Goal: Task Accomplishment & Management: Use online tool/utility

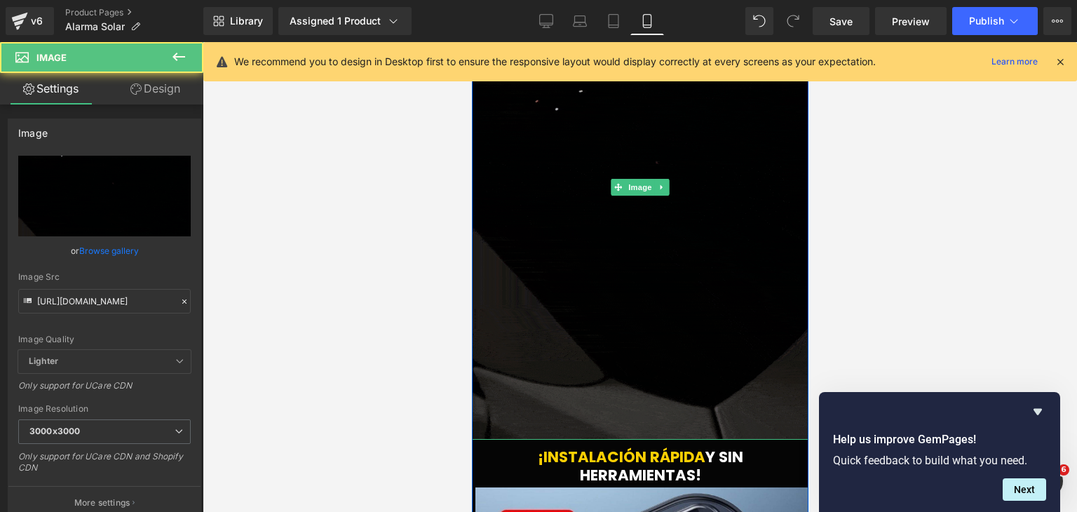
click at [637, 304] on img at bounding box center [639, 187] width 337 height 505
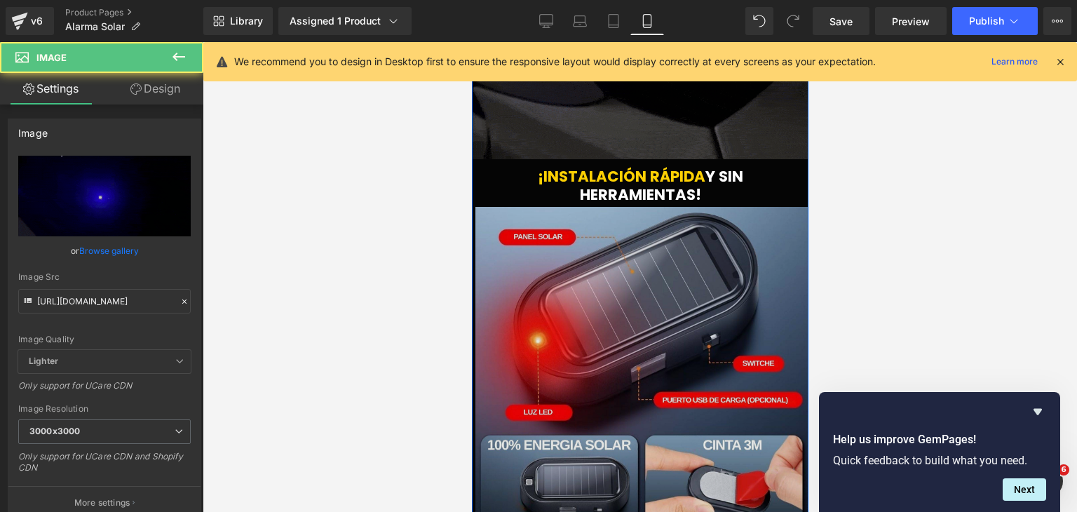
click at [649, 269] on img at bounding box center [642, 374] width 334 height 334
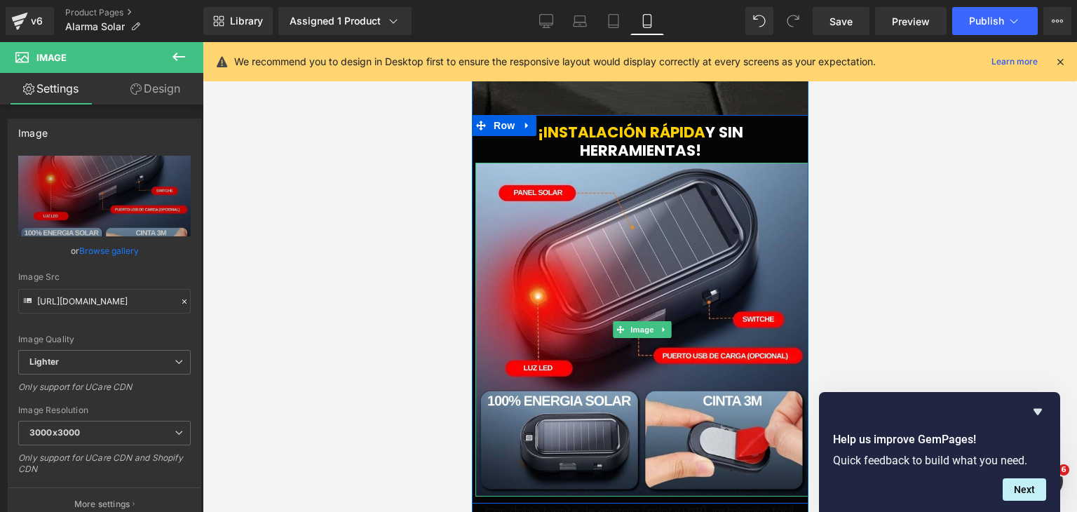
scroll to position [2384, 0]
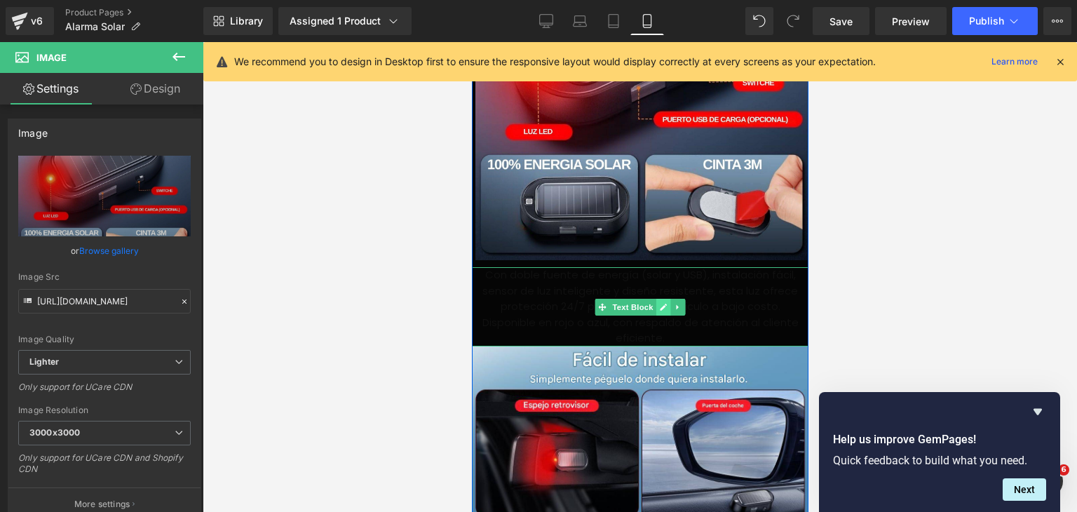
click at [657, 299] on link at bounding box center [663, 307] width 15 height 17
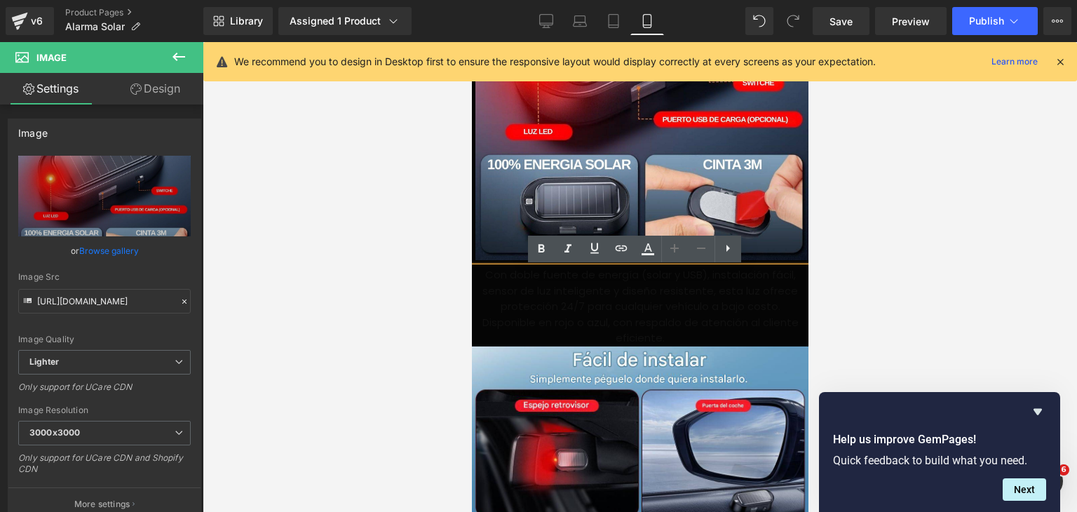
click at [733, 322] on p "Disponible en rojo o azul, con respaldo de atención al cliente eficiente." at bounding box center [639, 331] width 337 height 32
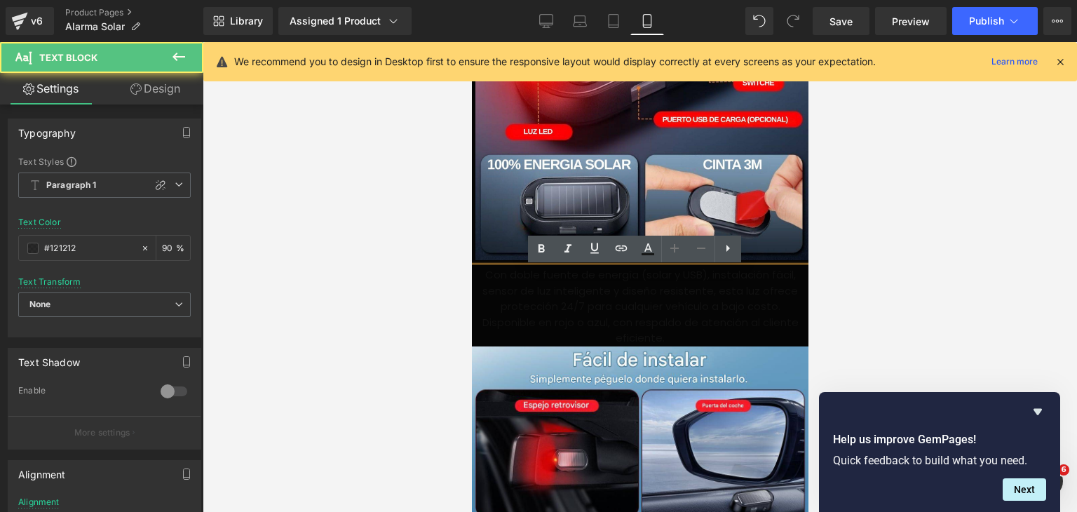
click at [851, 290] on div at bounding box center [640, 277] width 875 height 470
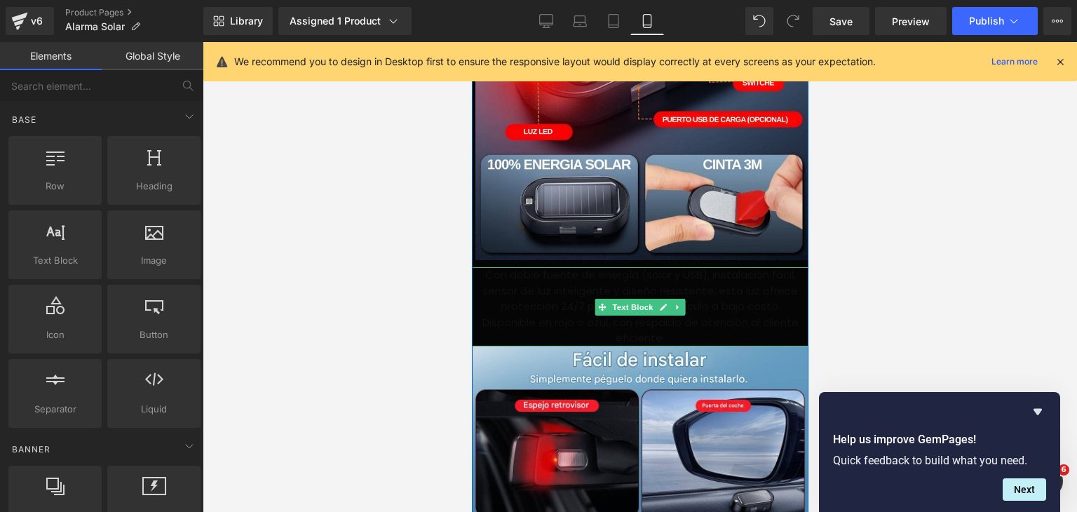
click at [712, 300] on p "Con doble fuente de energía (solar y USB), instalación fácil, sensor de luz int…" at bounding box center [639, 291] width 337 height 48
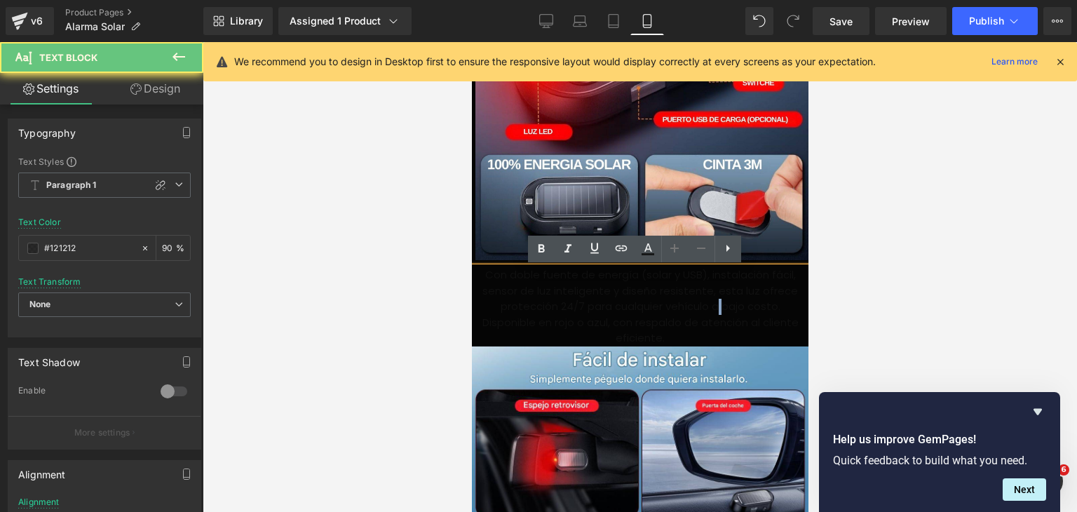
click at [713, 300] on p "Con doble fuente de energía (solar y USB), instalación fácil, sensor de luz int…" at bounding box center [639, 291] width 337 height 48
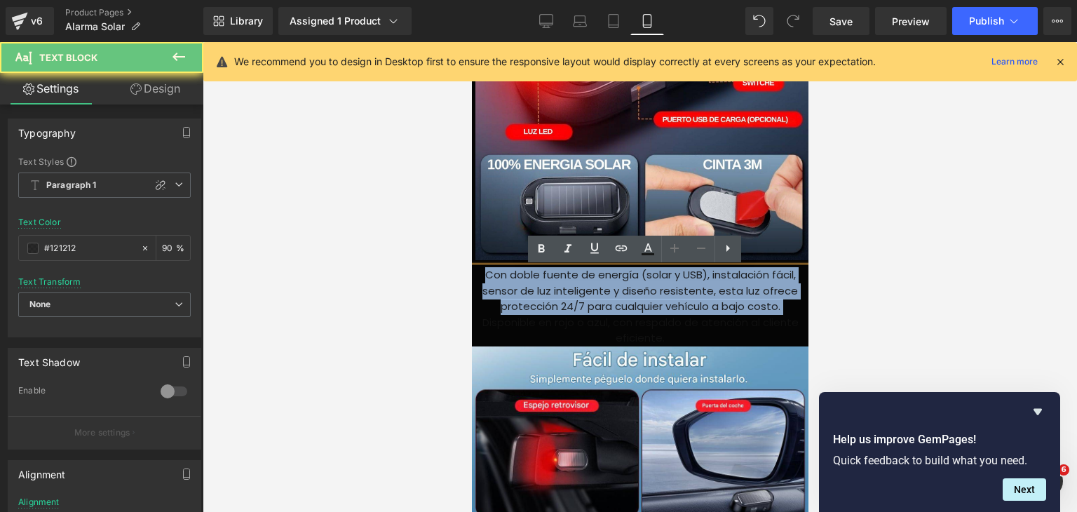
click at [713, 300] on p "Con doble fuente de energía (solar y USB), instalación fácil, sensor de luz int…" at bounding box center [639, 291] width 337 height 48
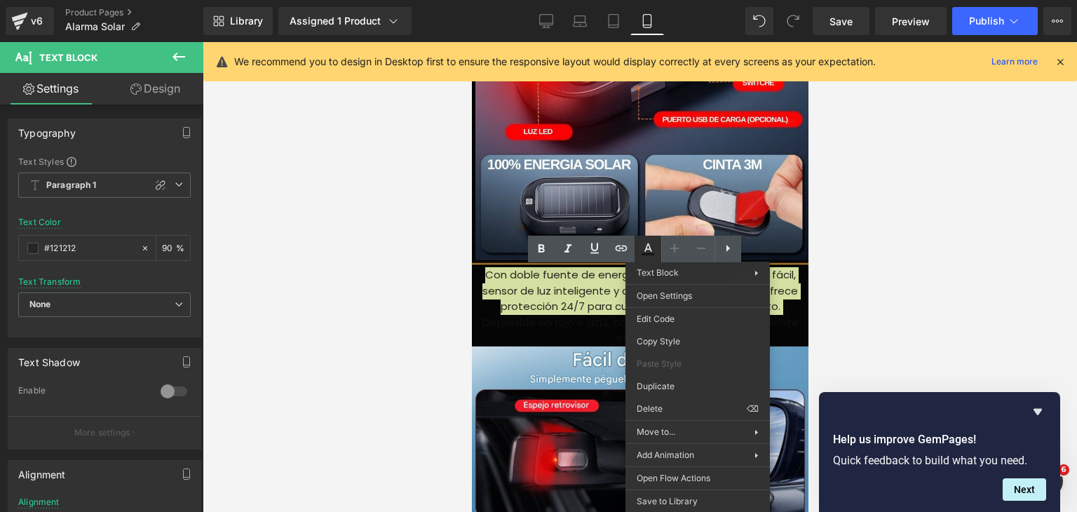
click at [651, 248] on icon at bounding box center [648, 249] width 17 height 17
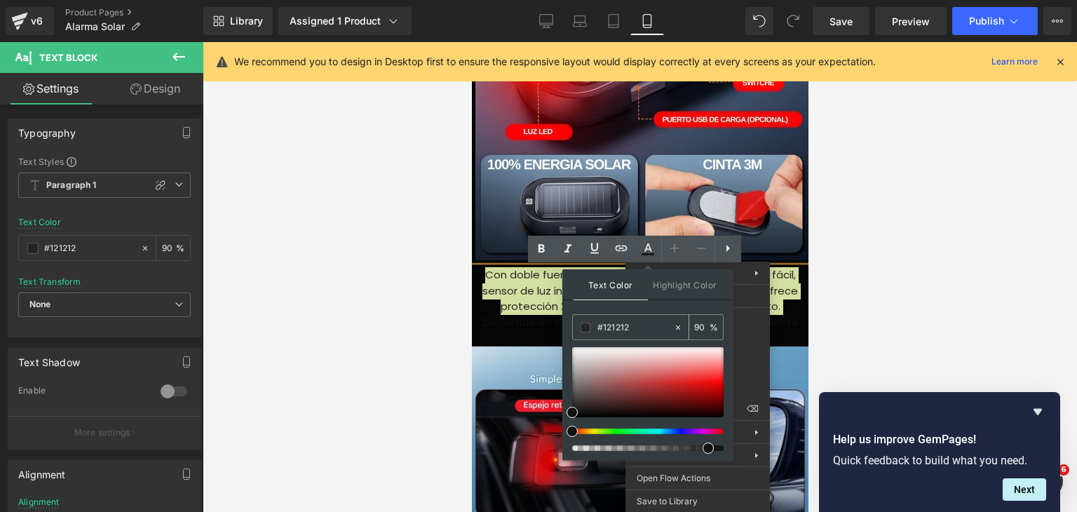
click at [586, 328] on span at bounding box center [586, 328] width 10 height 10
click at [637, 325] on input "#121212" at bounding box center [636, 327] width 76 height 15
click at [586, 328] on span at bounding box center [586, 328] width 10 height 10
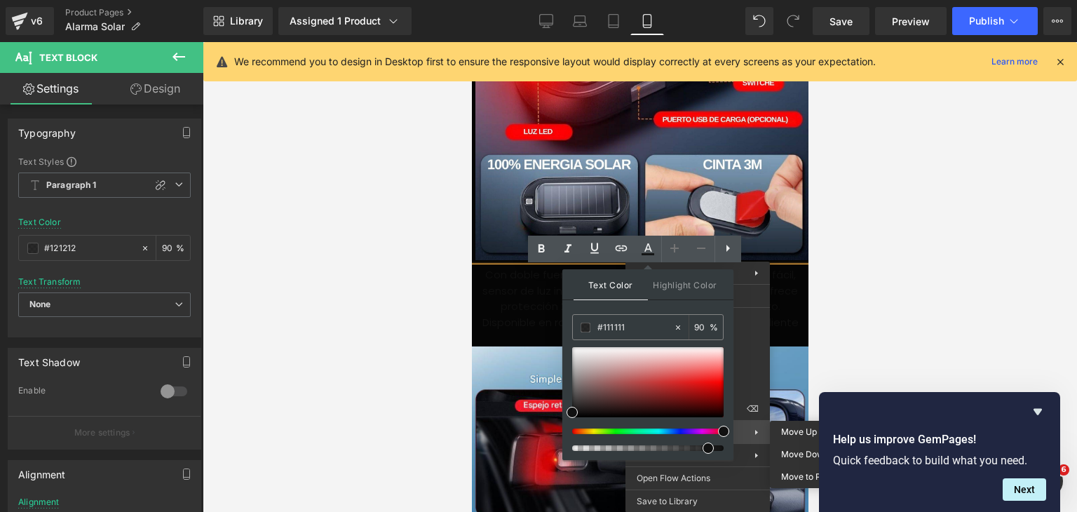
drag, startPoint x: 572, startPoint y: 433, endPoint x: 757, endPoint y: 423, distance: 185.4
click at [757, 0] on div "You are previewing how the will restyle your page. You can not edit Elements in…" at bounding box center [538, 0] width 1077 height 0
click at [616, 322] on input "#111111" at bounding box center [636, 327] width 76 height 15
type input "#0"
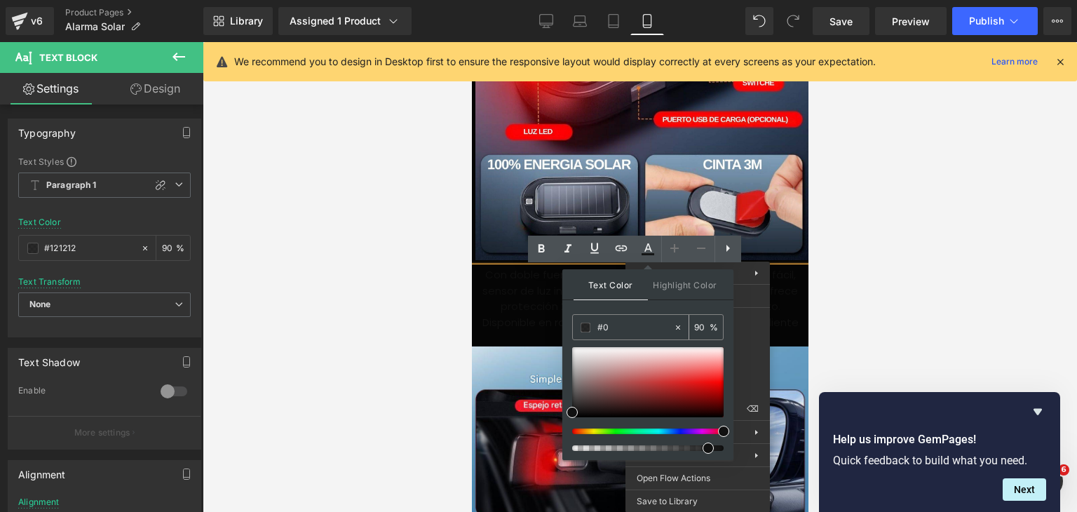
type input "0"
type input "#000"
type input "100"
type input "#0000"
type input "0"
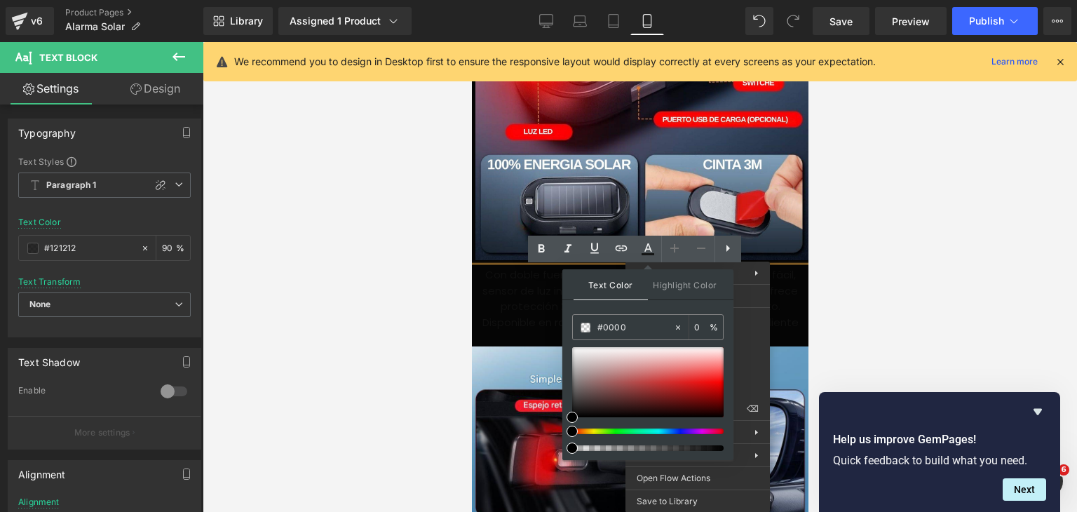
scroll to position [2383, 0]
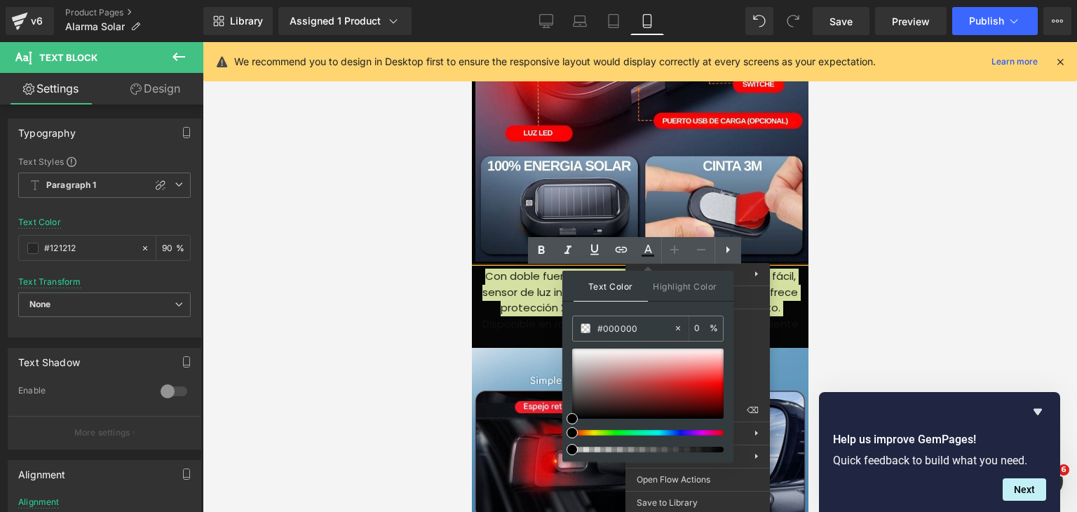
click at [839, 309] on div at bounding box center [640, 277] width 875 height 470
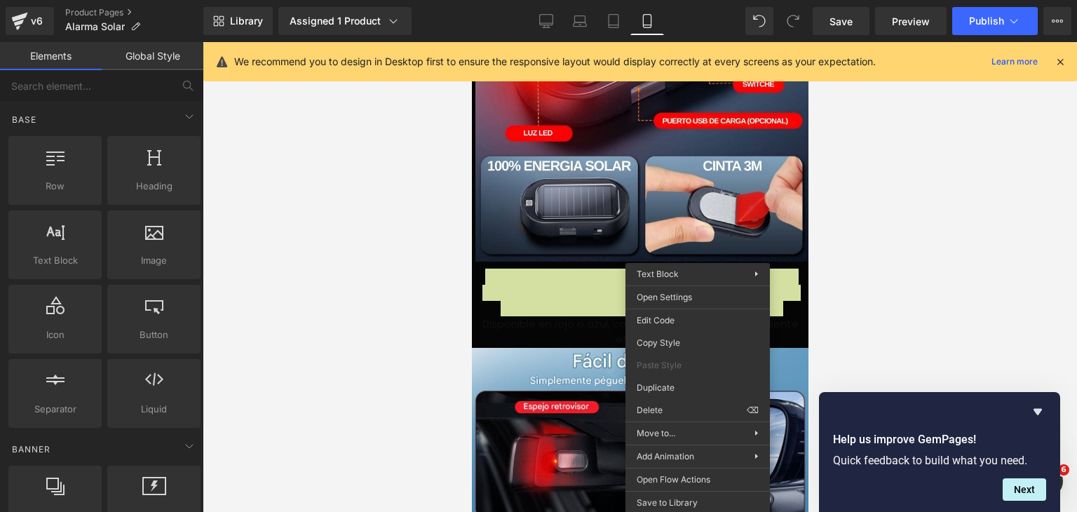
click at [906, 322] on div at bounding box center [640, 277] width 875 height 470
click at [846, 264] on div at bounding box center [640, 277] width 875 height 470
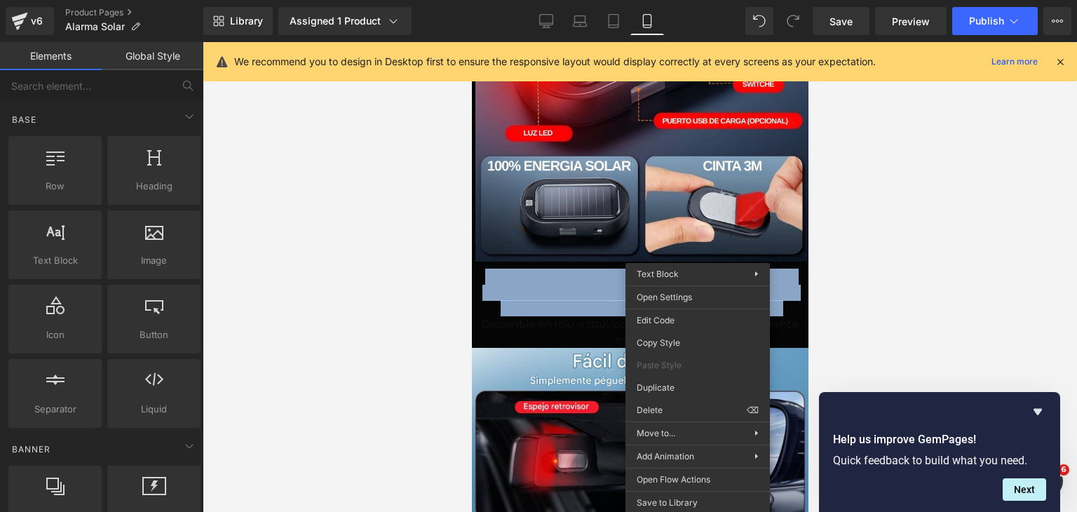
click at [504, 294] on span "Con doble fuente de energía (solar y USB), instalación fácil, sensor de luz int…" at bounding box center [640, 292] width 316 height 46
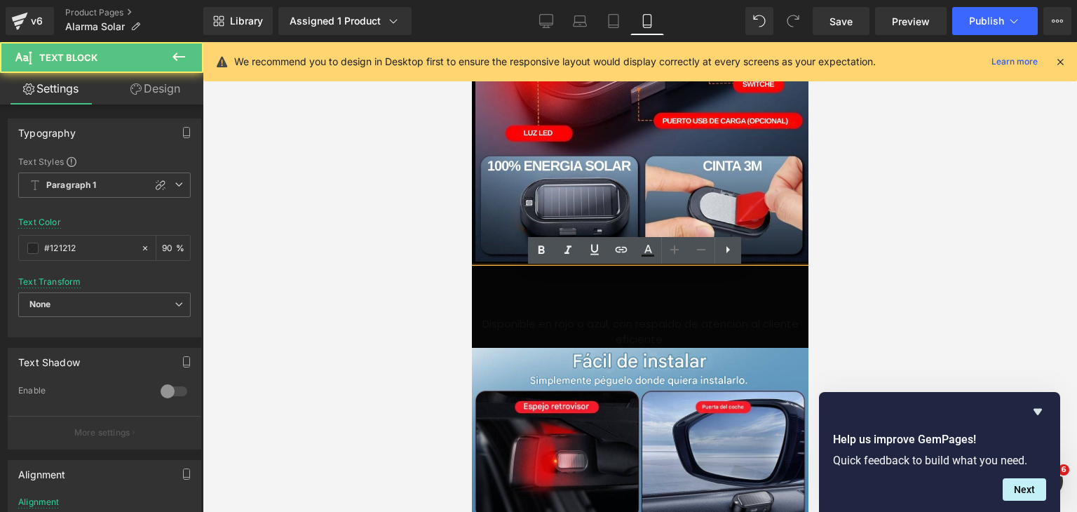
click at [579, 298] on span "Con doble fuente de energía (solar y USB), instalación fácil, sensor de luz int…" at bounding box center [640, 292] width 316 height 46
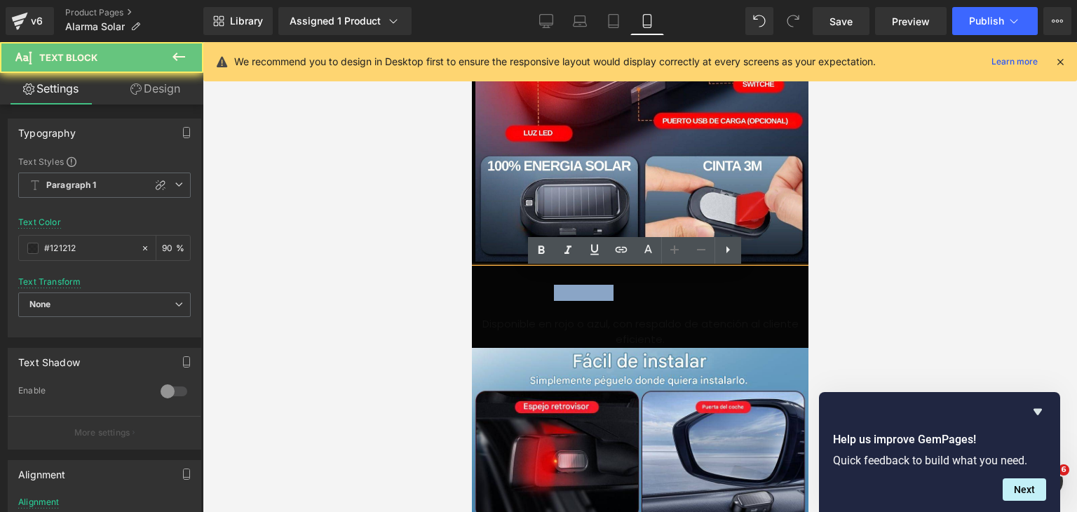
click at [579, 298] on span "Con doble fuente de energía (solar y USB), instalación fácil, sensor de luz int…" at bounding box center [640, 292] width 316 height 46
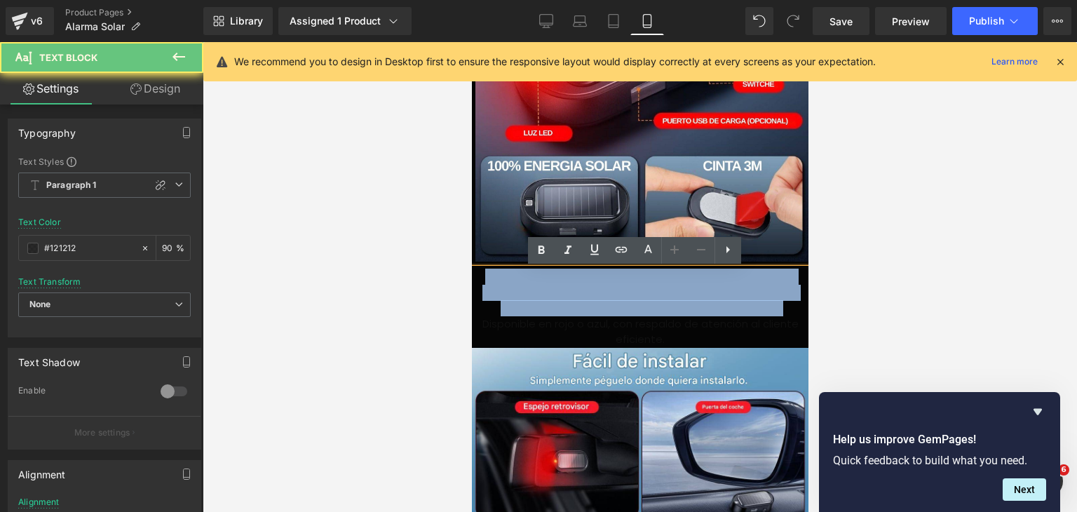
click at [579, 298] on span "Con doble fuente de energía (solar y USB), instalación fácil, sensor de luz int…" at bounding box center [640, 292] width 316 height 46
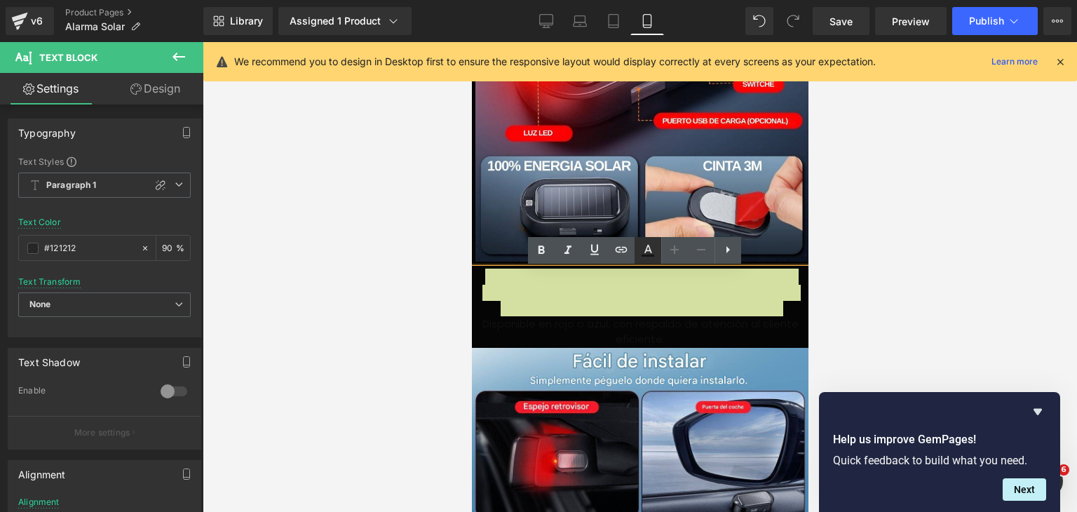
click at [644, 260] on link at bounding box center [648, 250] width 27 height 27
type input "#121212"
type input "90"
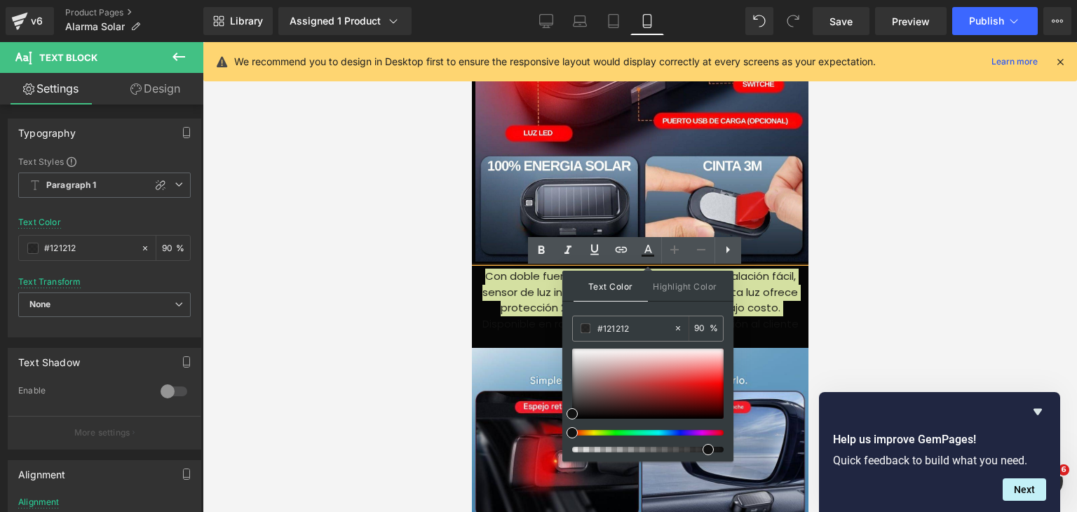
drag, startPoint x: 1106, startPoint y: 366, endPoint x: 537, endPoint y: 322, distance: 570.5
paste input "FFFFFF"
type input "#FFFFFF"
type input "100"
type input "#FFFFFF"
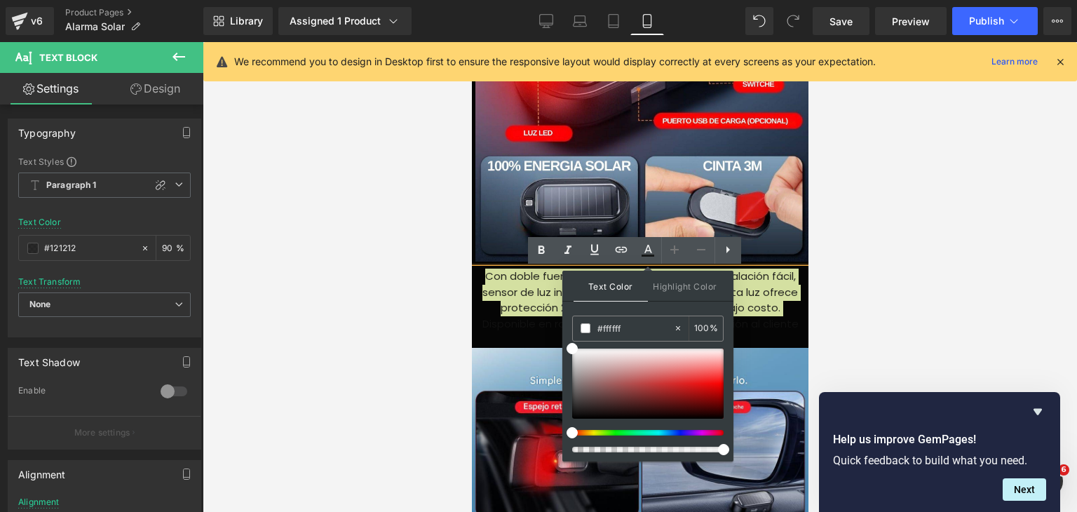
click at [897, 305] on div at bounding box center [640, 277] width 875 height 470
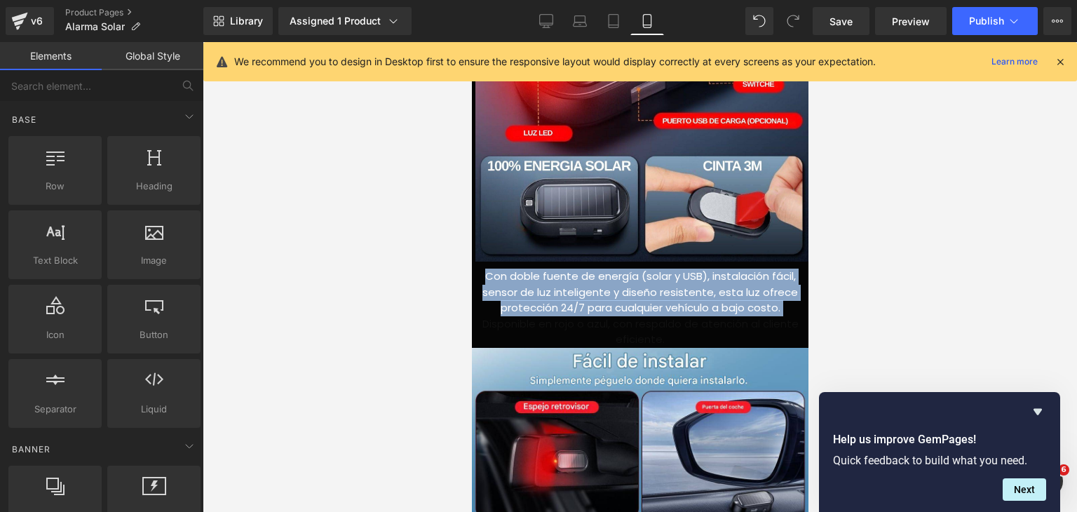
click at [760, 322] on p "Disponible en rojo o azul, con respaldo de atención al cliente eficiente." at bounding box center [639, 332] width 337 height 32
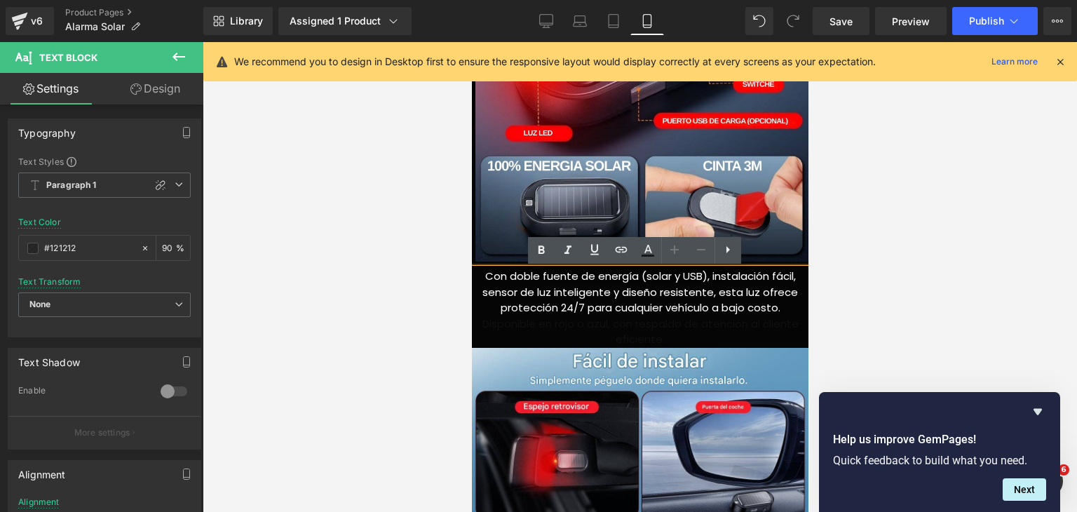
click at [658, 331] on p "Disponible en rojo o azul, con respaldo de atención al cliente eficiente." at bounding box center [639, 332] width 337 height 32
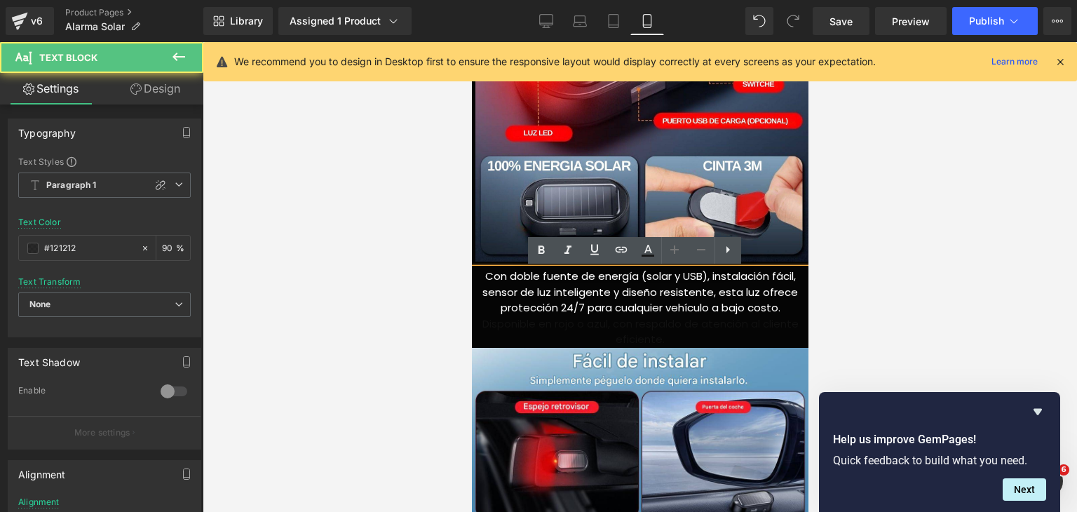
click at [791, 298] on p "Con doble fuente de energía (solar y USB), instalación fácil, sensor de luz int…" at bounding box center [639, 293] width 337 height 48
click at [881, 217] on div at bounding box center [640, 277] width 875 height 470
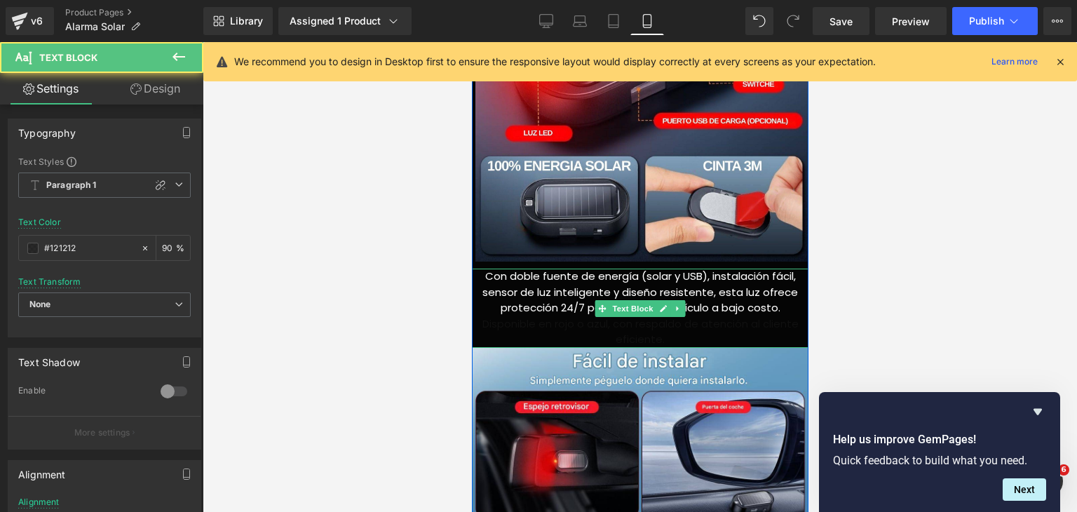
drag, startPoint x: 634, startPoint y: 345, endPoint x: 1284, endPoint y: 346, distance: 650.1
click at [634, 333] on div "Con doble fuente de energía (solar y USB), instalación fácil, sensor de luz int…" at bounding box center [639, 308] width 337 height 79
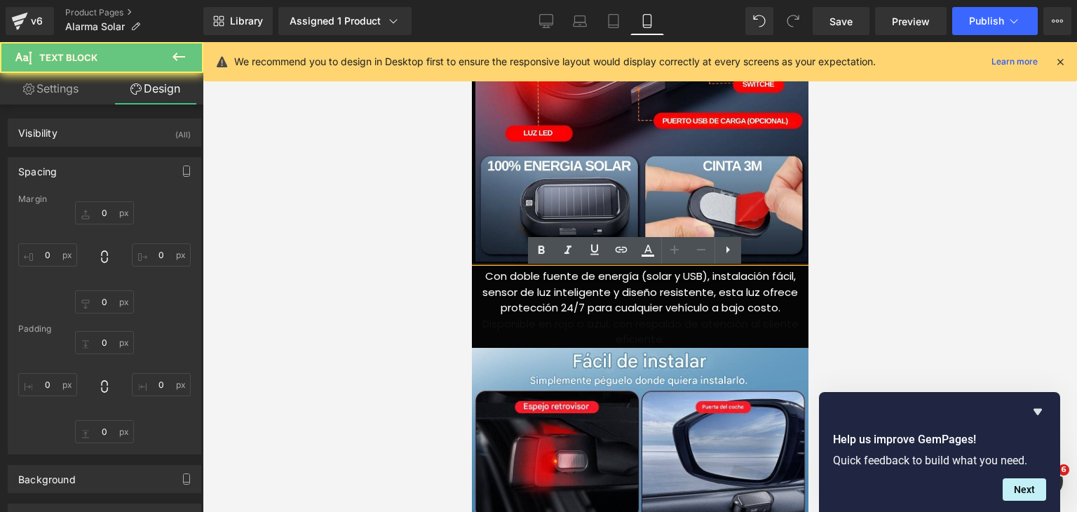
type input "0"
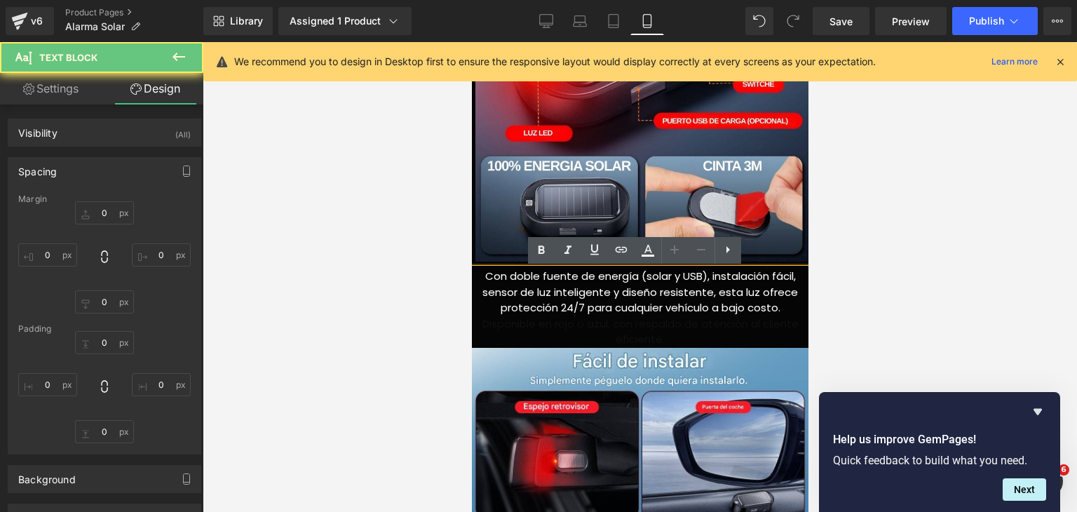
type input "0"
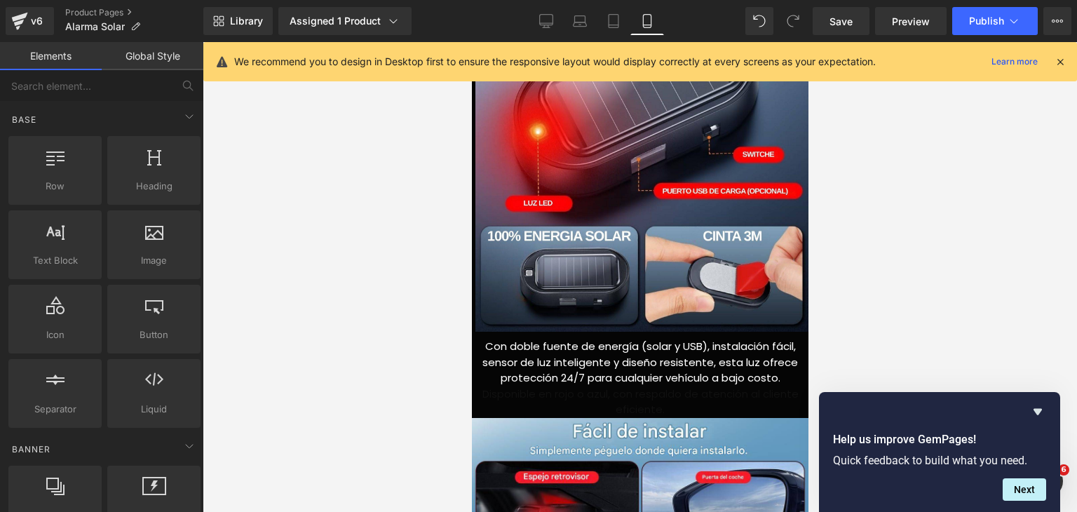
click at [853, 290] on div at bounding box center [640, 277] width 875 height 470
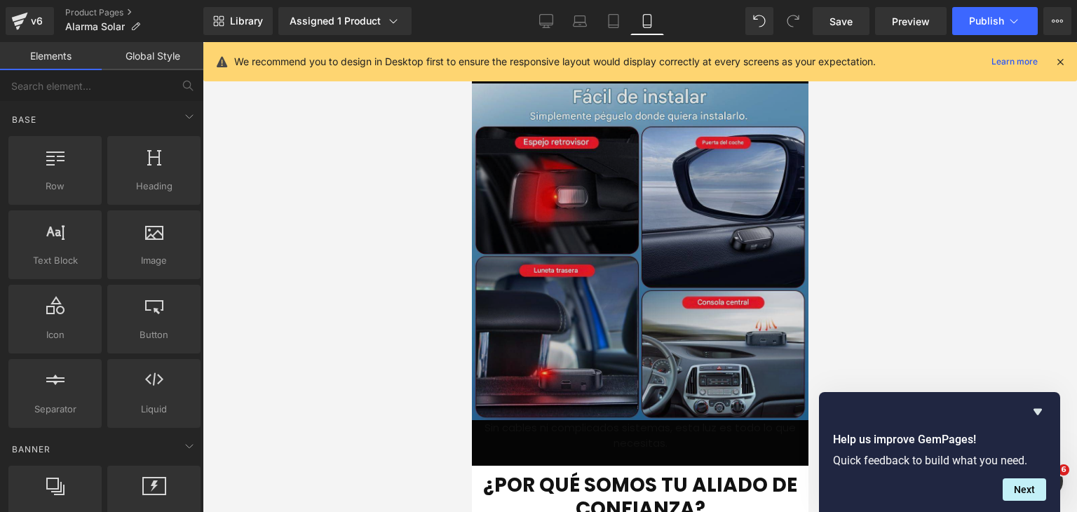
scroll to position [2664, 0]
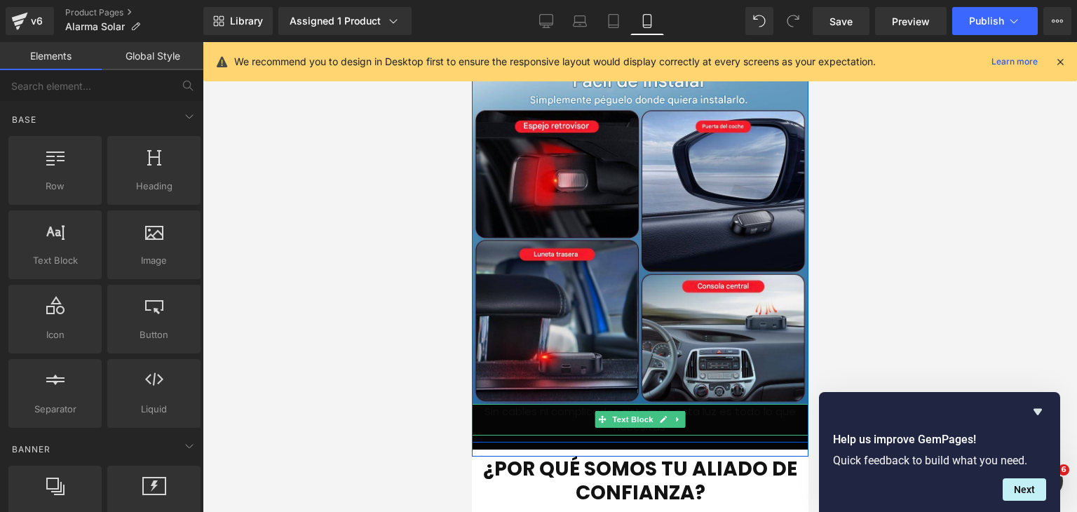
click at [707, 419] on p "Sin cables ni complicados sistemas, esta luz es todo lo que necesitas." at bounding box center [639, 420] width 337 height 32
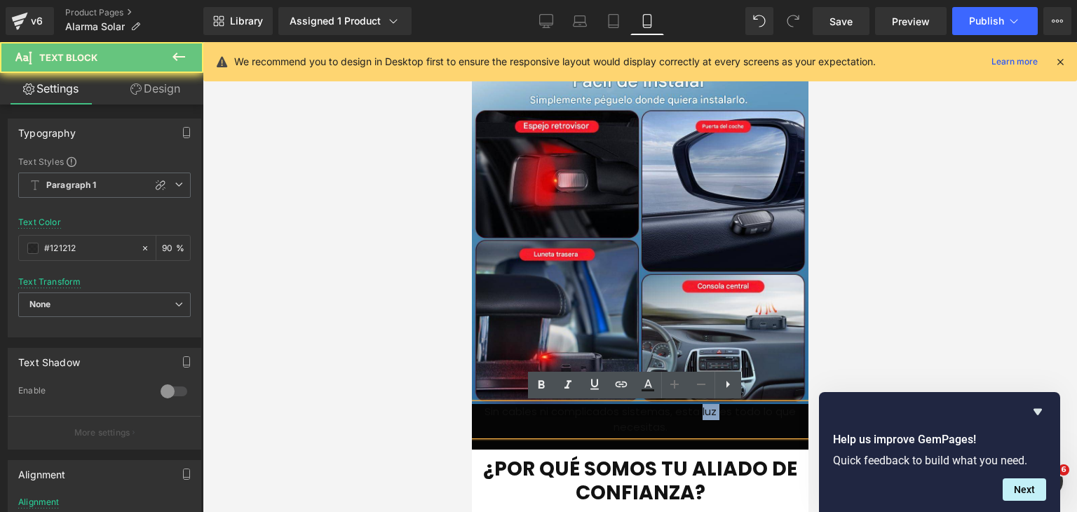
click at [707, 419] on p "Sin cables ni complicados sistemas, esta luz es todo lo que necesitas." at bounding box center [639, 420] width 337 height 32
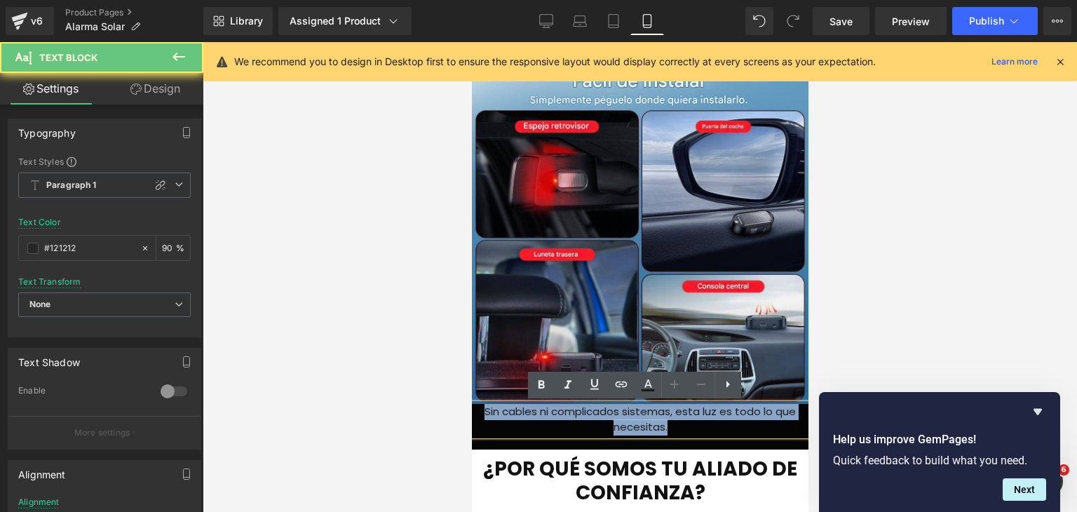
click at [707, 419] on p "Sin cables ni complicados sistemas, esta luz es todo lo que necesitas." at bounding box center [639, 420] width 337 height 32
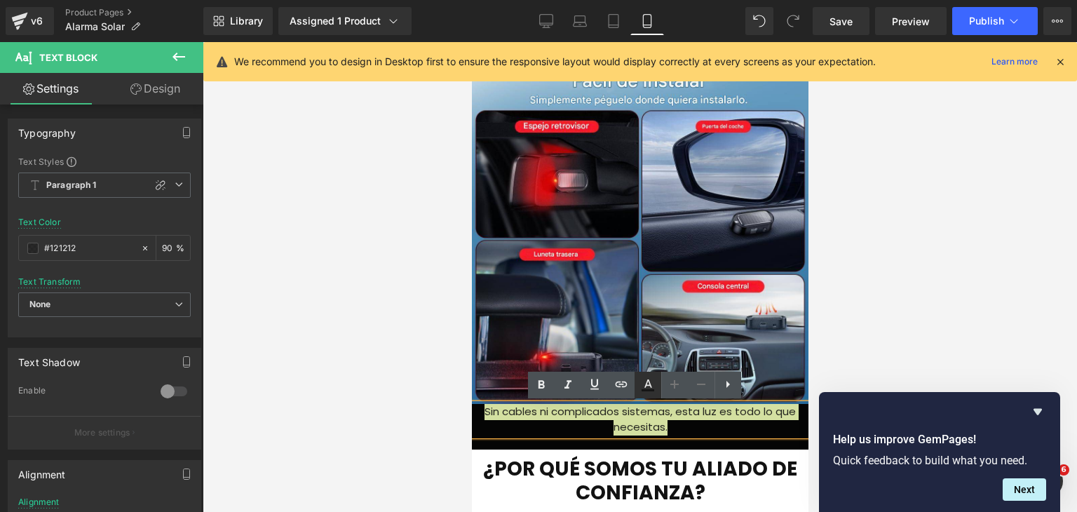
click at [647, 388] on icon at bounding box center [648, 385] width 17 height 17
type input "#121212"
type input "90"
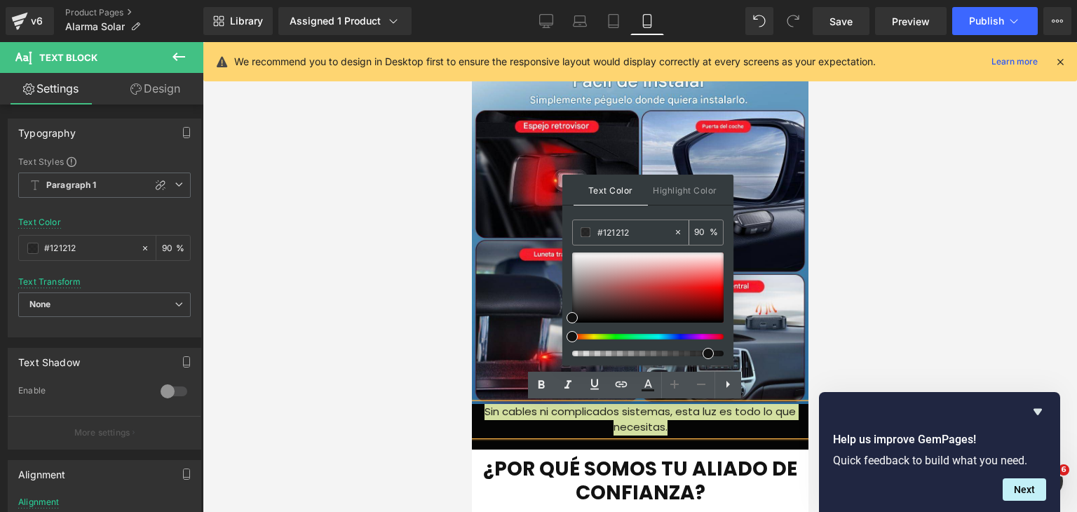
click at [581, 231] on div "#121212" at bounding box center [623, 232] width 100 height 25
paste input "FFFFFF"
type input "#FFFFFF"
type input "100"
click at [824, 241] on div at bounding box center [640, 277] width 875 height 470
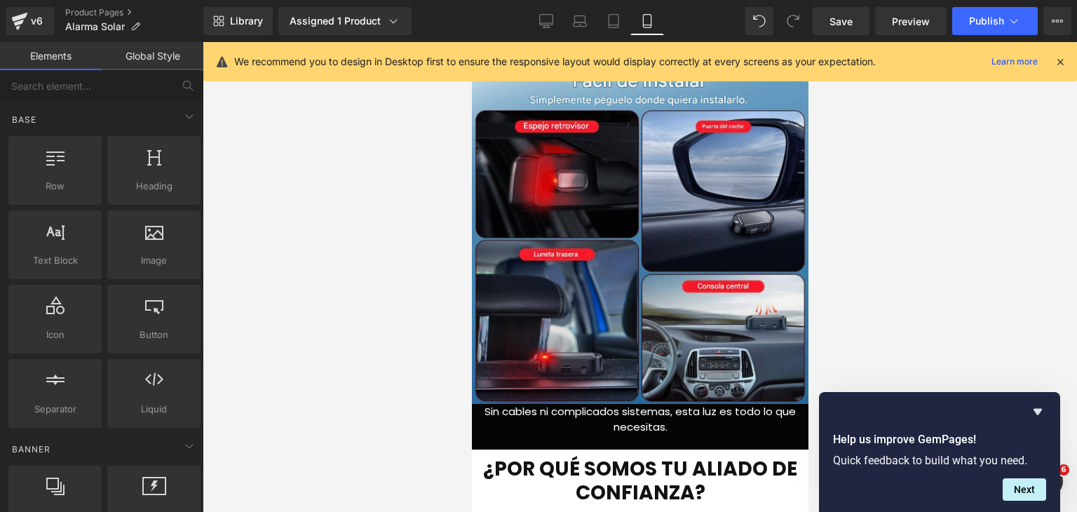
click at [711, 430] on p "Sin cables ni complicados sistemas, esta luz es todo lo que necesitas." at bounding box center [639, 420] width 337 height 32
click at [875, 363] on div at bounding box center [640, 277] width 875 height 470
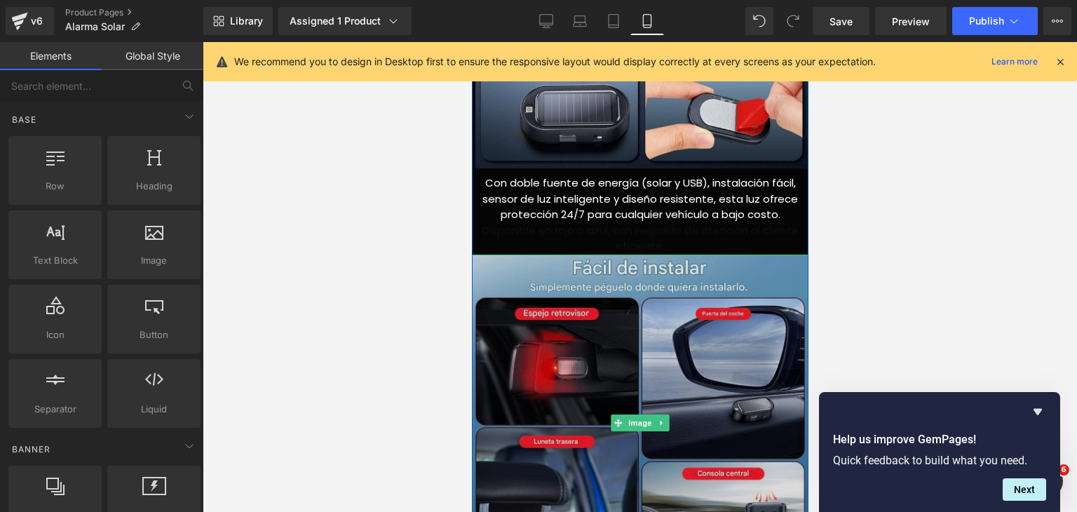
scroll to position [2438, 0]
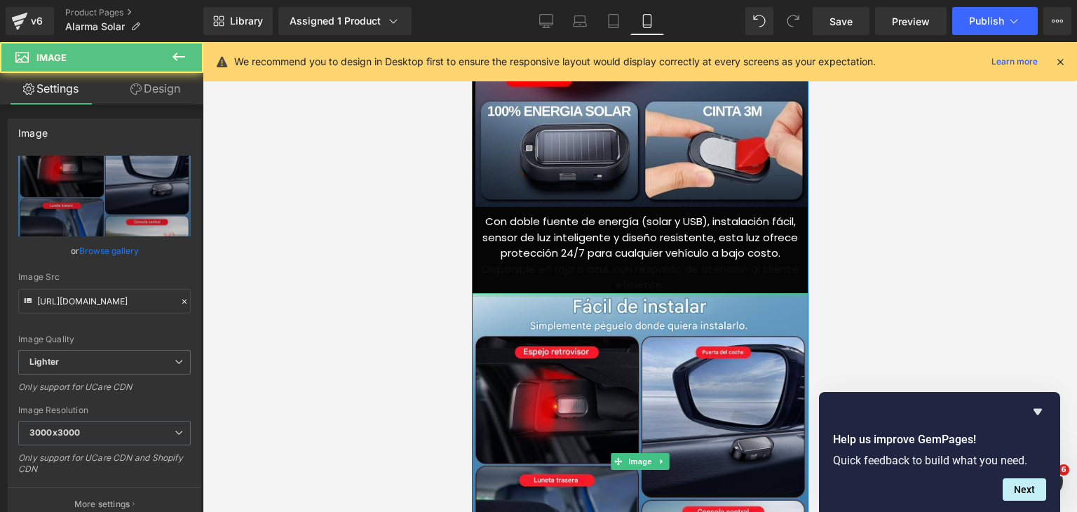
click at [652, 293] on div at bounding box center [639, 295] width 337 height 4
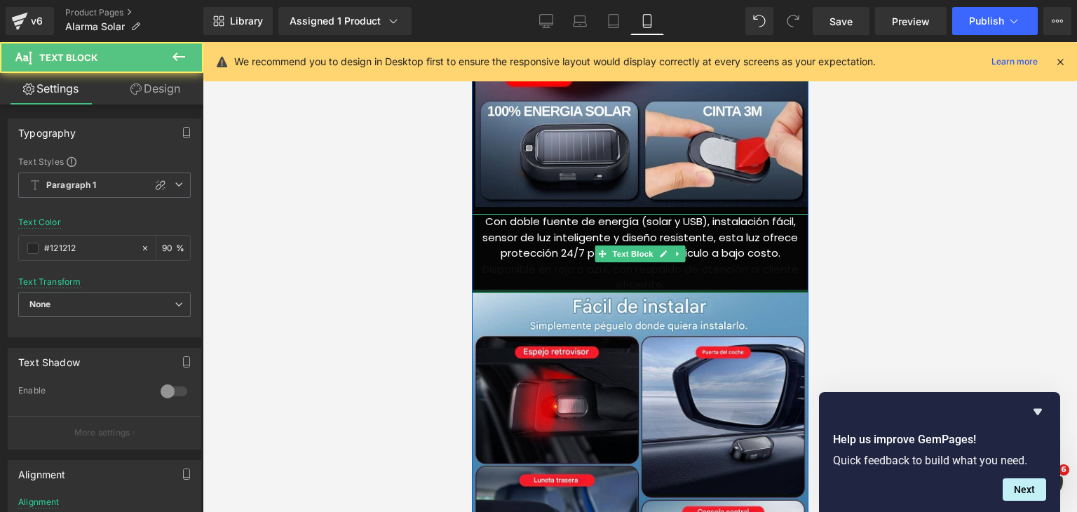
drag, startPoint x: 667, startPoint y: 289, endPoint x: 668, endPoint y: 276, distance: 13.3
click at [668, 276] on div "Con doble fuente de energía (solar y USB), instalación fácil, sensor de luz int…" at bounding box center [639, 253] width 337 height 79
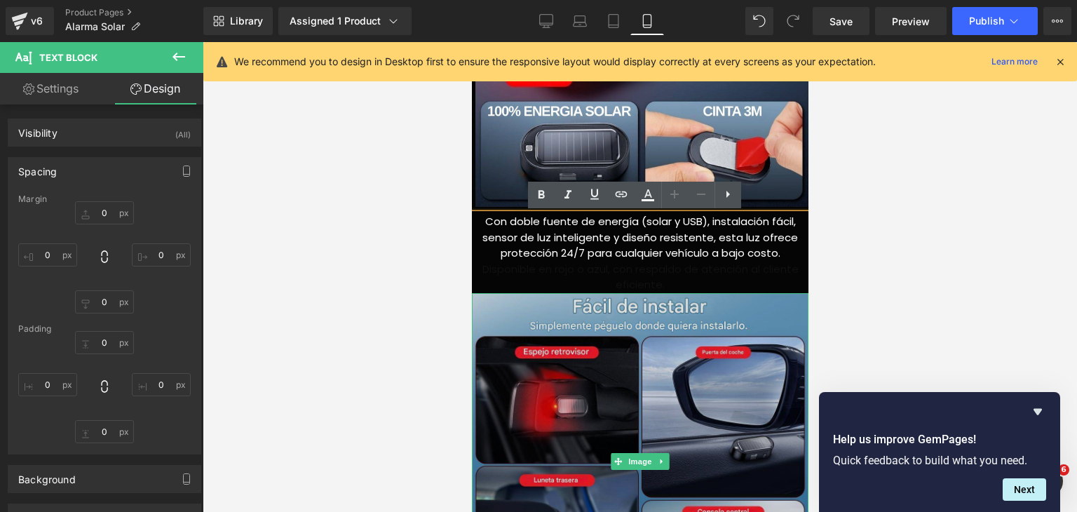
click at [488, 312] on img at bounding box center [639, 461] width 337 height 337
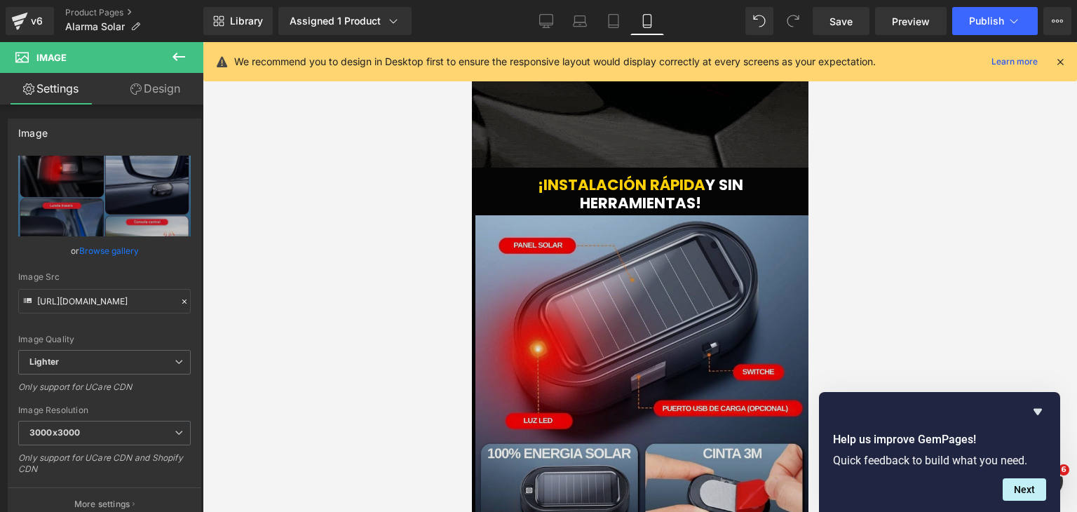
scroll to position [1807, 0]
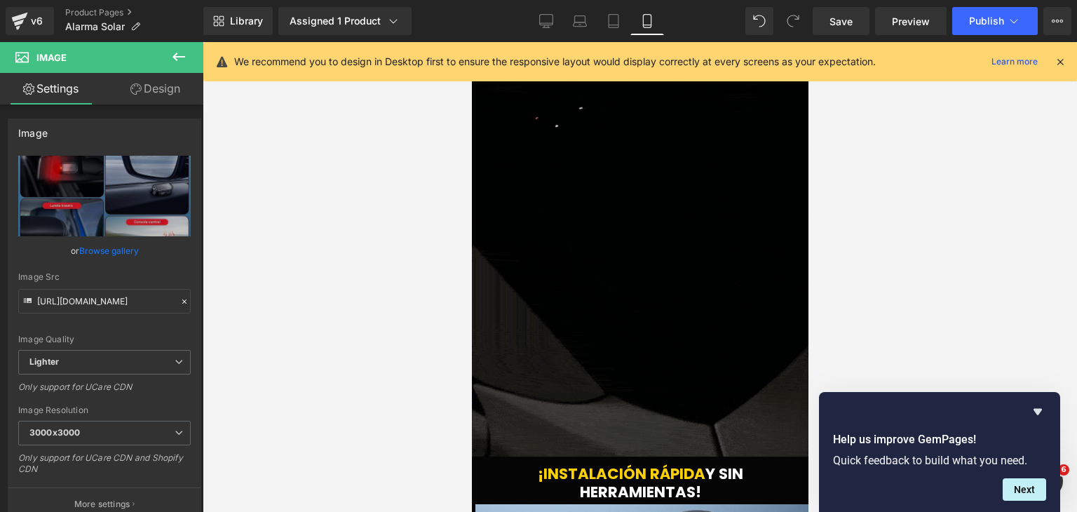
click at [539, 256] on img at bounding box center [639, 204] width 337 height 505
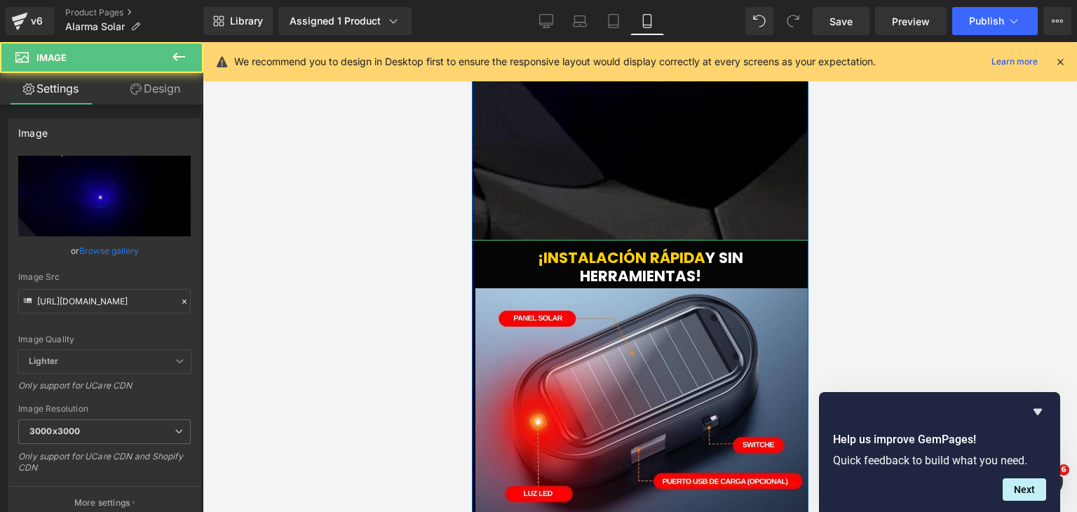
scroll to position [2157, 0]
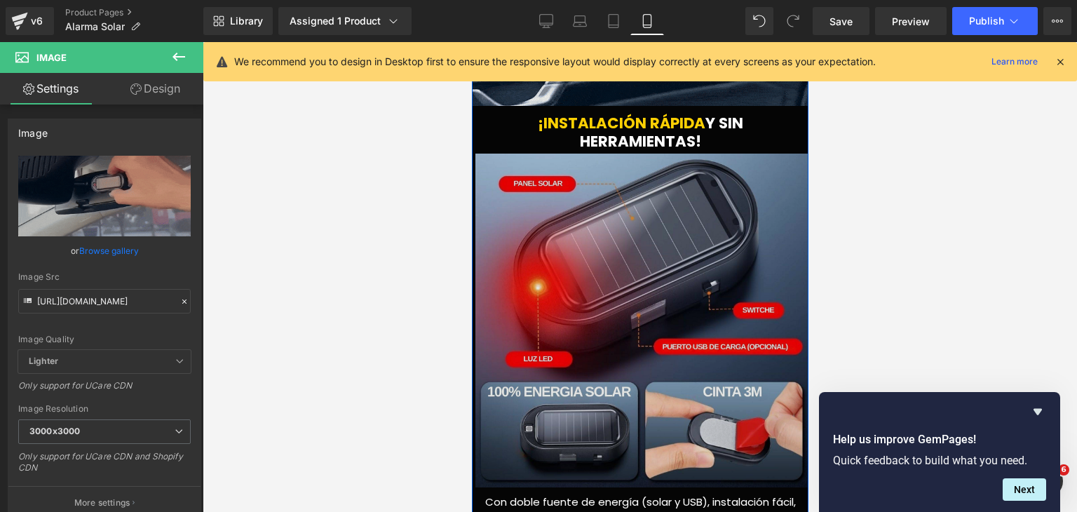
click at [510, 212] on img at bounding box center [642, 321] width 334 height 334
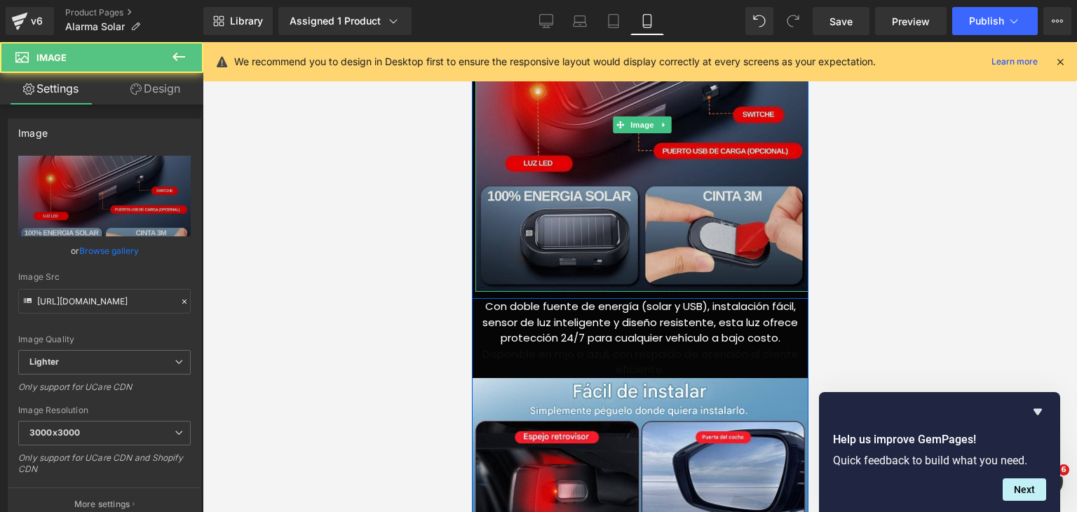
scroll to position [2438, 0]
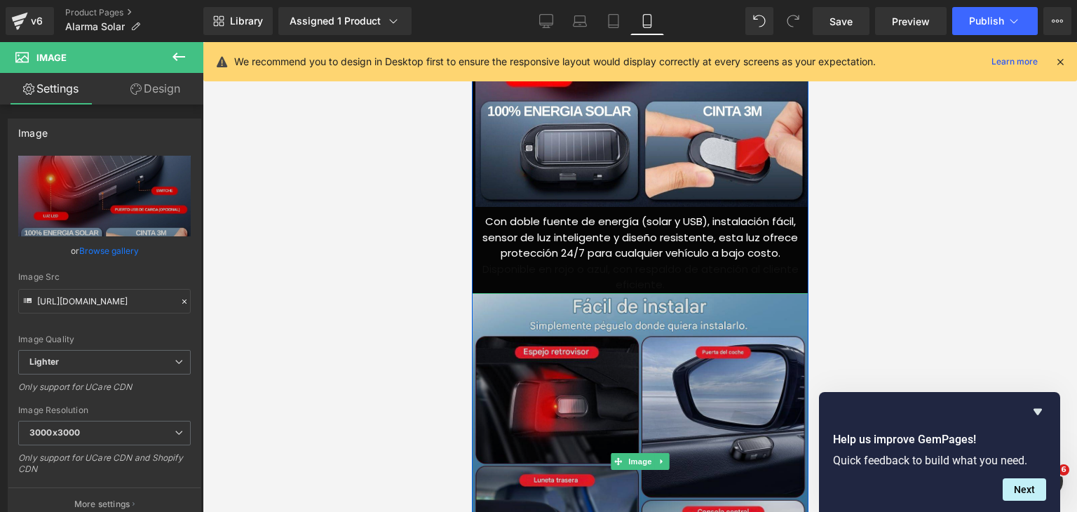
click at [522, 302] on img at bounding box center [639, 461] width 337 height 337
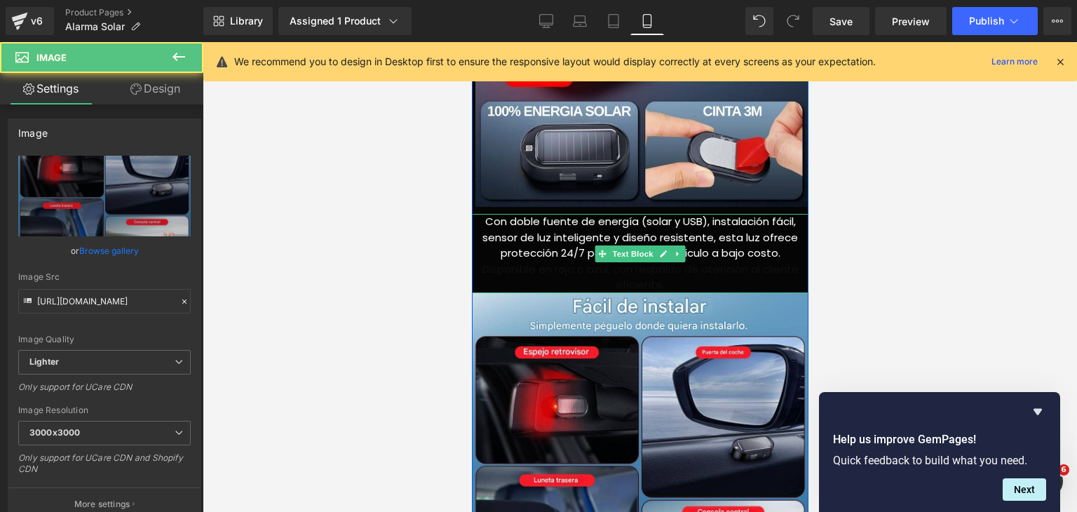
click at [524, 223] on span "Con doble fuente de energía (solar y USB), instalación fácil, sensor de luz int…" at bounding box center [640, 237] width 316 height 46
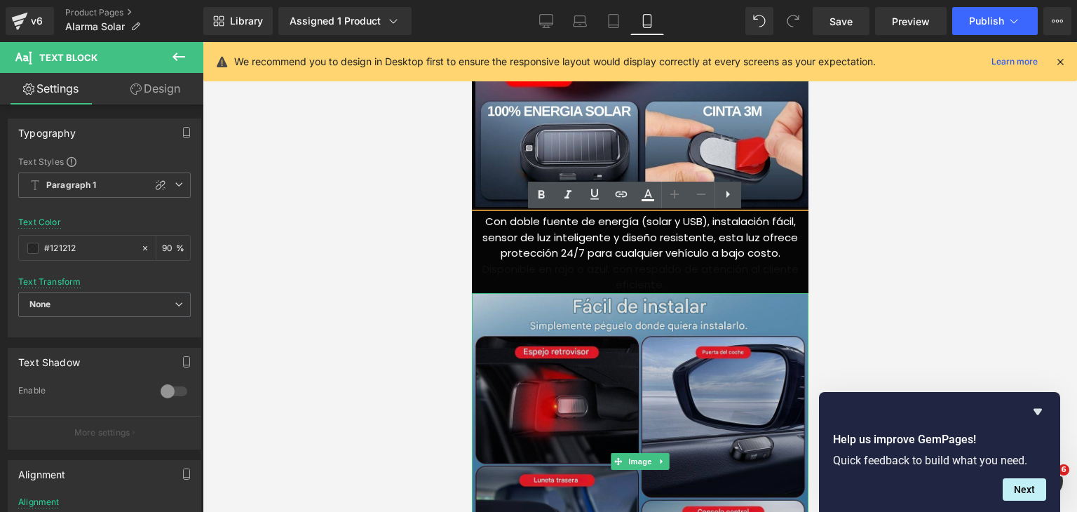
click at [518, 299] on img at bounding box center [639, 461] width 337 height 337
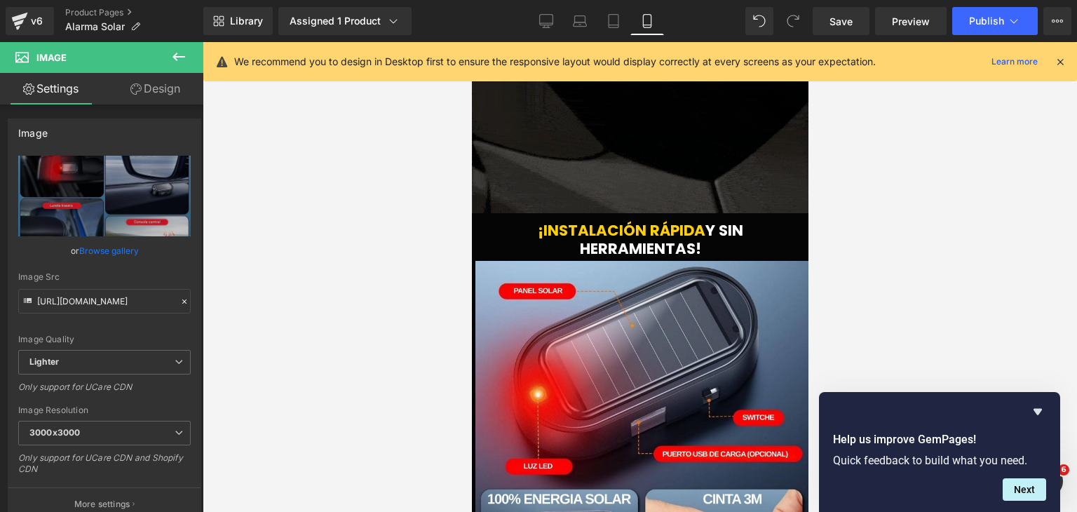
scroll to position [2017, 0]
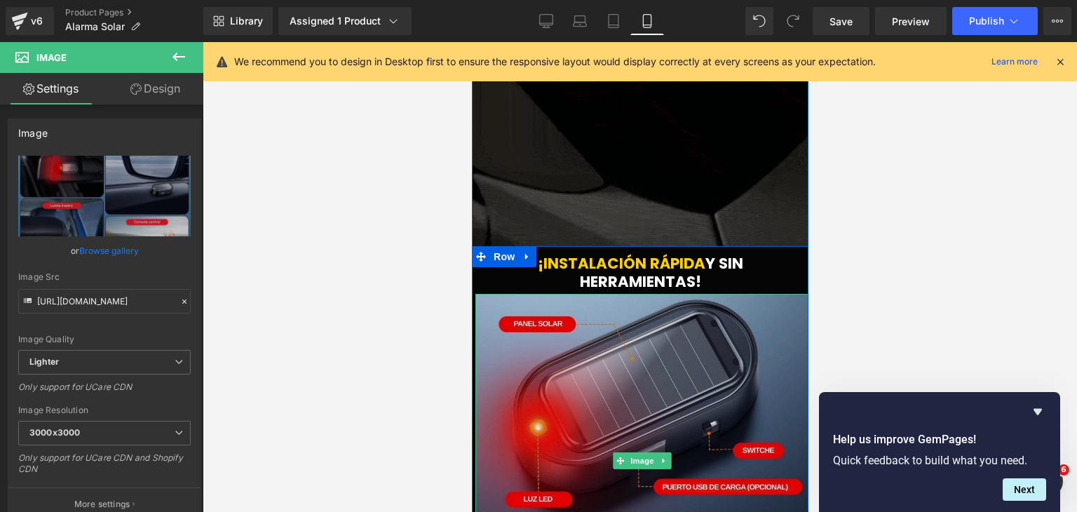
click at [537, 306] on img at bounding box center [642, 461] width 334 height 334
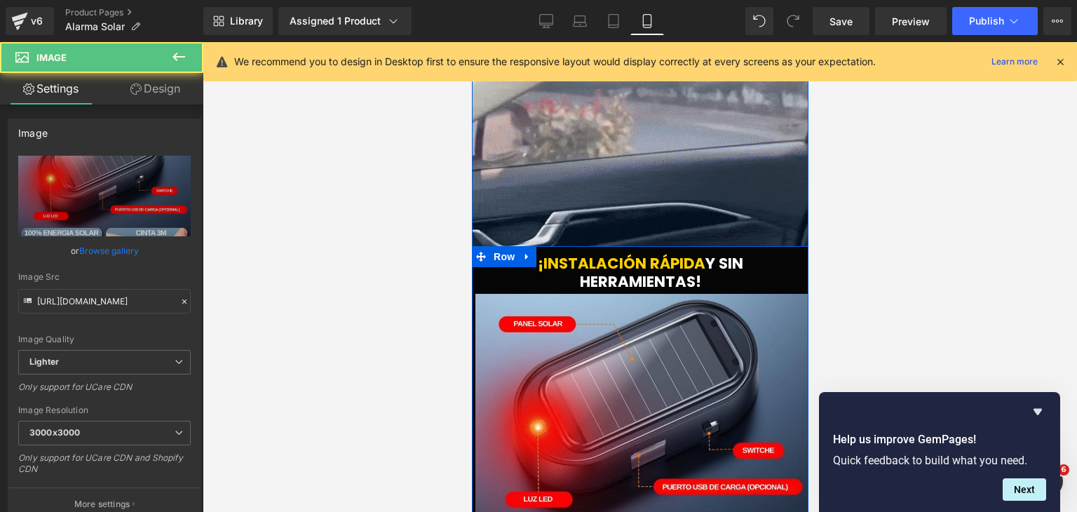
click at [523, 256] on icon at bounding box center [527, 257] width 10 height 11
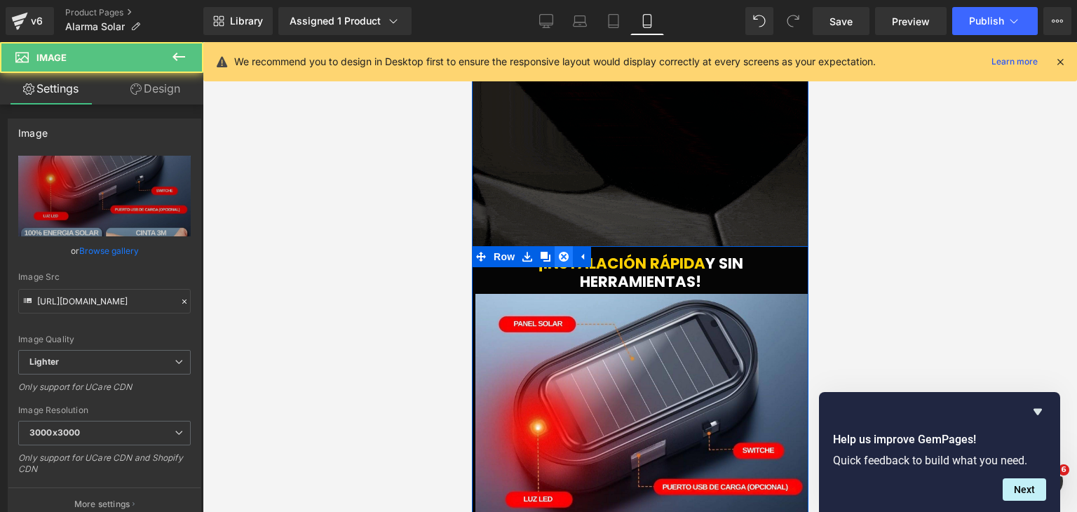
click at [558, 259] on icon at bounding box center [563, 257] width 10 height 10
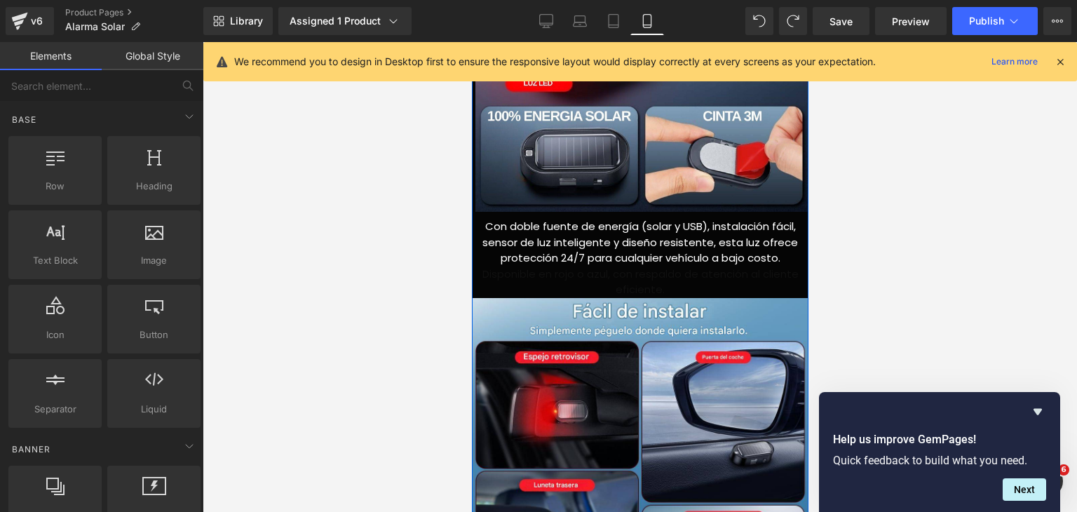
scroll to position [2438, 0]
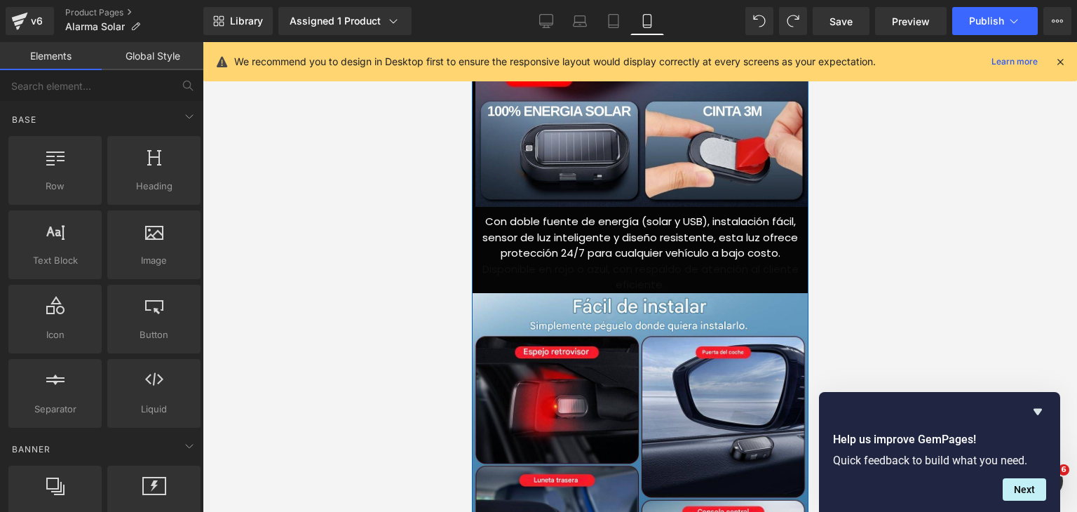
click at [643, 244] on span "Con doble fuente de energía (solar y USB), instalación fácil, sensor de luz int…" at bounding box center [640, 237] width 316 height 46
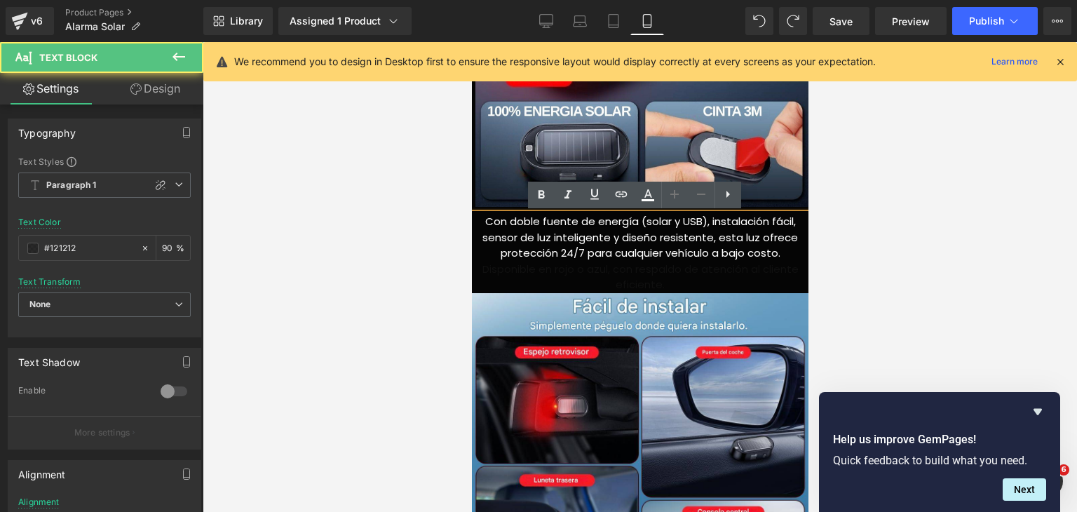
click at [590, 276] on p "Disponible en rojo o azul, con respaldo de atención al cliente eficiente." at bounding box center [639, 278] width 337 height 32
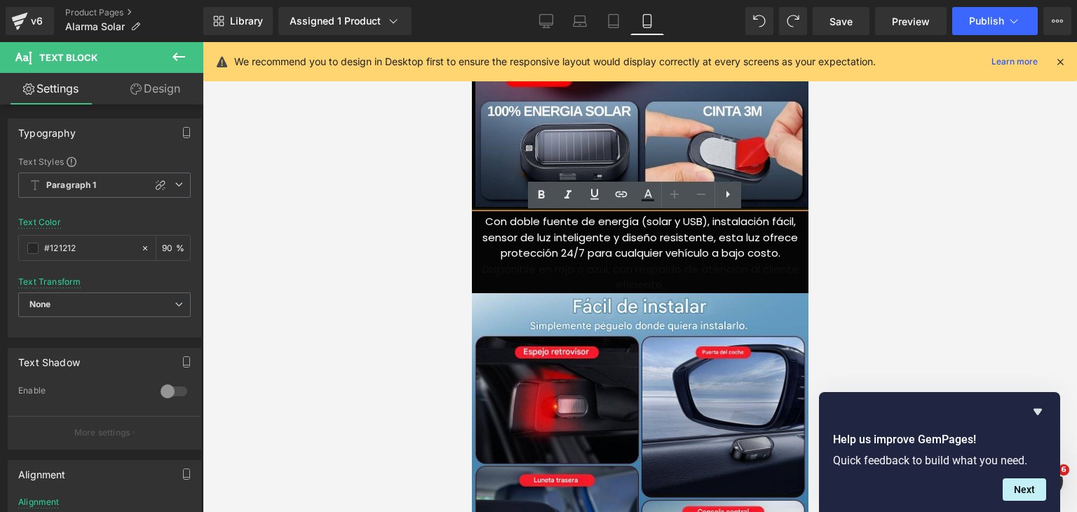
click at [525, 276] on p "Disponible en rojo o azul, con respaldo de atención al cliente eficiente." at bounding box center [639, 278] width 337 height 32
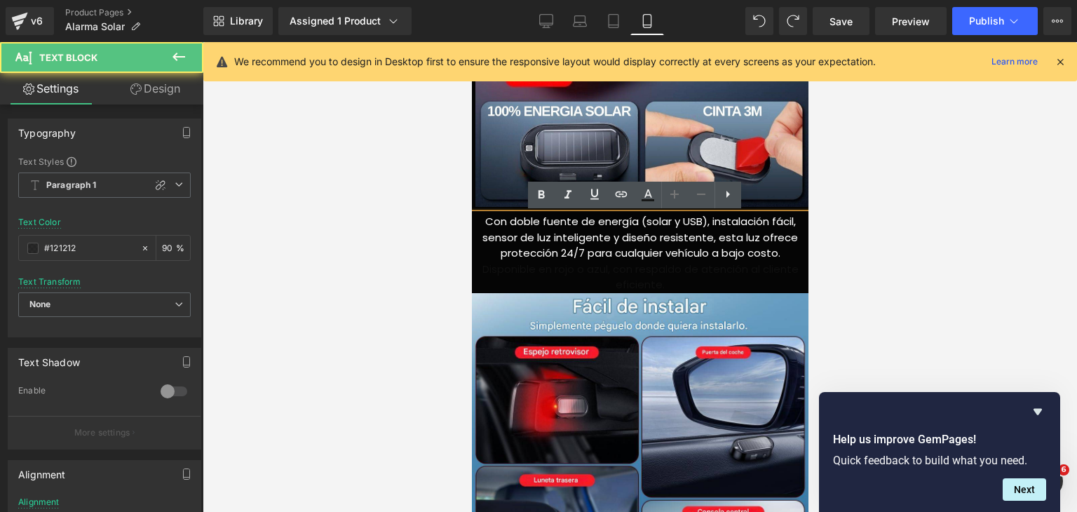
click at [619, 240] on span "Con doble fuente de energía (solar y USB), instalación fácil, sensor de luz int…" at bounding box center [640, 237] width 316 height 46
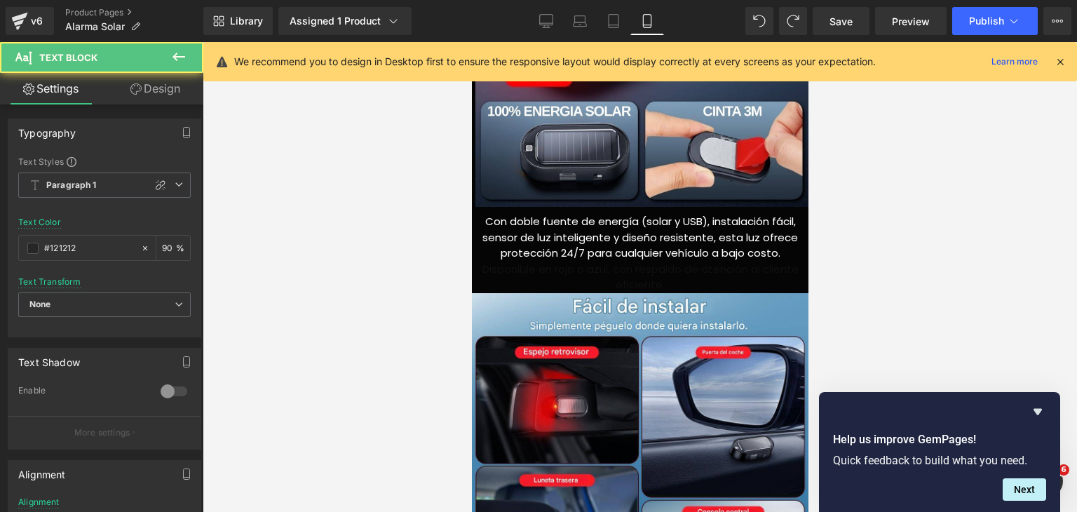
click at [173, 101] on link "Design" at bounding box center [155, 89] width 102 height 32
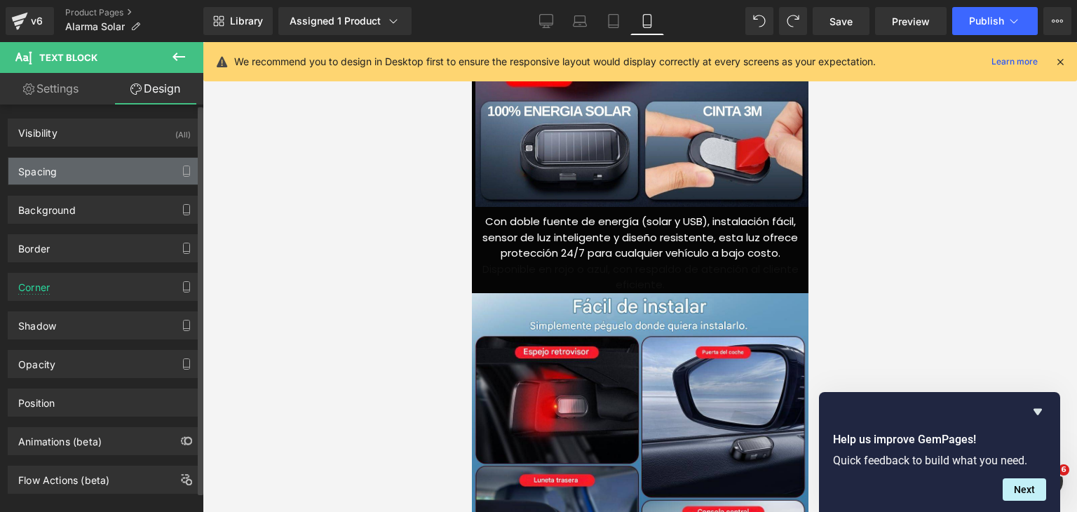
click at [93, 175] on div "Spacing" at bounding box center [104, 171] width 192 height 27
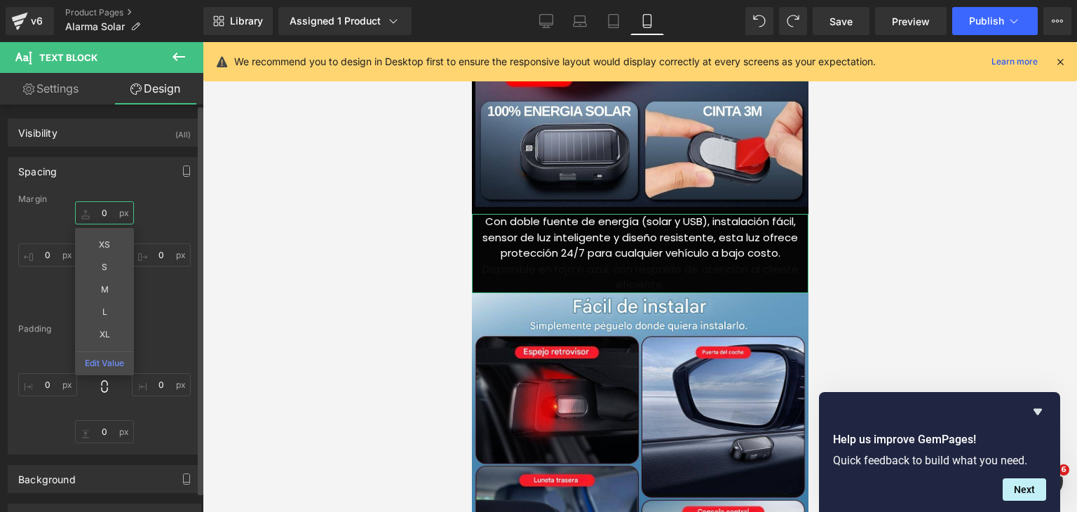
click at [100, 217] on input "0" at bounding box center [104, 212] width 59 height 23
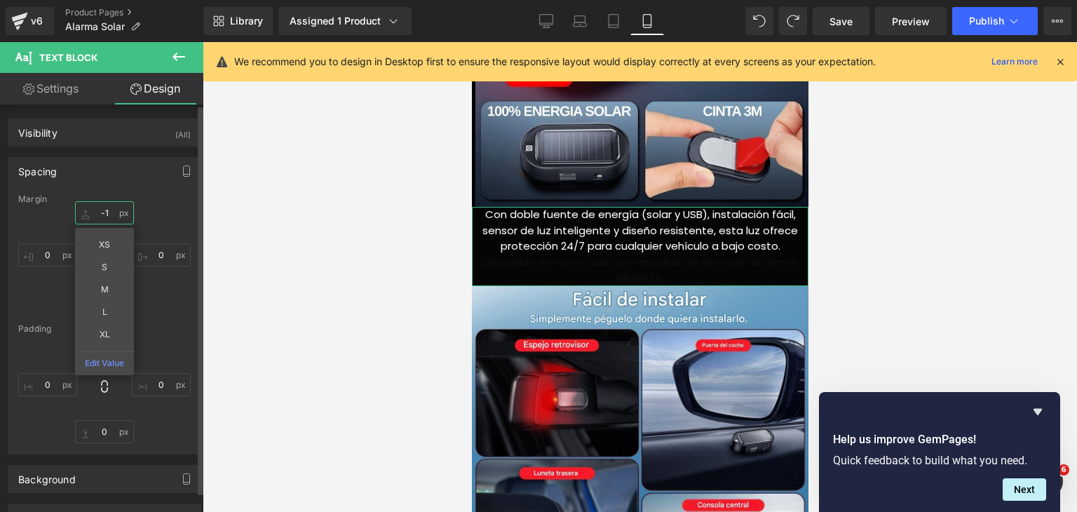
type input "-"
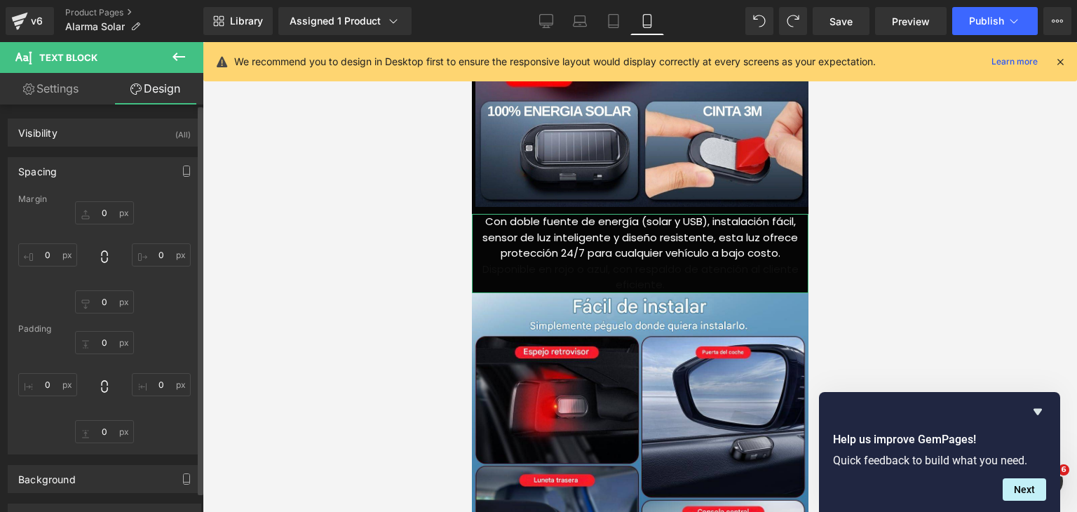
click at [158, 294] on div "0px 0 0px 0 0px 0" at bounding box center [104, 257] width 173 height 112
click at [104, 297] on input "0" at bounding box center [104, 301] width 59 height 23
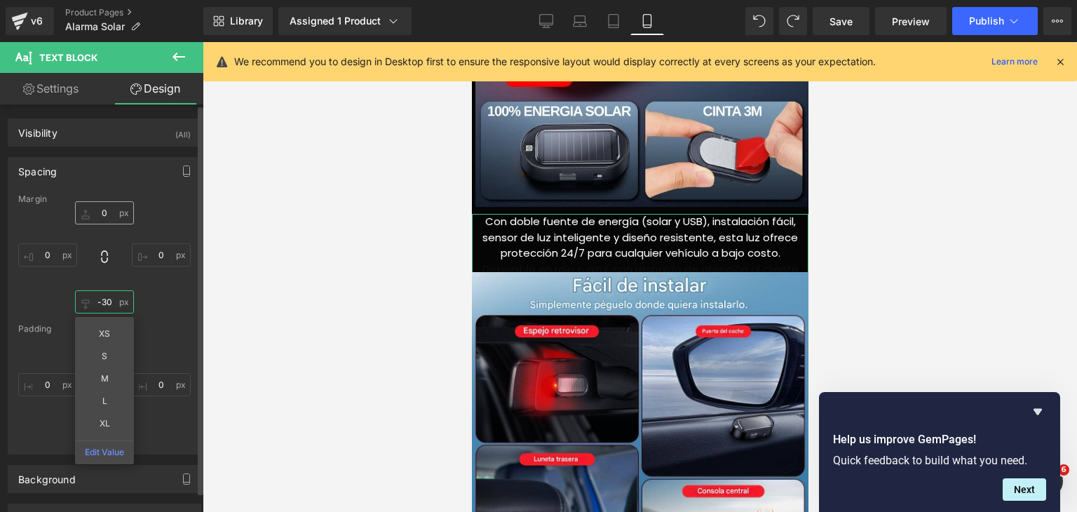
type input "-30"
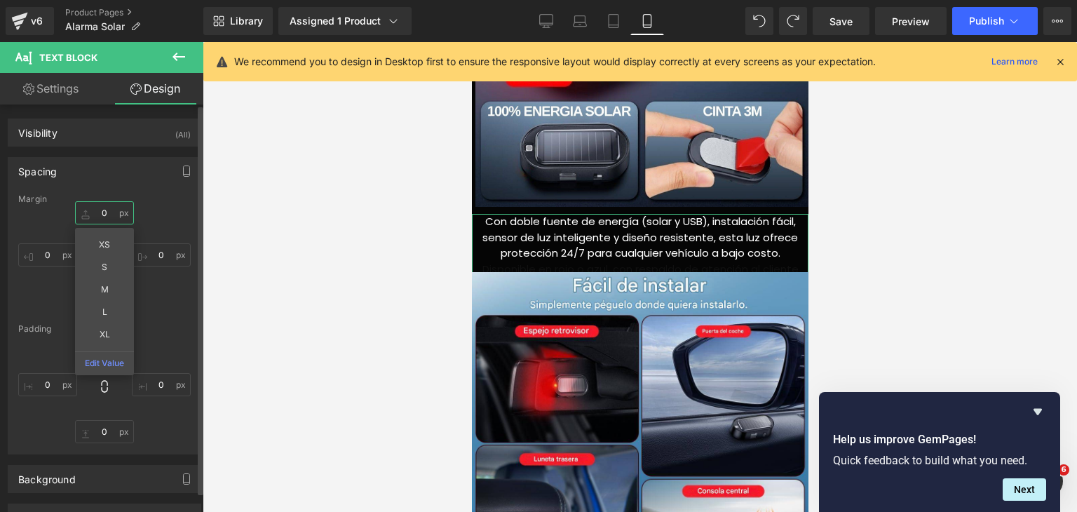
click at [107, 205] on input "text" at bounding box center [104, 212] width 59 height 23
type input "5"
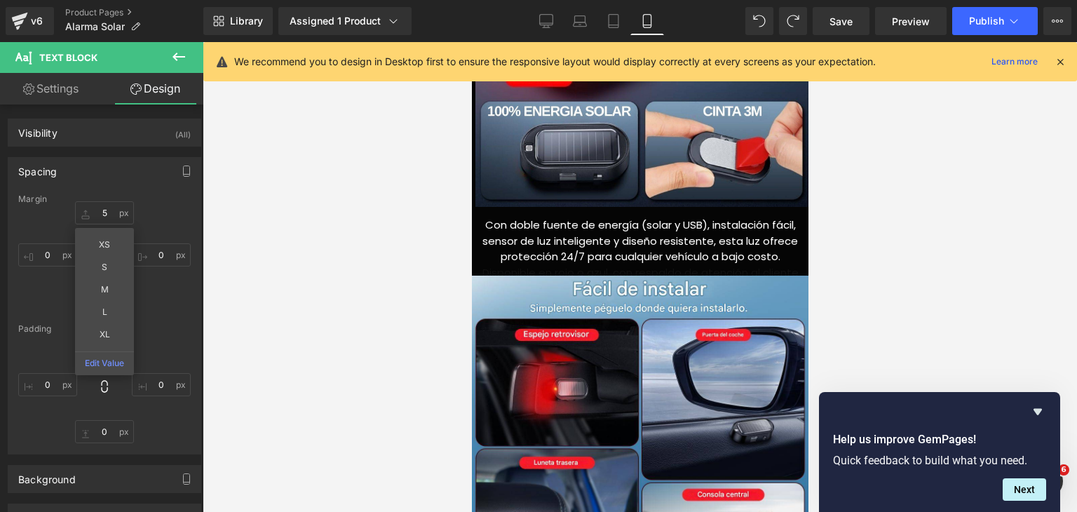
click at [929, 266] on div at bounding box center [640, 277] width 875 height 470
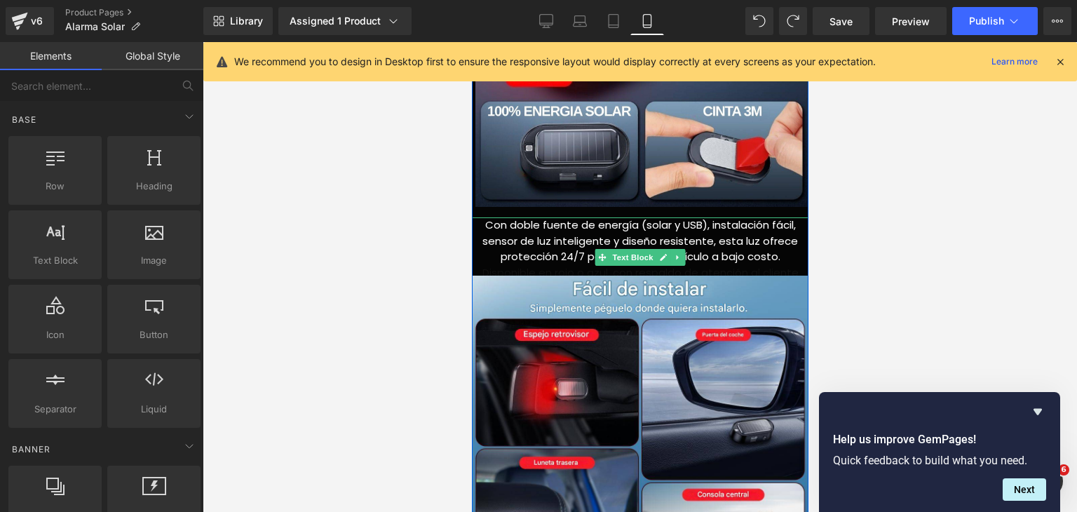
click at [635, 235] on span "Con doble fuente de energía (solar y USB), instalación fácil, sensor de luz int…" at bounding box center [640, 240] width 316 height 46
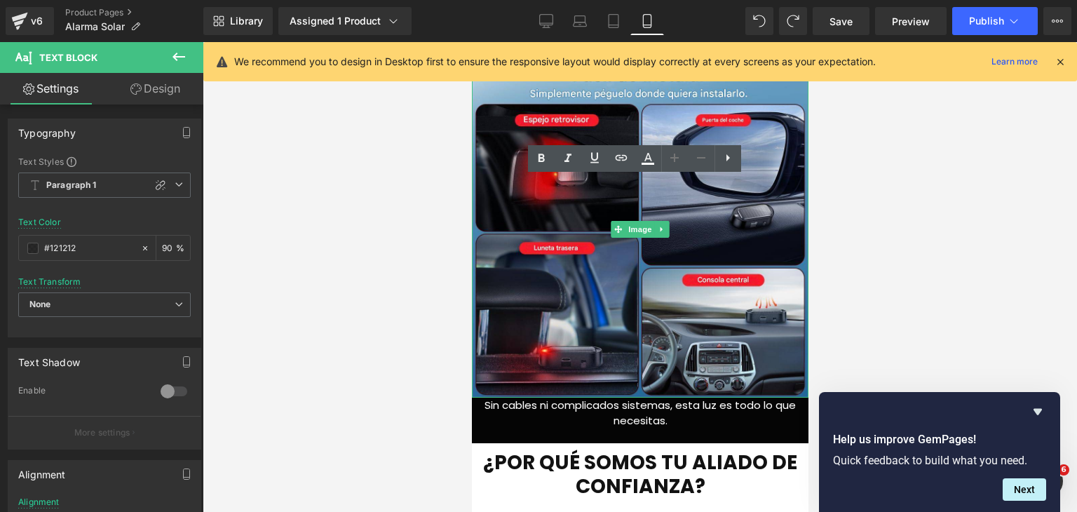
scroll to position [2718, 0]
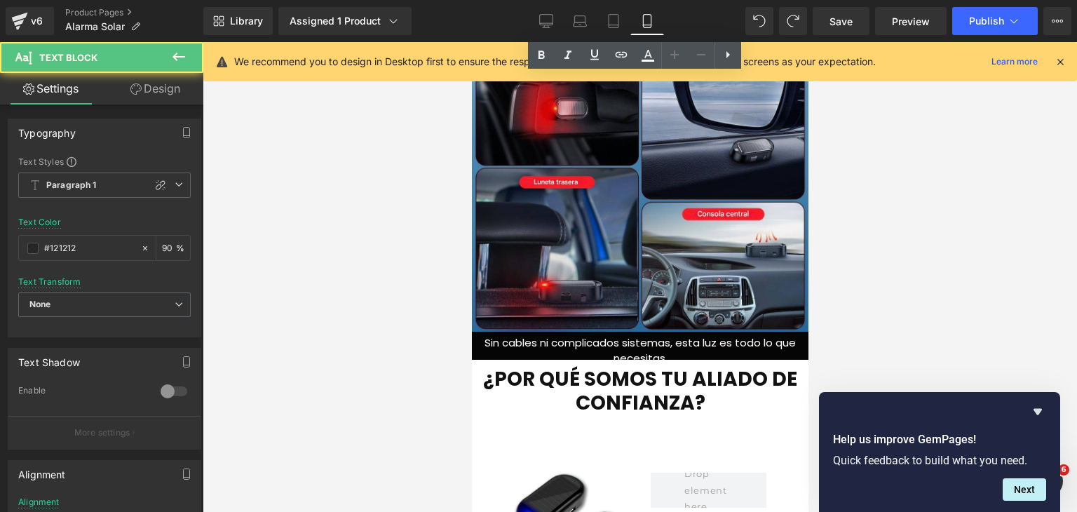
click at [853, 353] on div at bounding box center [640, 277] width 875 height 470
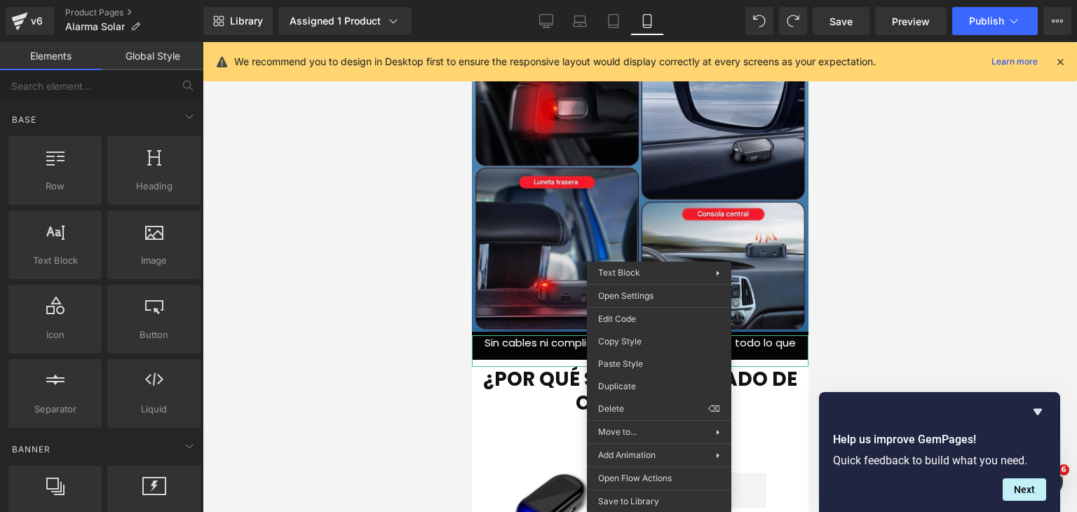
click at [958, 348] on div at bounding box center [640, 277] width 875 height 470
click at [914, 332] on div at bounding box center [640, 277] width 875 height 470
click at [858, 308] on div at bounding box center [640, 277] width 875 height 470
click at [359, 312] on div at bounding box center [640, 277] width 875 height 470
click at [547, 340] on span "Sin cables ni complicados sistemas, esta luz es todo lo que necesitas." at bounding box center [639, 350] width 311 height 31
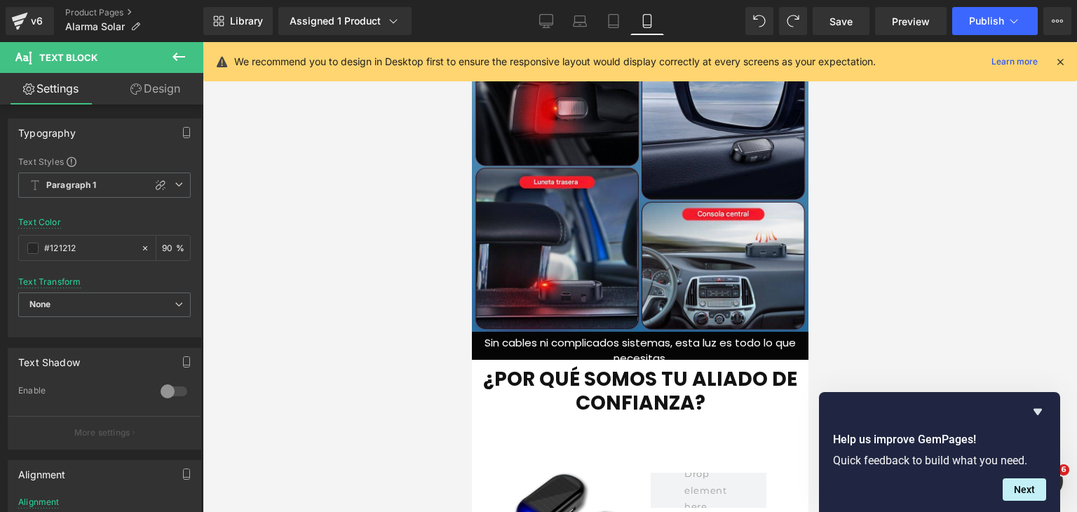
click at [177, 98] on link "Design" at bounding box center [155, 89] width 102 height 32
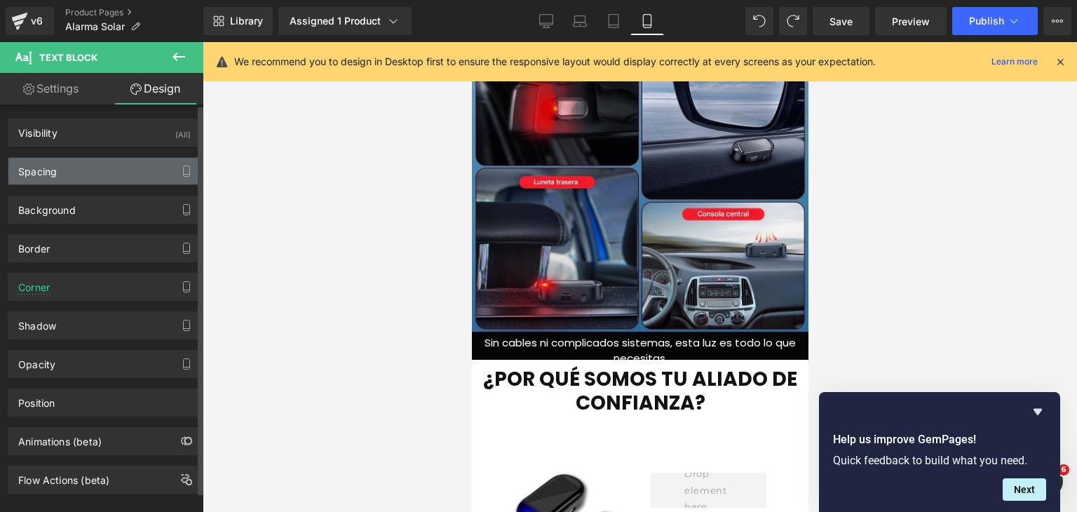
click at [92, 174] on div "Spacing" at bounding box center [104, 171] width 192 height 27
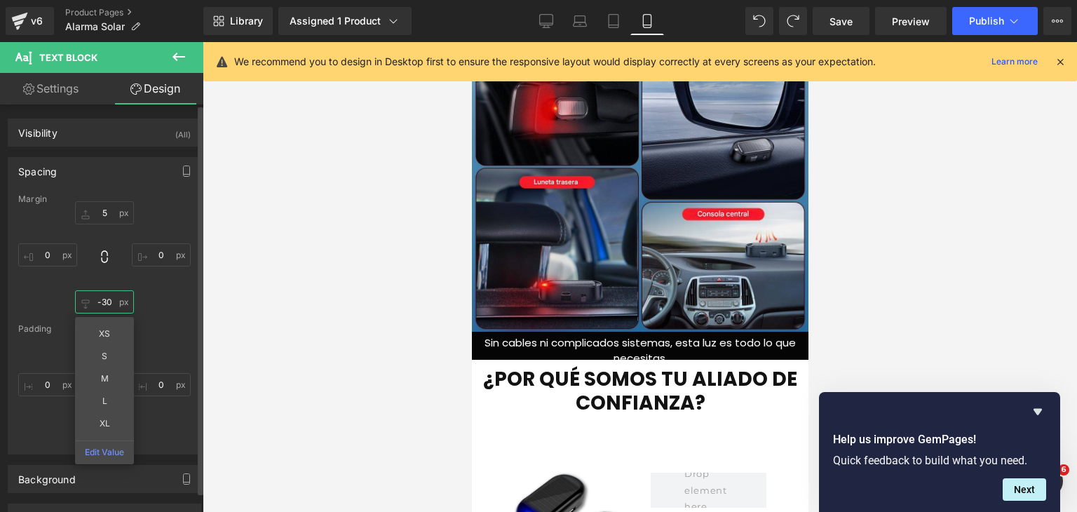
click at [107, 301] on input "-30" at bounding box center [104, 301] width 59 height 23
click at [109, 301] on input "-30" at bounding box center [104, 301] width 59 height 23
click at [110, 299] on input "-30" at bounding box center [104, 301] width 59 height 23
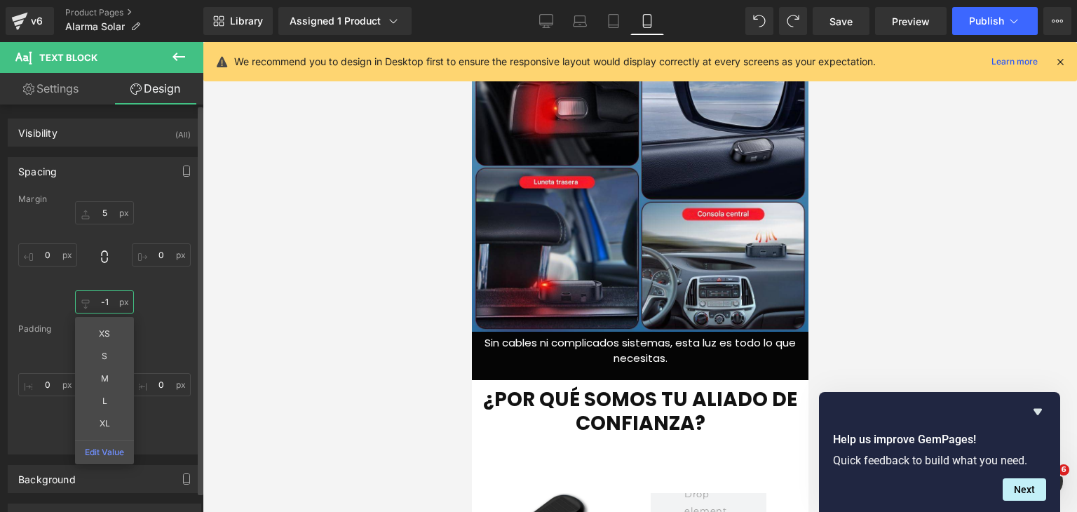
type input "-18"
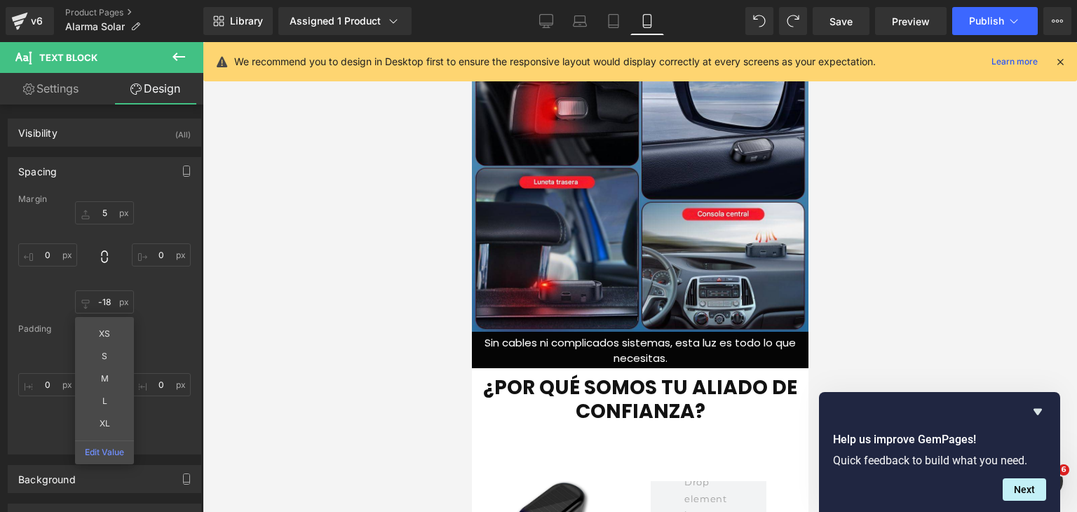
click at [872, 299] on div at bounding box center [640, 277] width 875 height 470
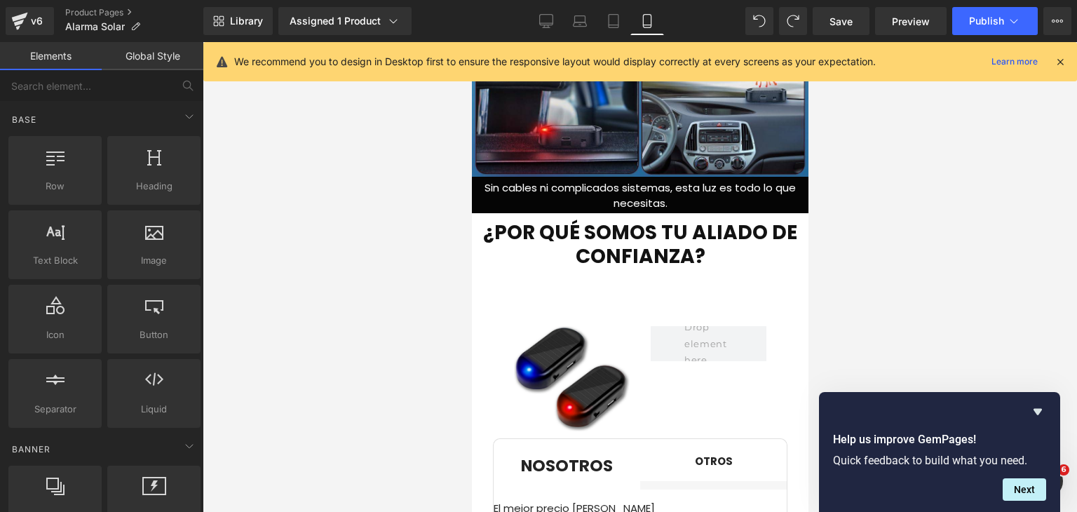
scroll to position [2877, 0]
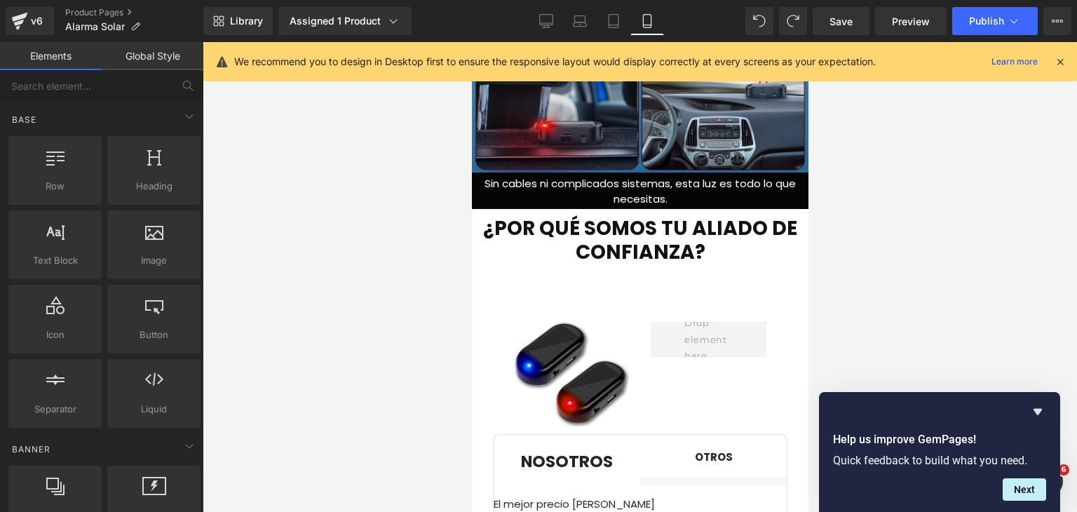
click at [900, 289] on div at bounding box center [640, 277] width 875 height 470
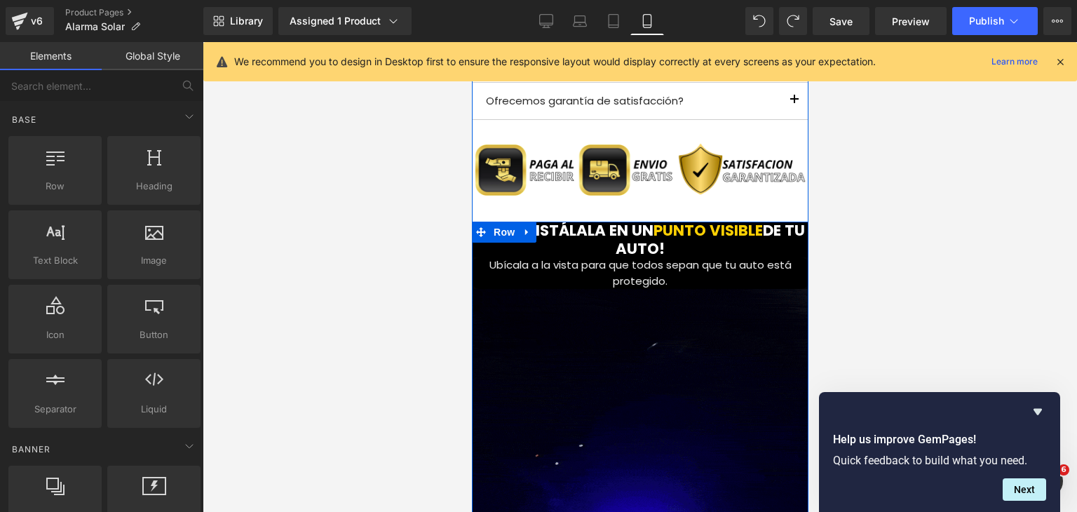
scroll to position [1584, 0]
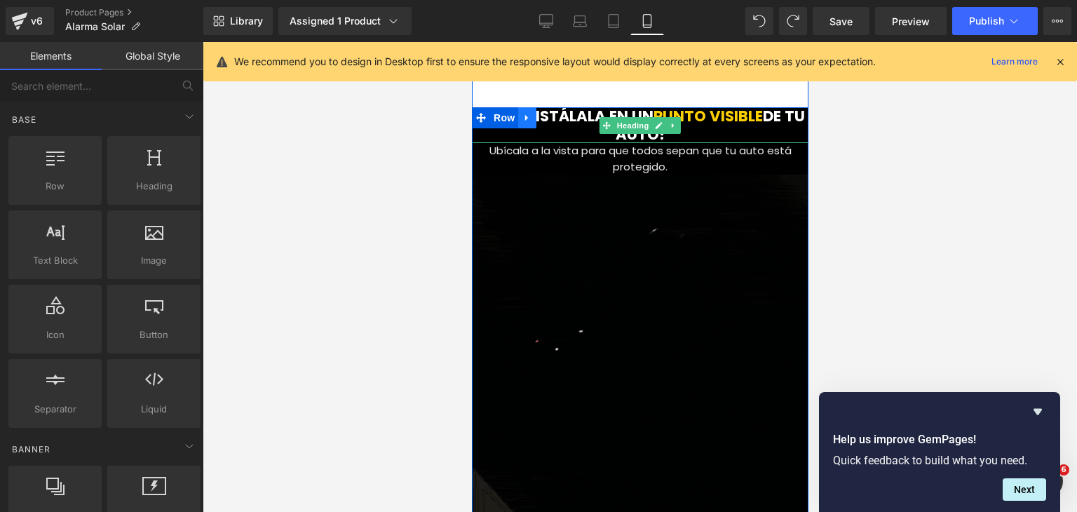
click at [523, 116] on icon at bounding box center [527, 118] width 10 height 11
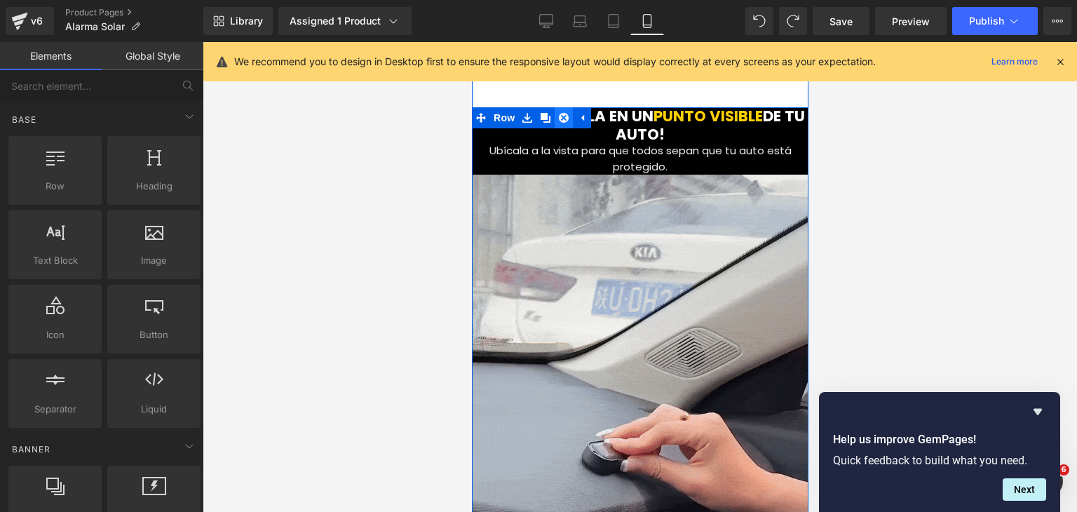
click at [558, 118] on icon at bounding box center [563, 118] width 10 height 10
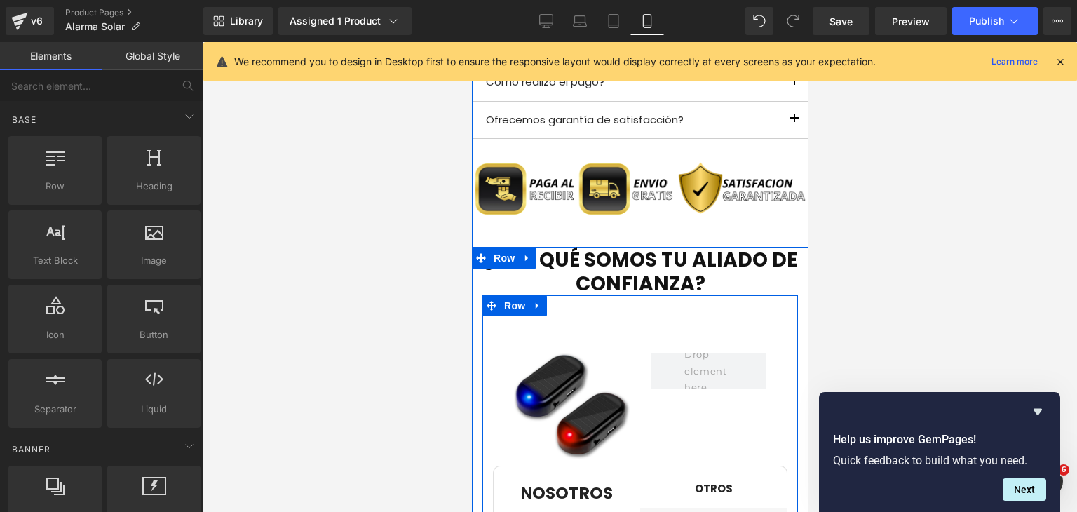
scroll to position [1443, 0]
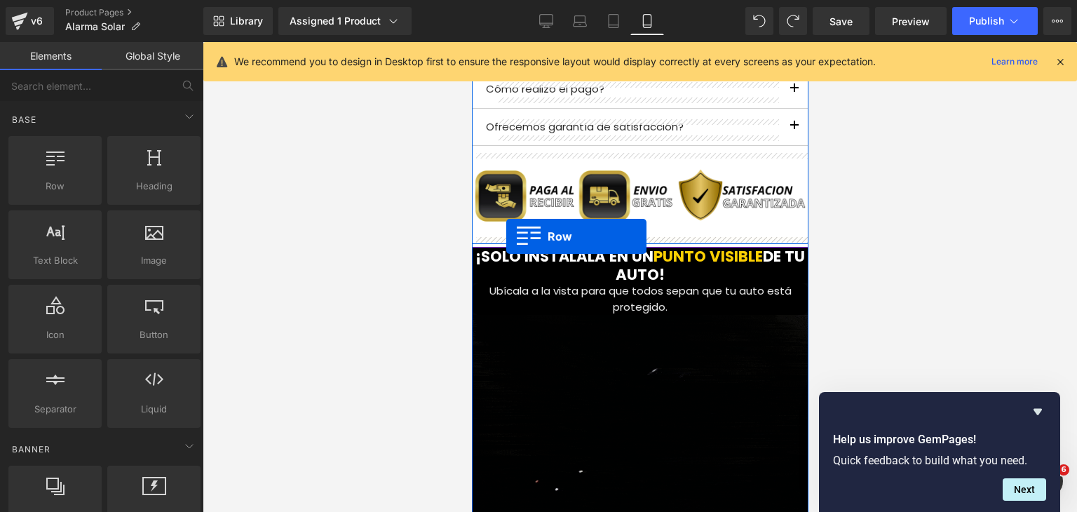
drag, startPoint x: 539, startPoint y: 224, endPoint x: 506, endPoint y: 236, distance: 35.3
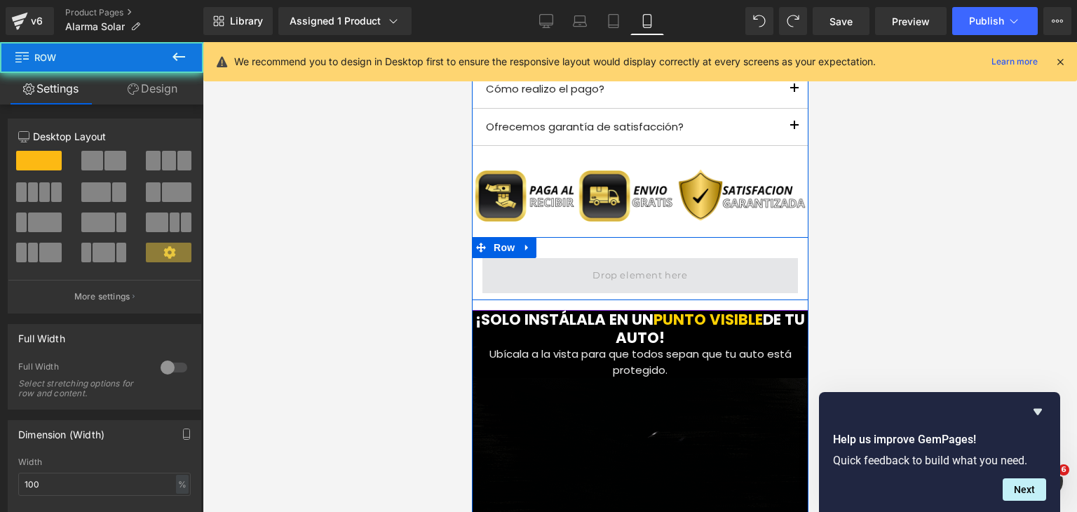
click at [579, 274] on span at bounding box center [640, 275] width 316 height 35
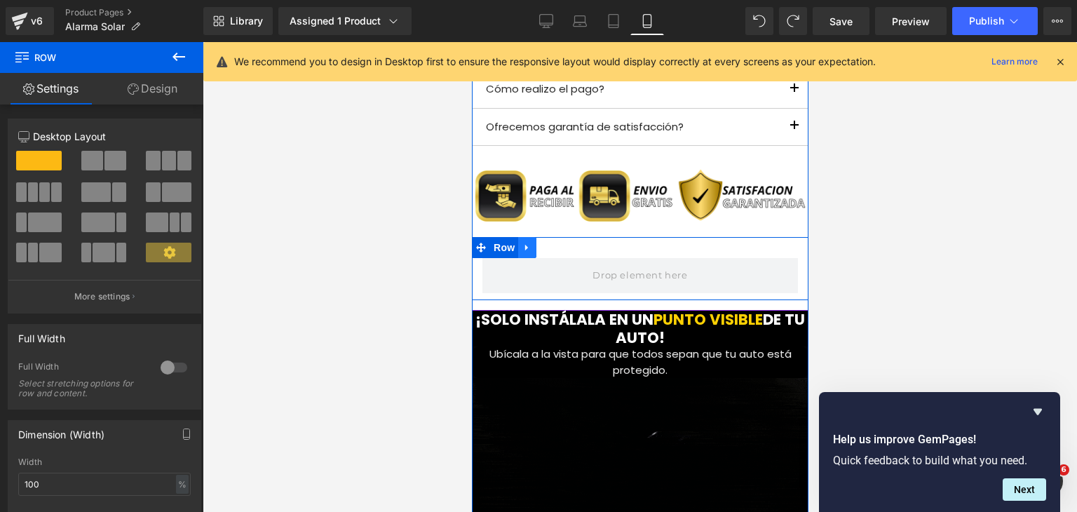
click at [525, 250] on icon at bounding box center [527, 248] width 10 height 11
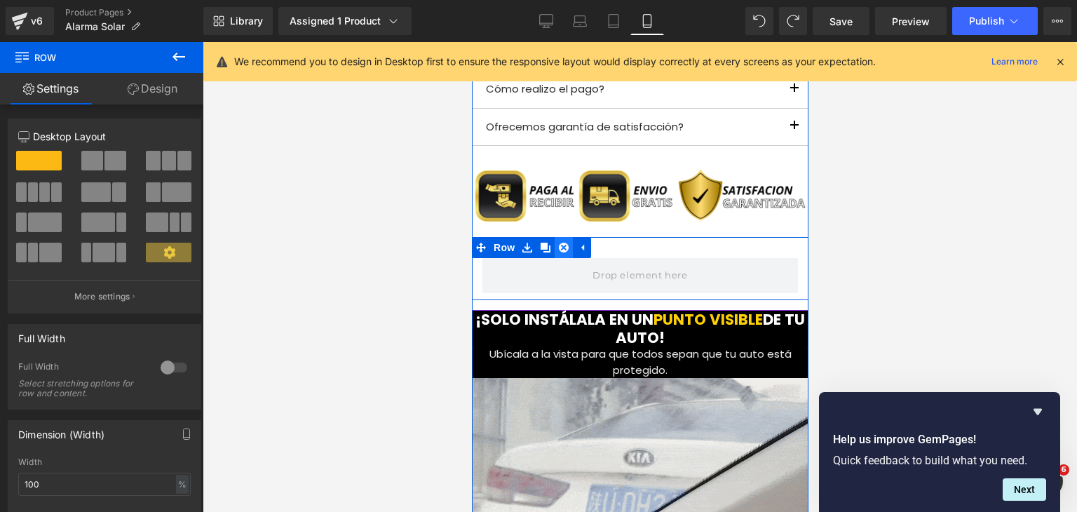
click at [554, 245] on link at bounding box center [563, 247] width 18 height 21
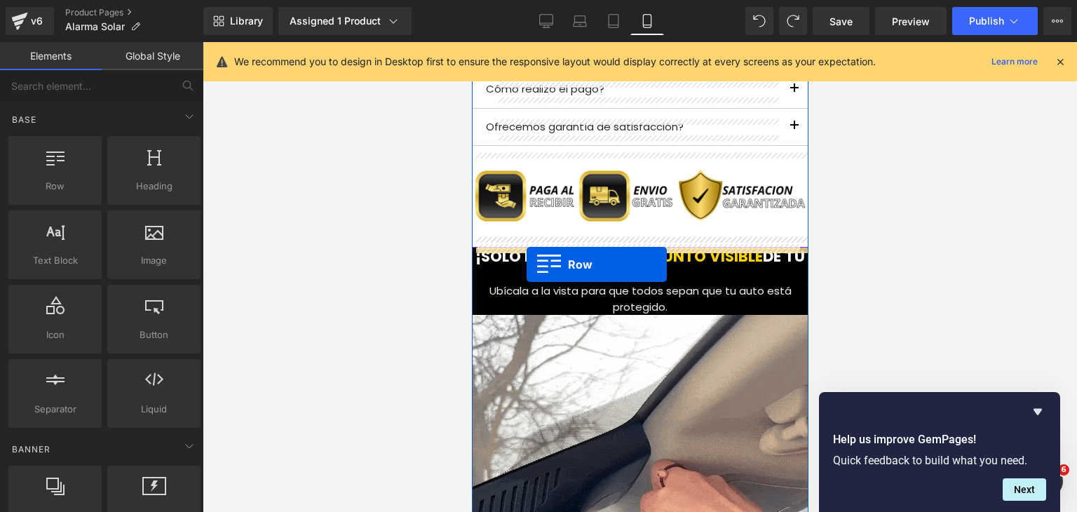
drag, startPoint x: 522, startPoint y: 215, endPoint x: 526, endPoint y: 264, distance: 49.3
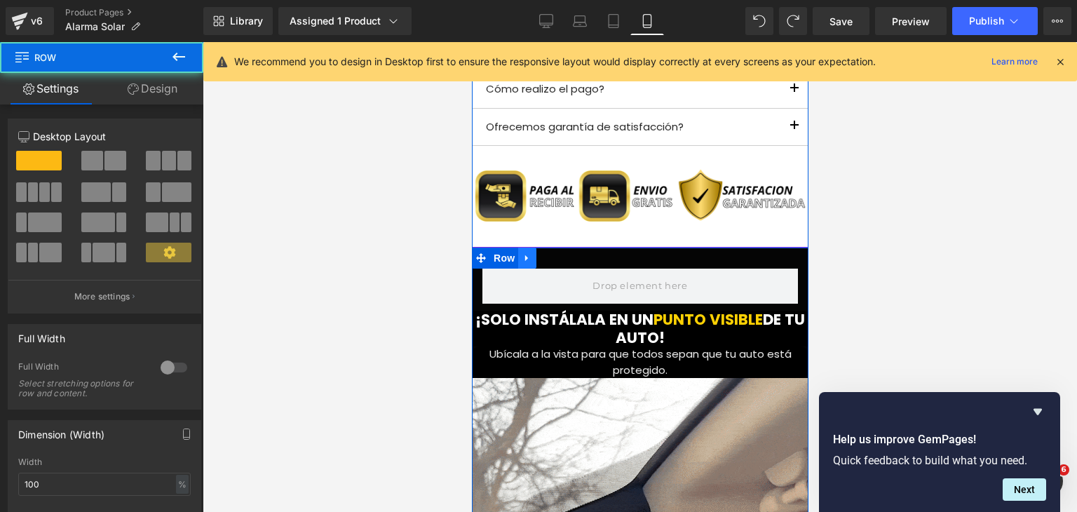
click at [524, 252] on link at bounding box center [527, 258] width 18 height 21
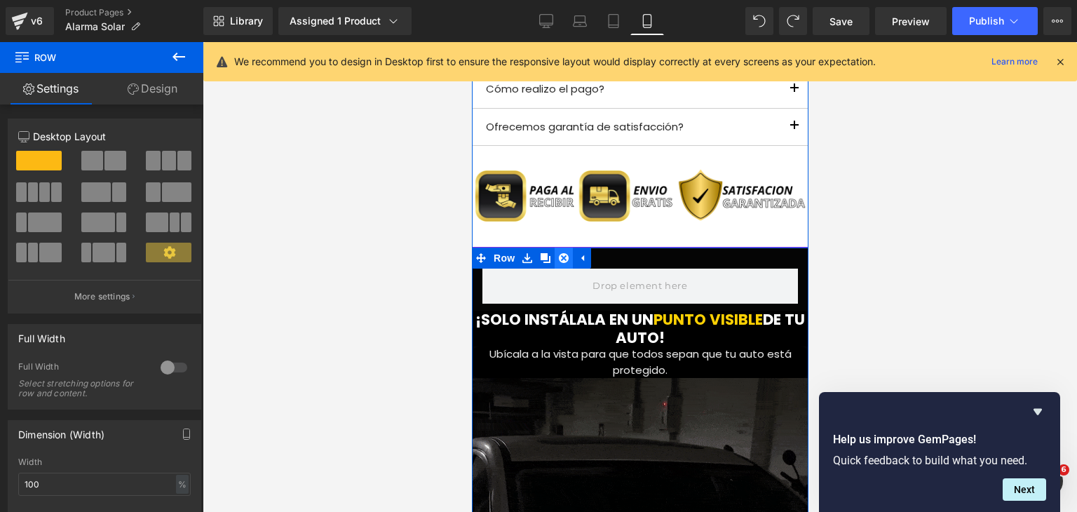
click at [558, 257] on icon at bounding box center [563, 258] width 10 height 10
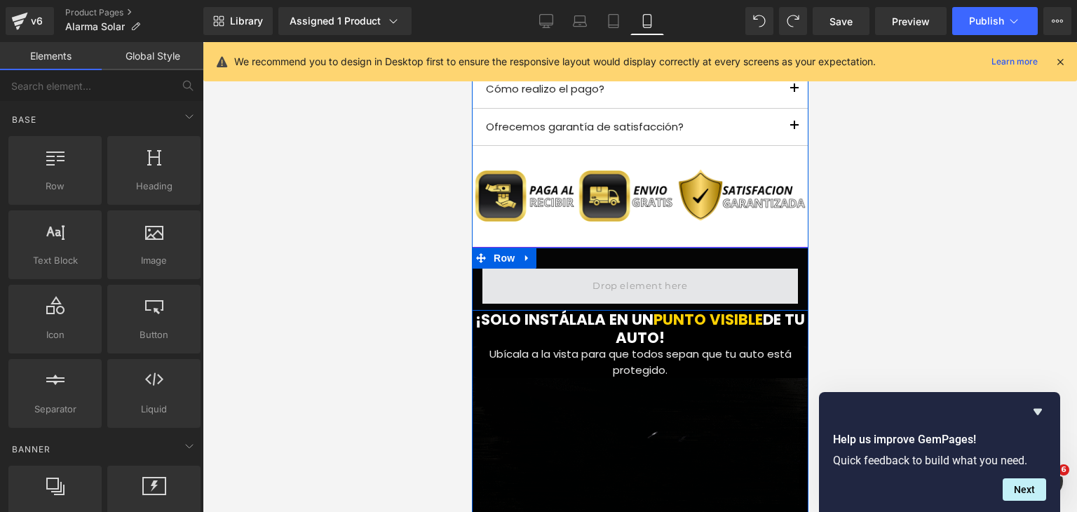
click at [629, 284] on span at bounding box center [639, 286] width 104 height 23
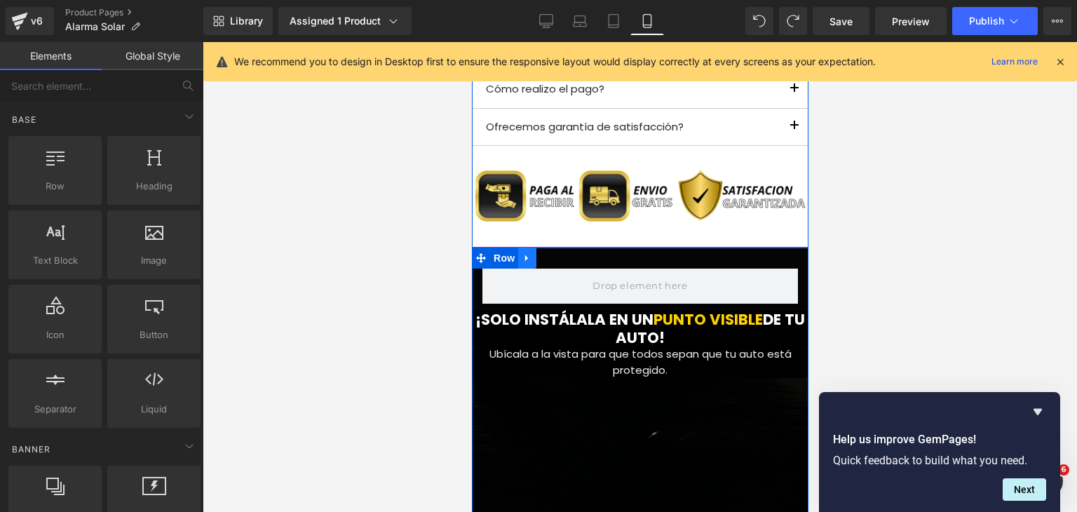
click at [525, 259] on icon at bounding box center [526, 258] width 3 height 6
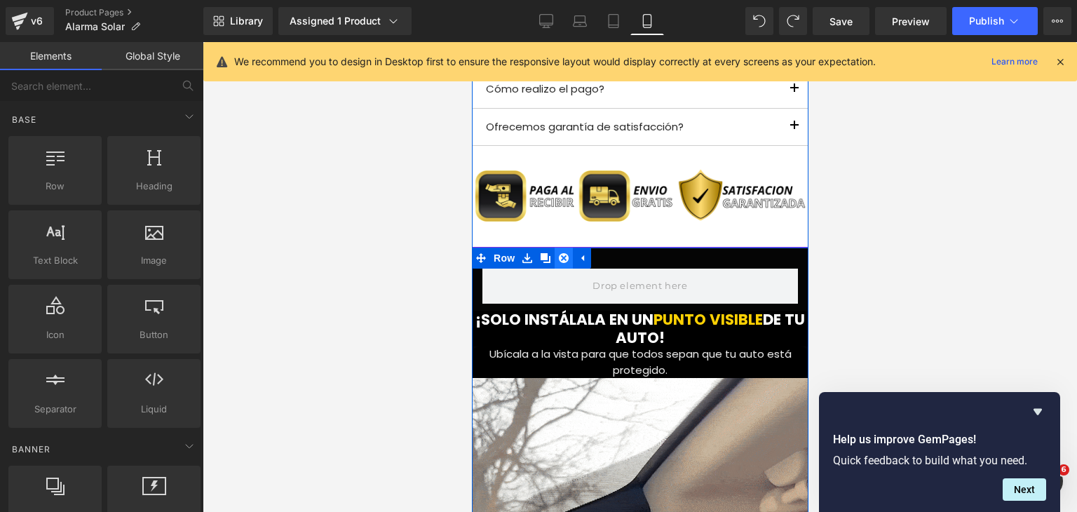
click at [558, 258] on icon at bounding box center [563, 258] width 10 height 10
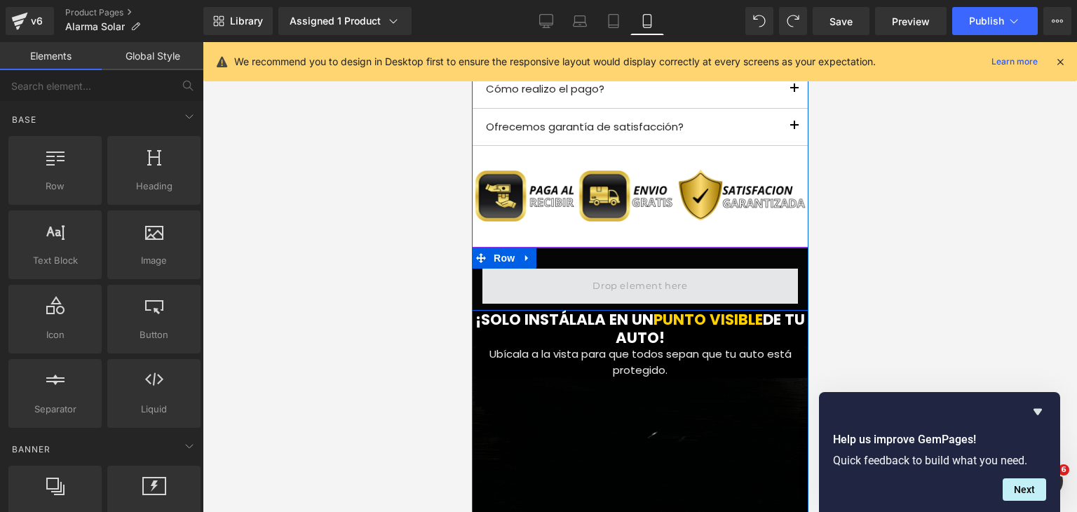
click at [605, 283] on span at bounding box center [639, 286] width 104 height 23
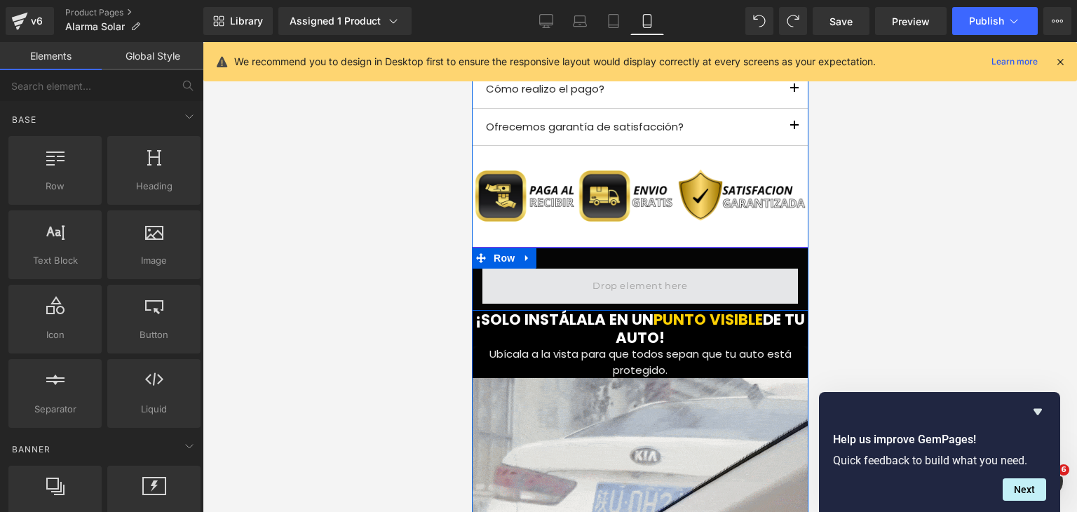
click at [612, 282] on span at bounding box center [639, 286] width 104 height 23
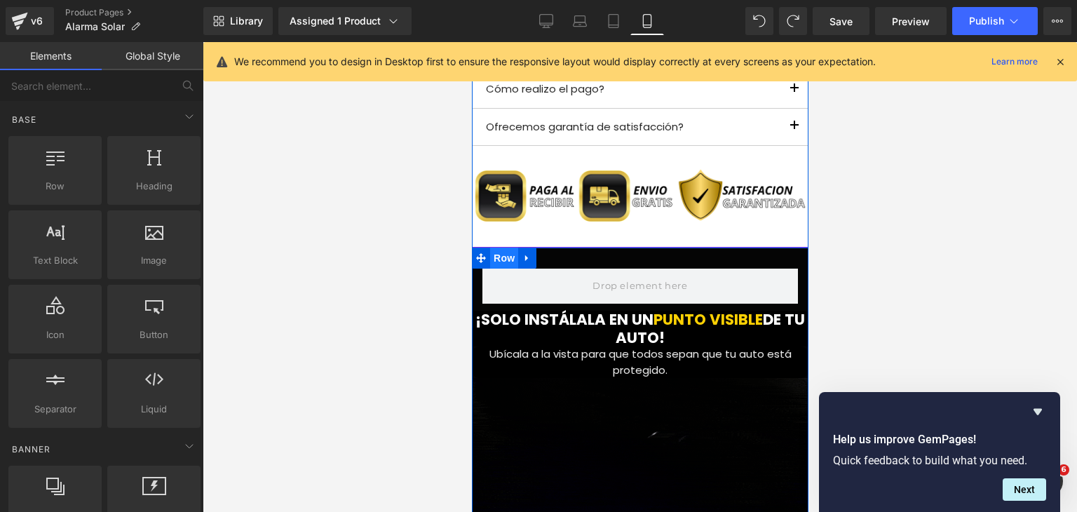
click at [499, 261] on span "Row" at bounding box center [504, 258] width 28 height 21
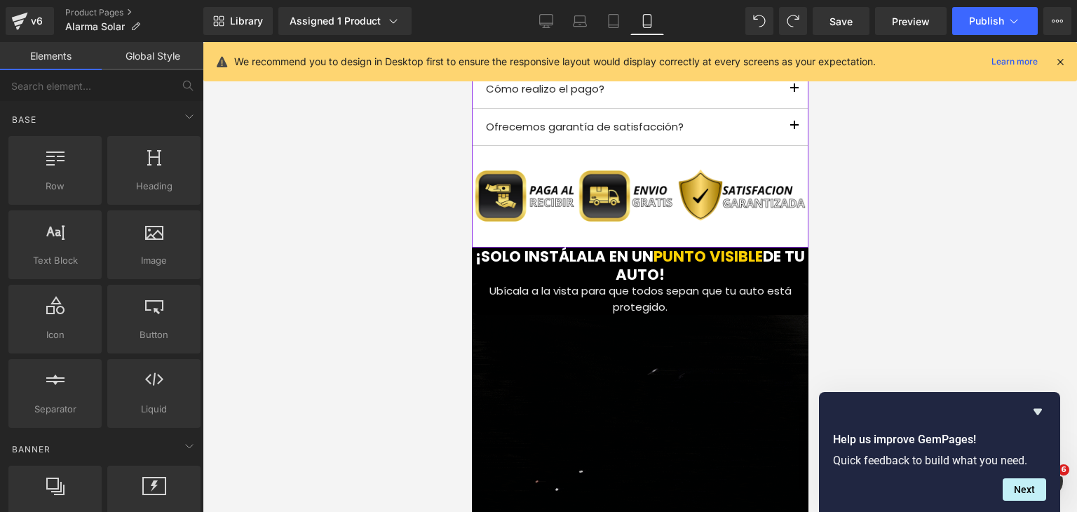
click at [844, 281] on div at bounding box center [640, 277] width 875 height 470
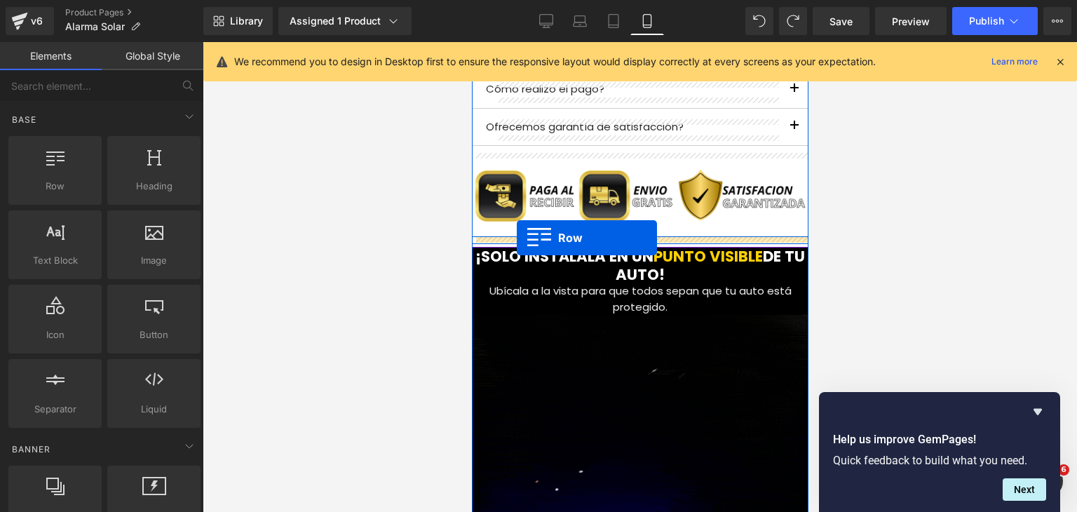
drag, startPoint x: 556, startPoint y: 225, endPoint x: 516, endPoint y: 238, distance: 41.9
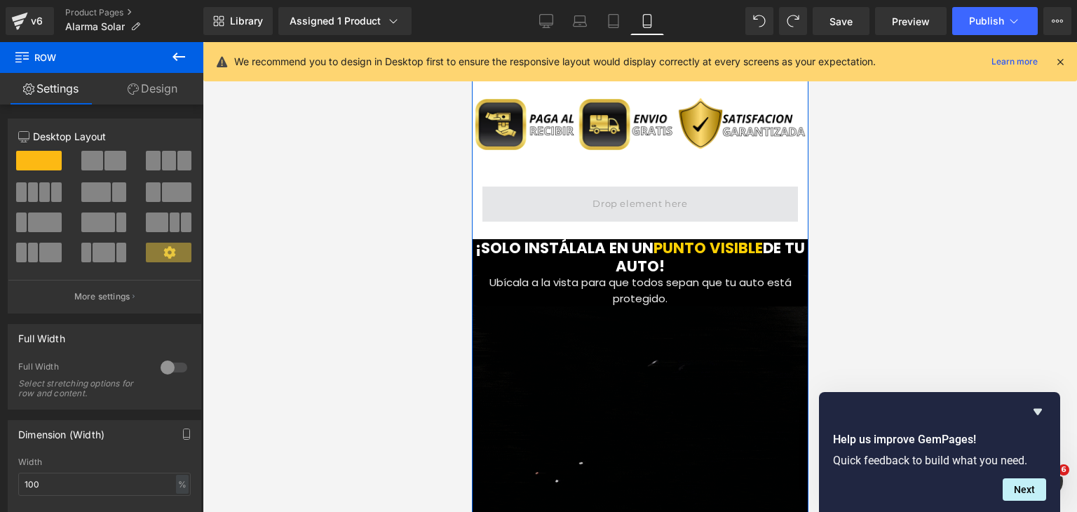
scroll to position [1513, 0]
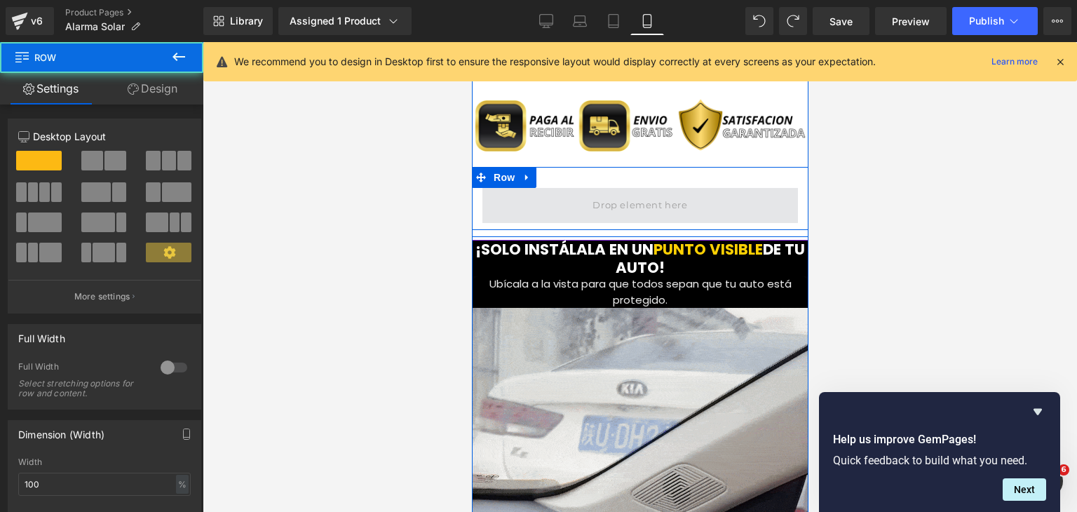
click at [519, 203] on span at bounding box center [640, 205] width 316 height 35
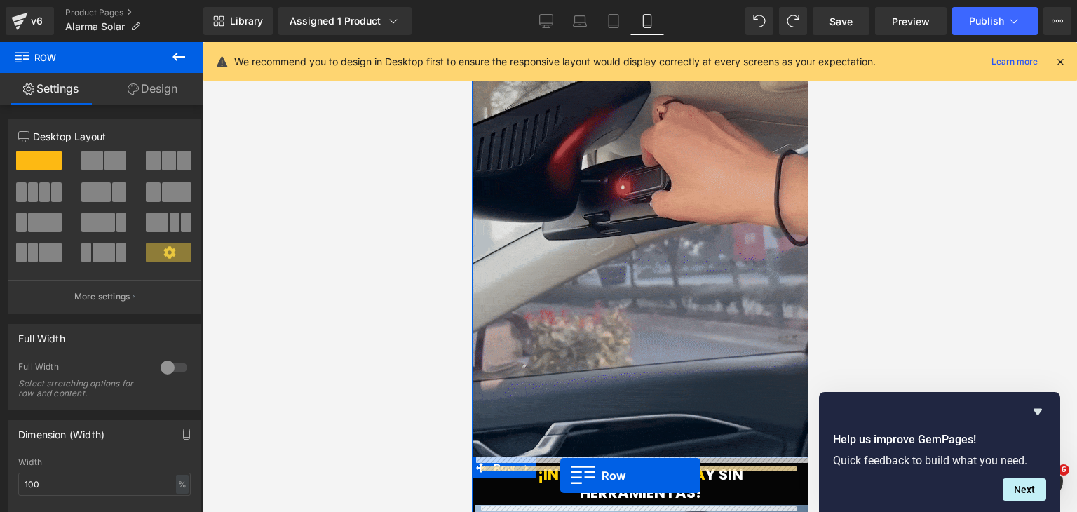
scroll to position [1857, 0]
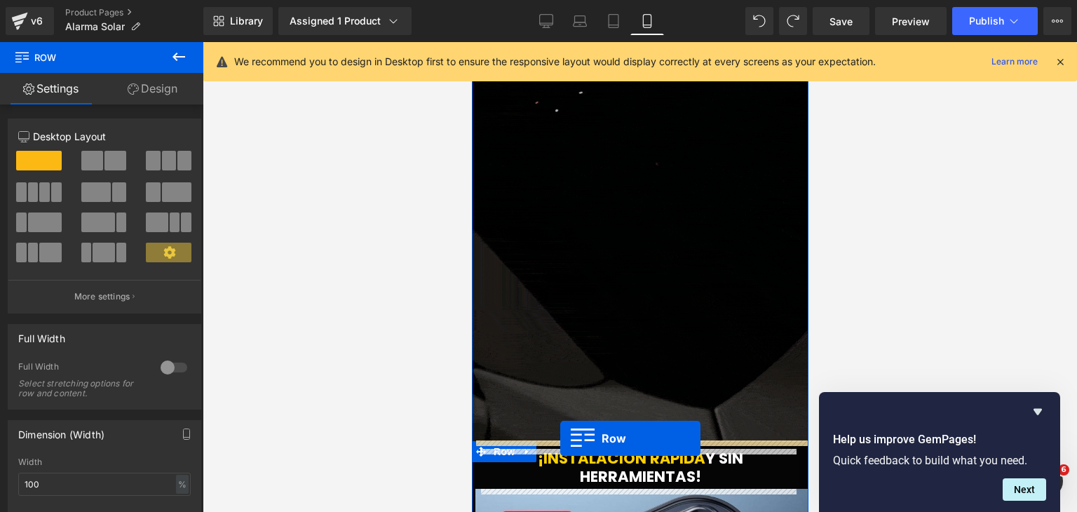
drag, startPoint x: 477, startPoint y: 177, endPoint x: 560, endPoint y: 438, distance: 273.7
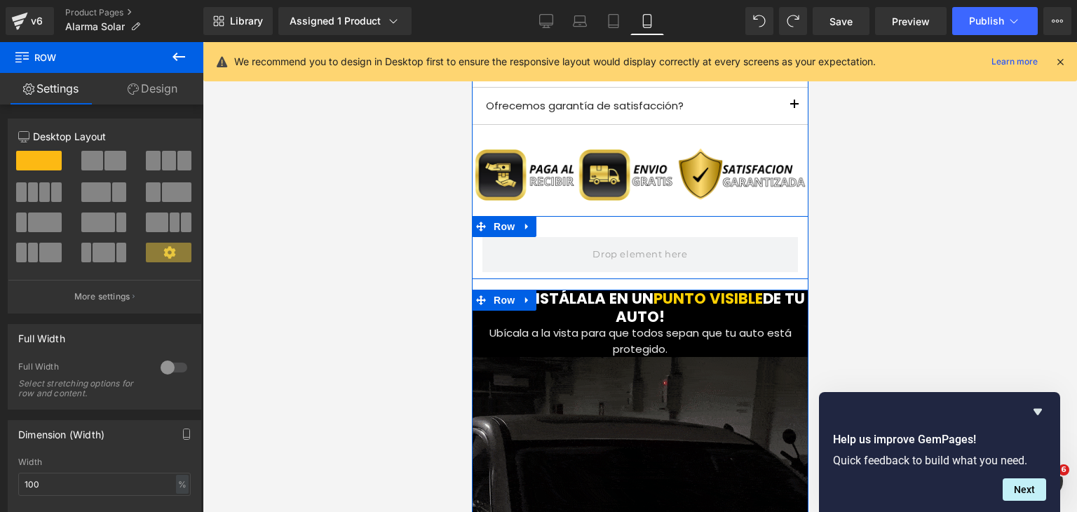
scroll to position [1445, 0]
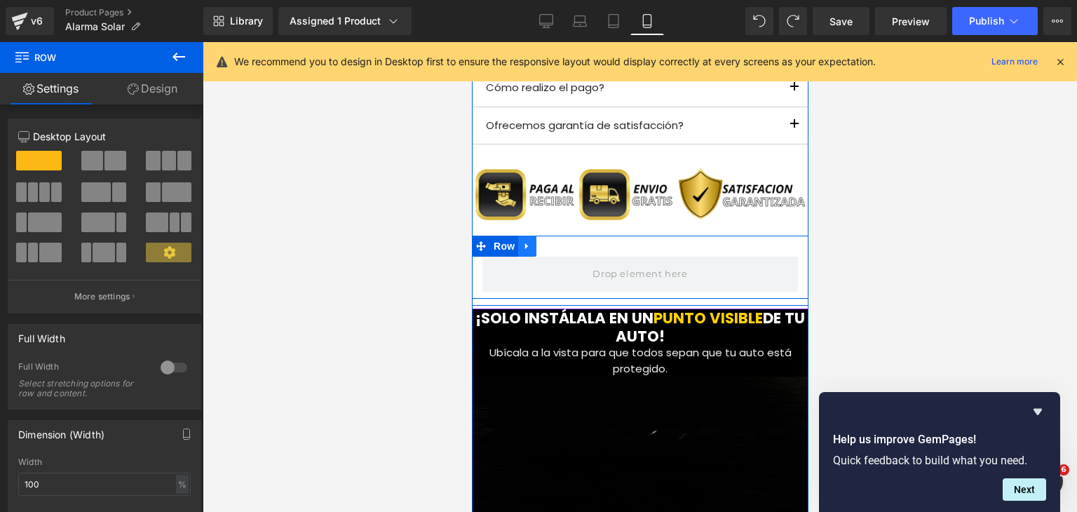
click at [523, 243] on icon at bounding box center [527, 246] width 10 height 11
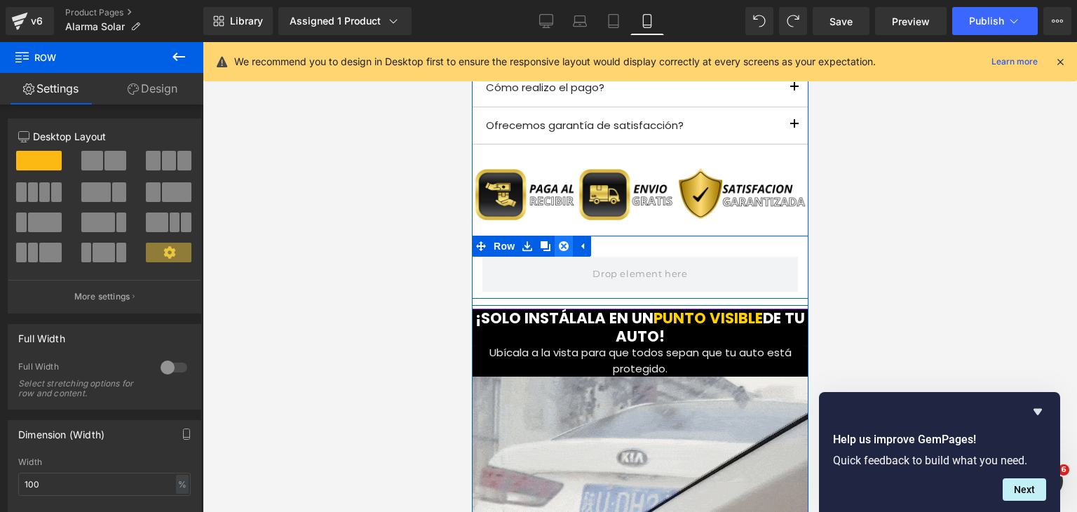
click at [558, 245] on icon at bounding box center [563, 246] width 10 height 10
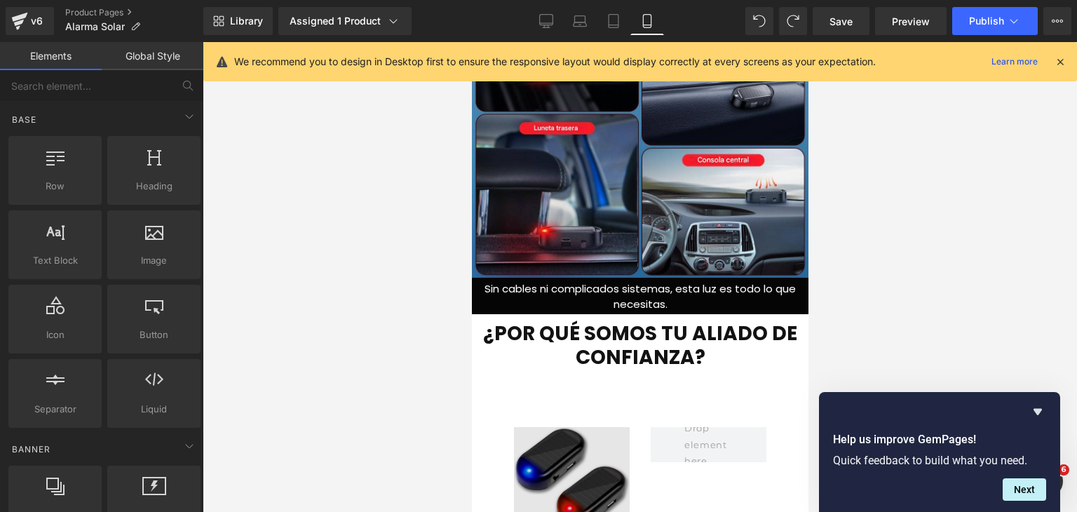
scroll to position [2707, 0]
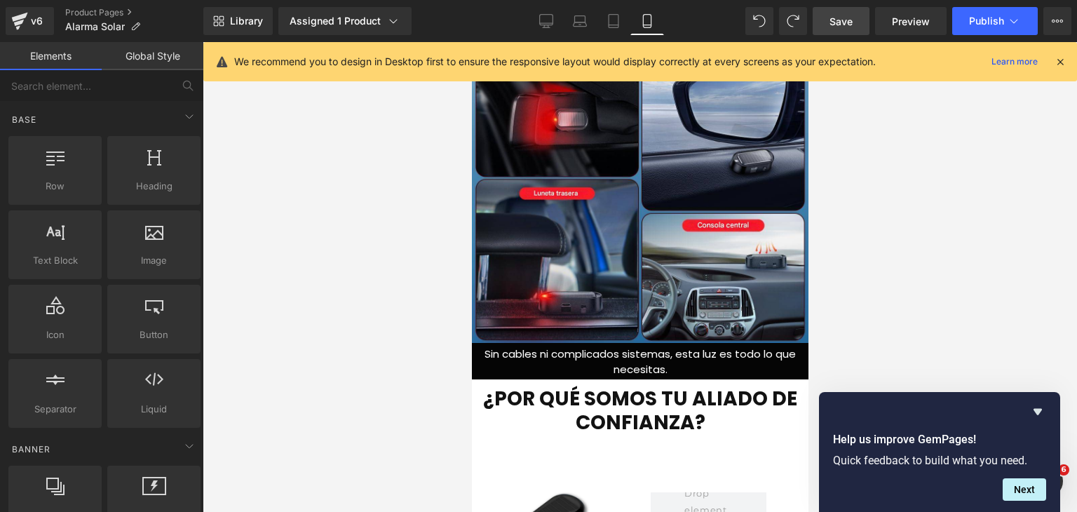
click at [854, 20] on link "Save" at bounding box center [841, 21] width 57 height 28
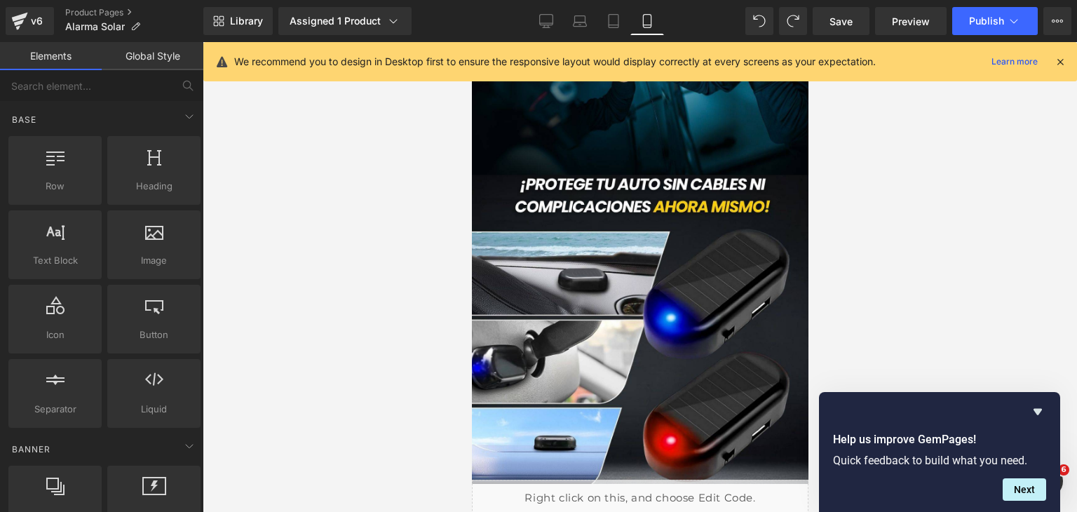
scroll to position [0, 0]
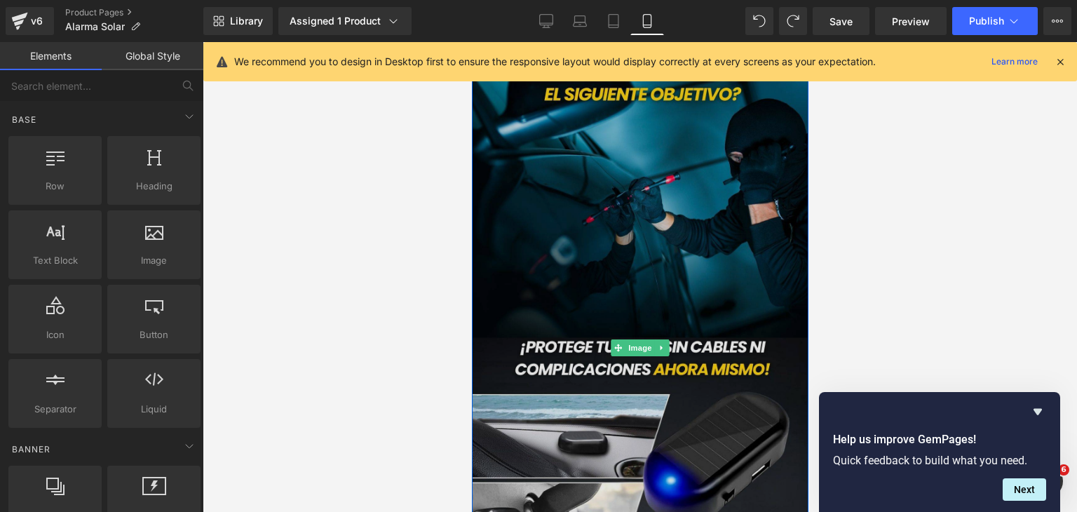
click at [620, 312] on img at bounding box center [639, 347] width 337 height 598
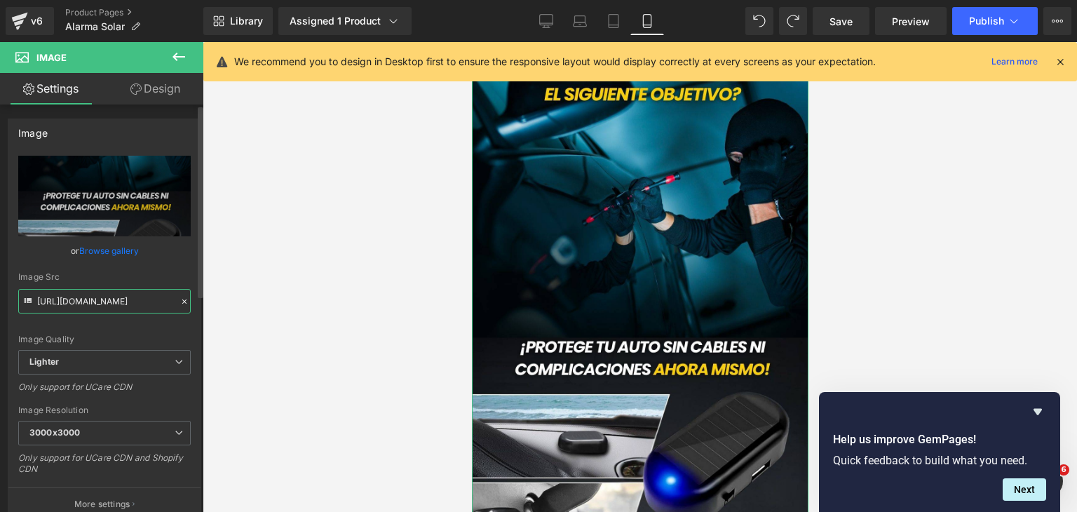
click at [86, 304] on input "[URL][DOMAIN_NAME]" at bounding box center [104, 301] width 173 height 25
paste input "[DOMAIN_NAME][URL]"
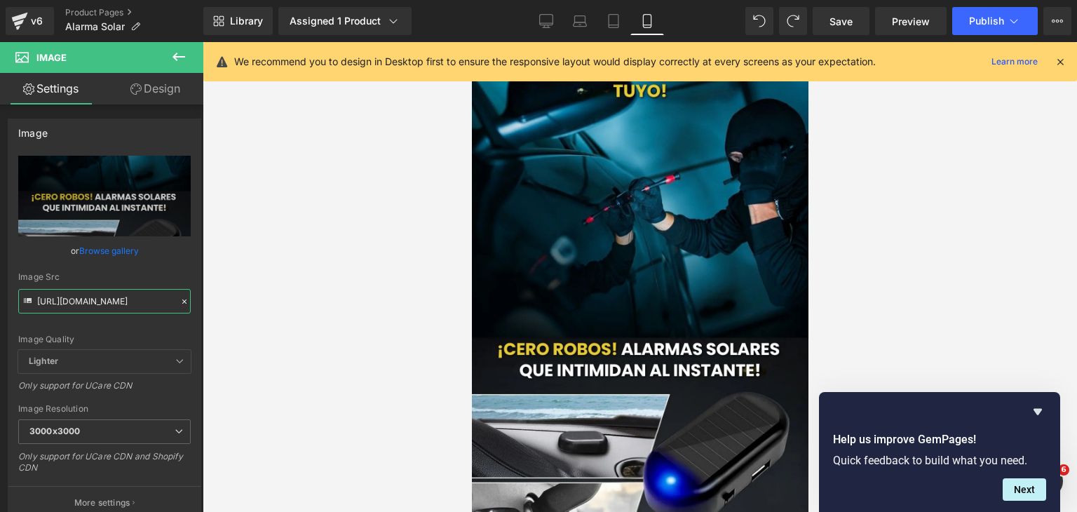
type input "[URL][DOMAIN_NAME]"
click at [1060, 58] on icon at bounding box center [1060, 61] width 13 height 13
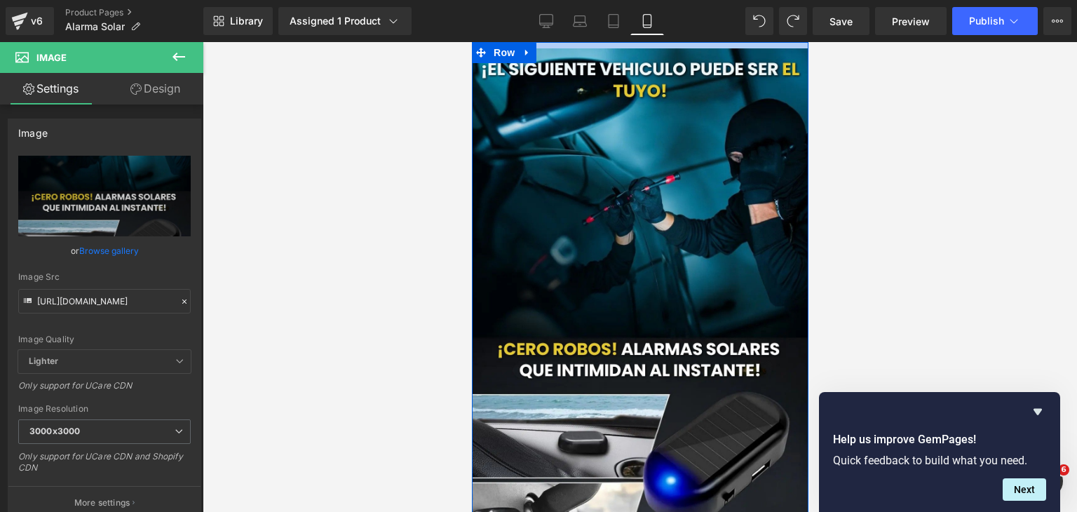
click at [654, 42] on div at bounding box center [639, 45] width 337 height 6
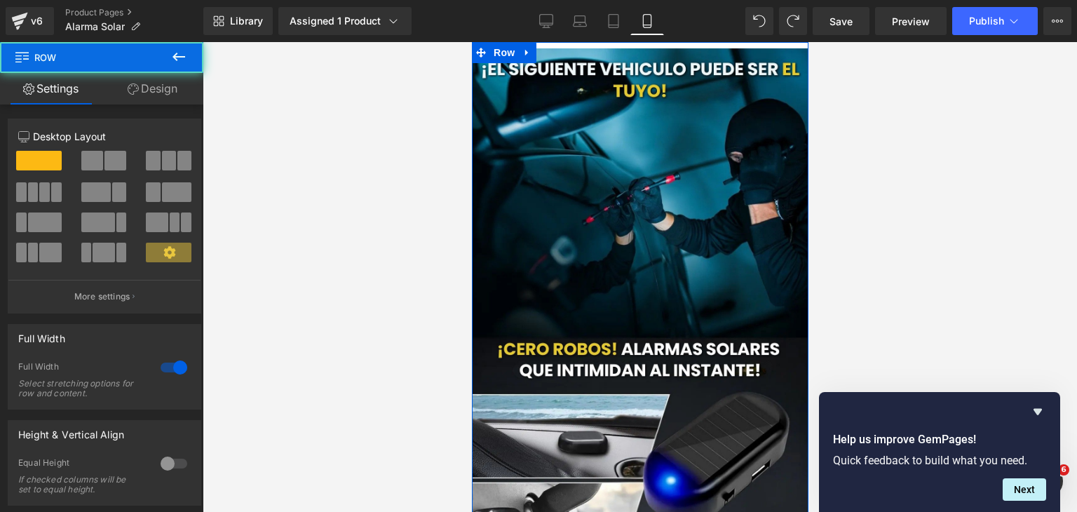
click at [130, 86] on icon at bounding box center [133, 88] width 11 height 11
click at [0, 0] on div "Spacing" at bounding box center [0, 0] width 0 height 0
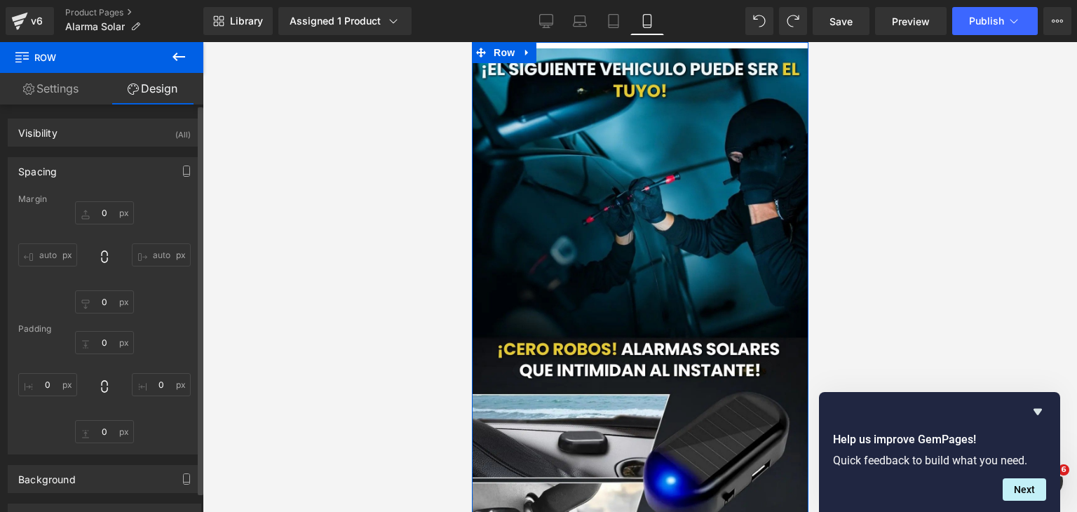
type input "0"
type input "9"
type input "0"
type input "10"
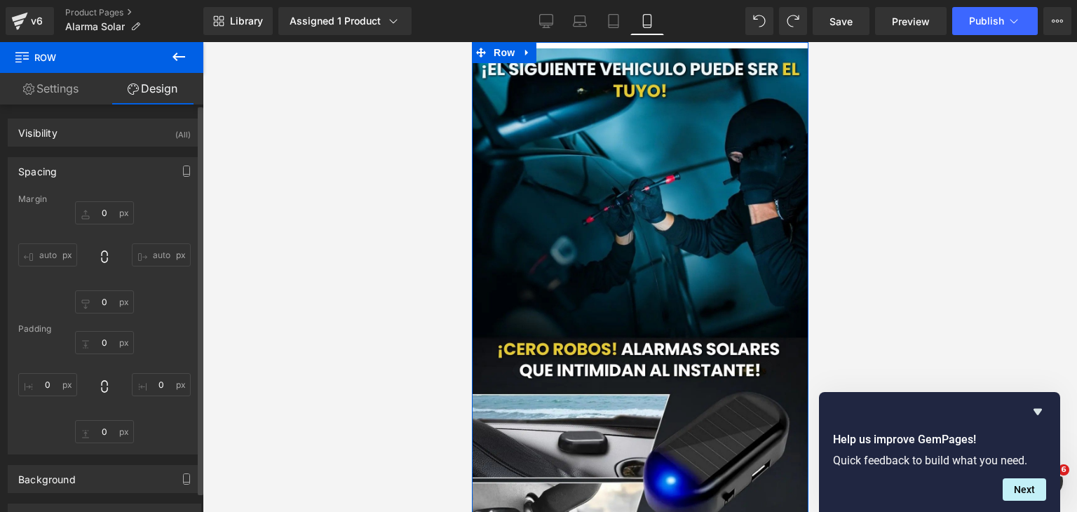
type input "0"
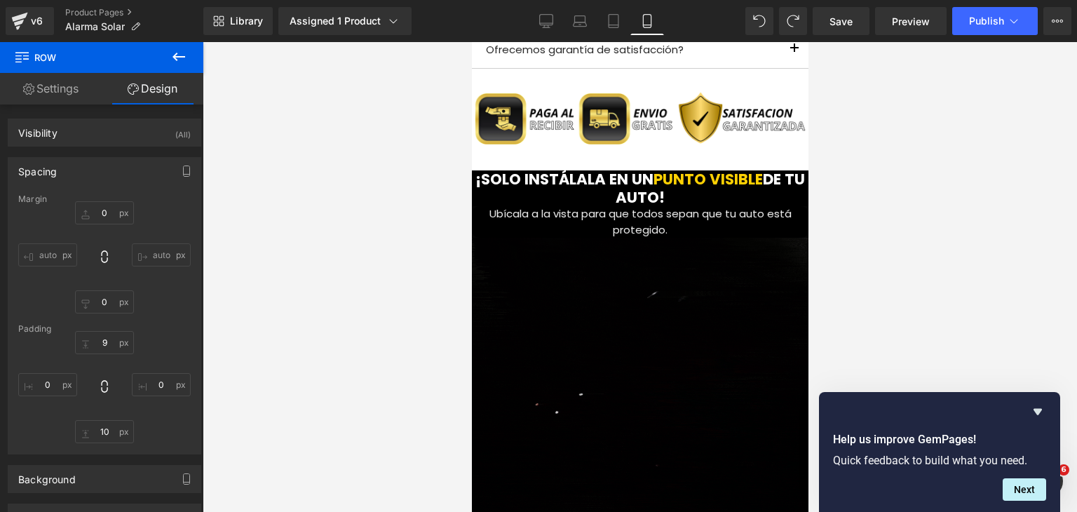
scroll to position [1526, 0]
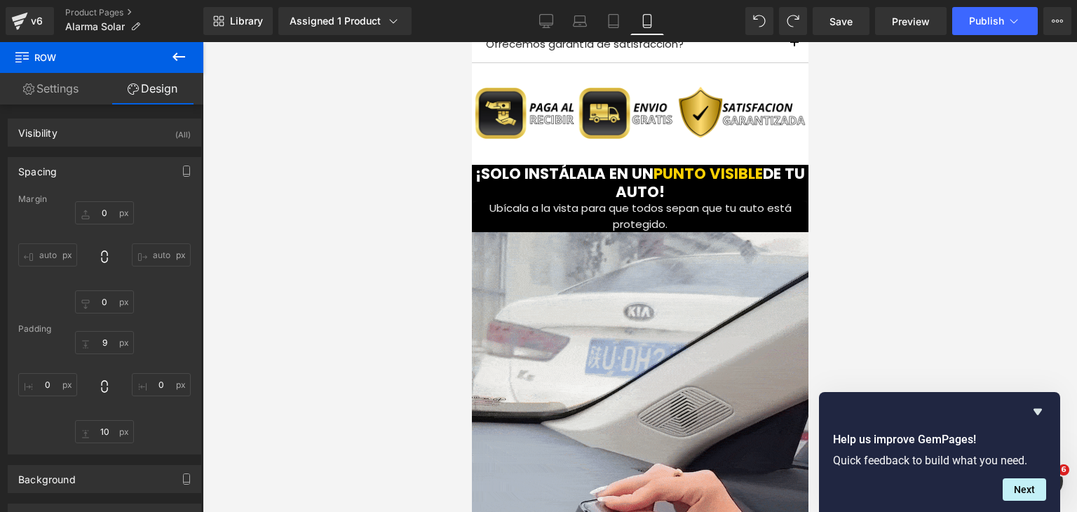
click at [173, 57] on icon at bounding box center [179, 57] width 13 height 8
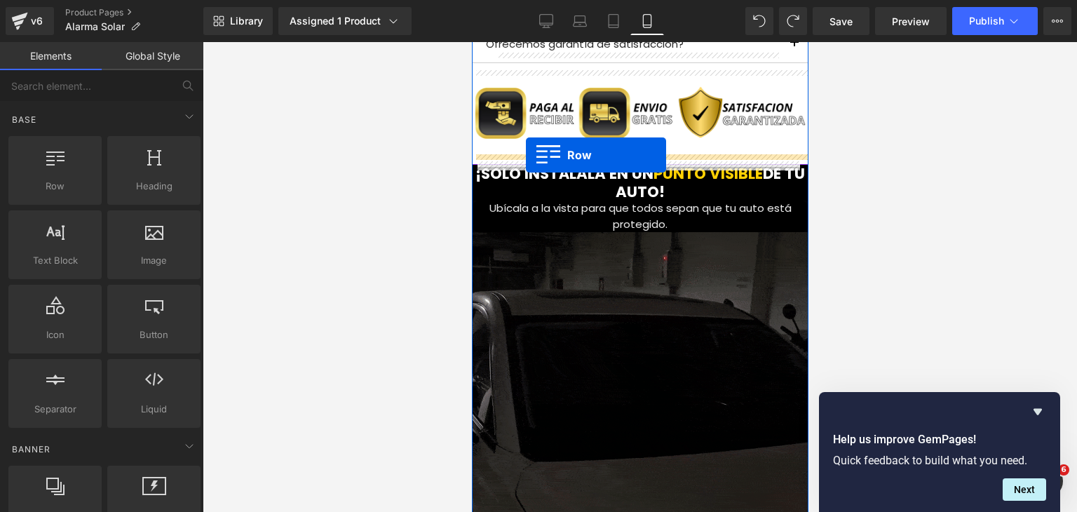
drag, startPoint x: 547, startPoint y: 228, endPoint x: 525, endPoint y: 155, distance: 76.1
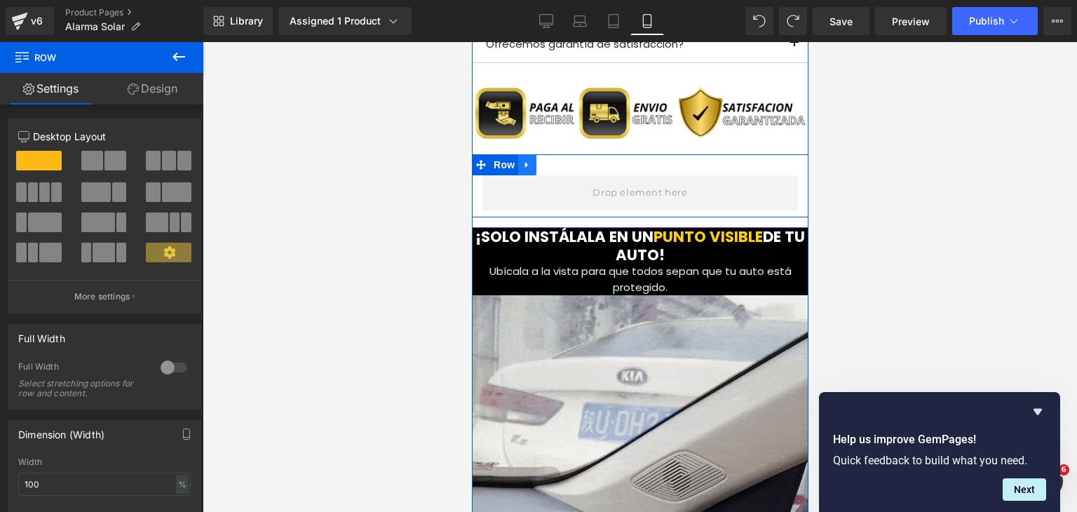
click at [522, 162] on icon at bounding box center [527, 165] width 10 height 11
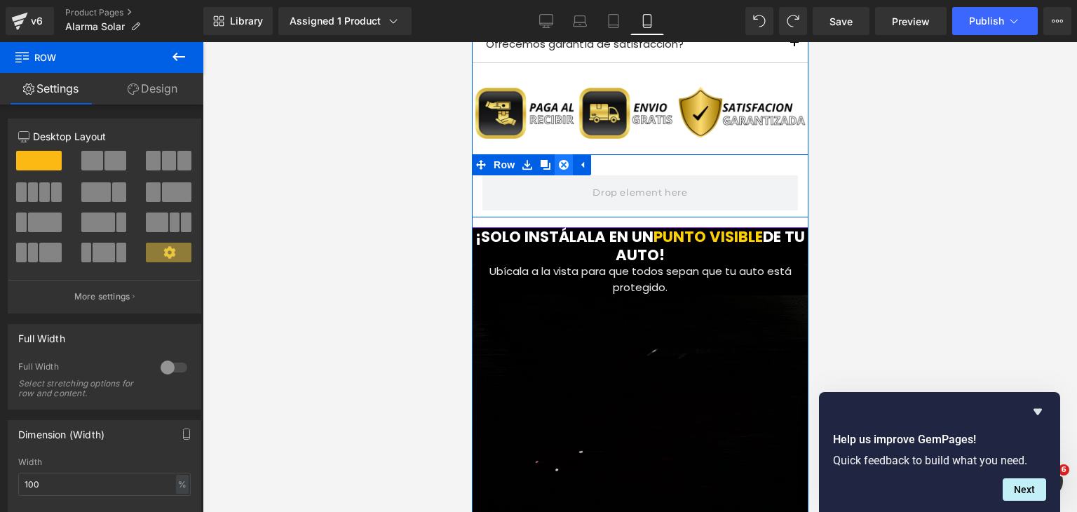
click at [563, 168] on link at bounding box center [563, 164] width 18 height 21
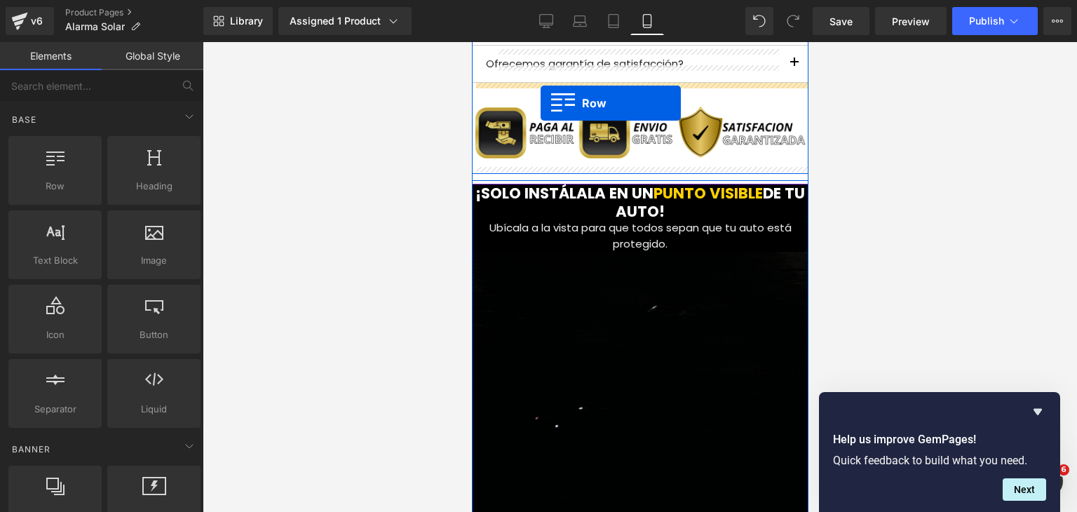
scroll to position [1495, 0]
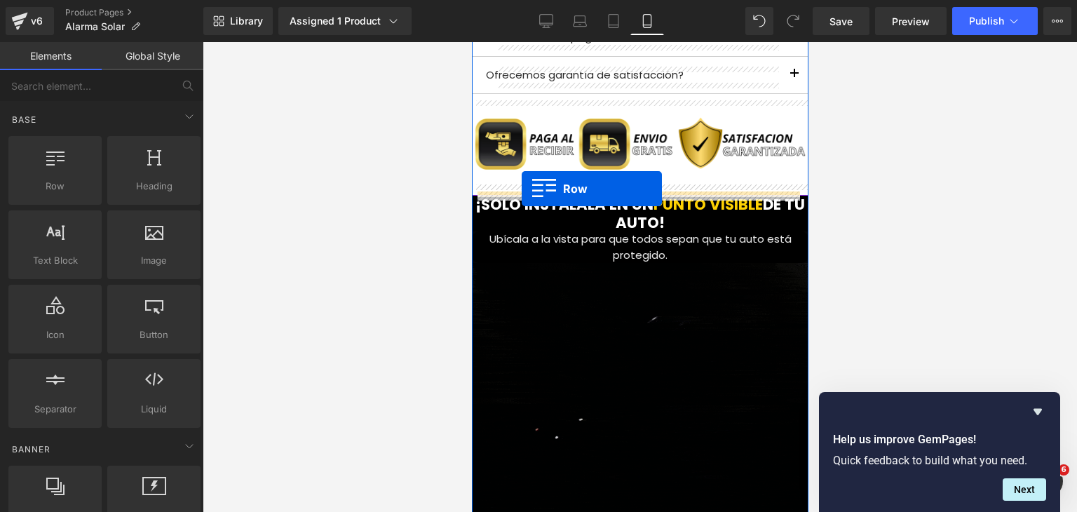
drag, startPoint x: 529, startPoint y: 213, endPoint x: 521, endPoint y: 189, distance: 25.9
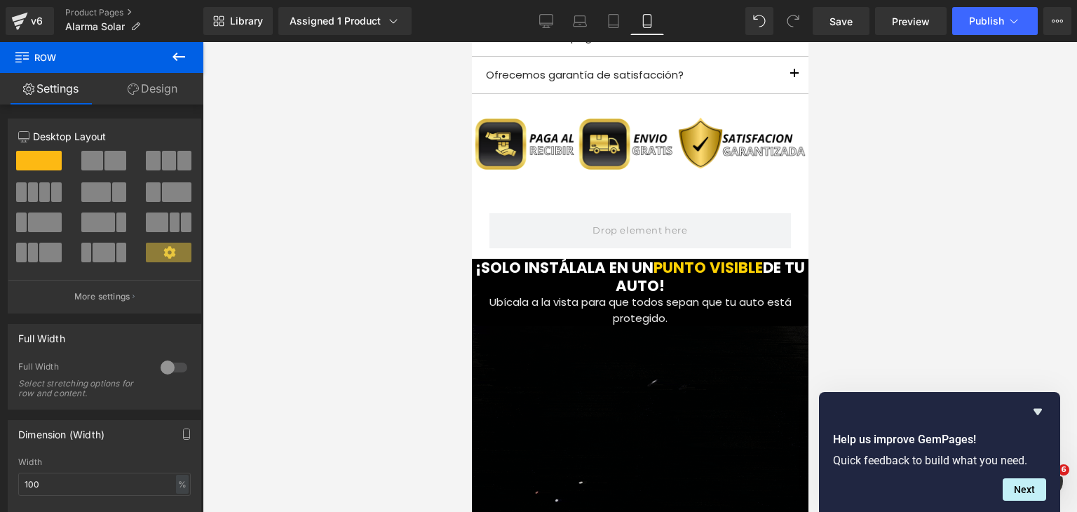
click at [184, 62] on icon at bounding box center [178, 56] width 17 height 17
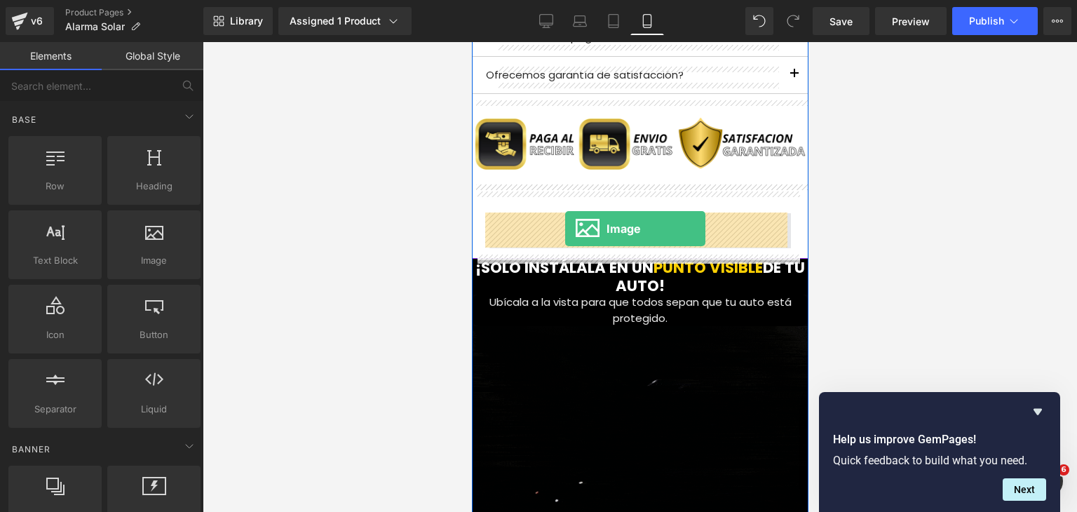
drag, startPoint x: 842, startPoint y: 295, endPoint x: 565, endPoint y: 229, distance: 285.4
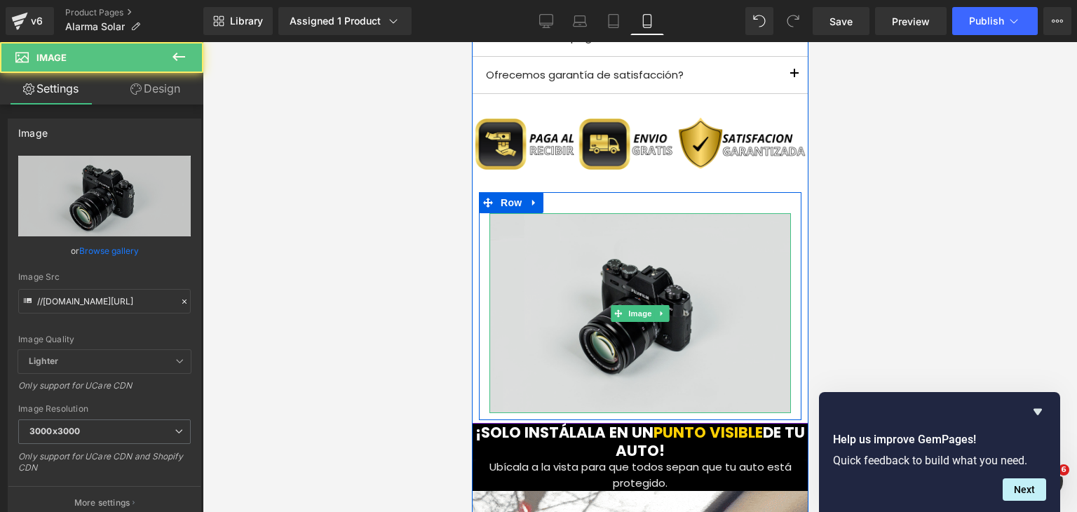
click at [651, 285] on img at bounding box center [640, 313] width 302 height 200
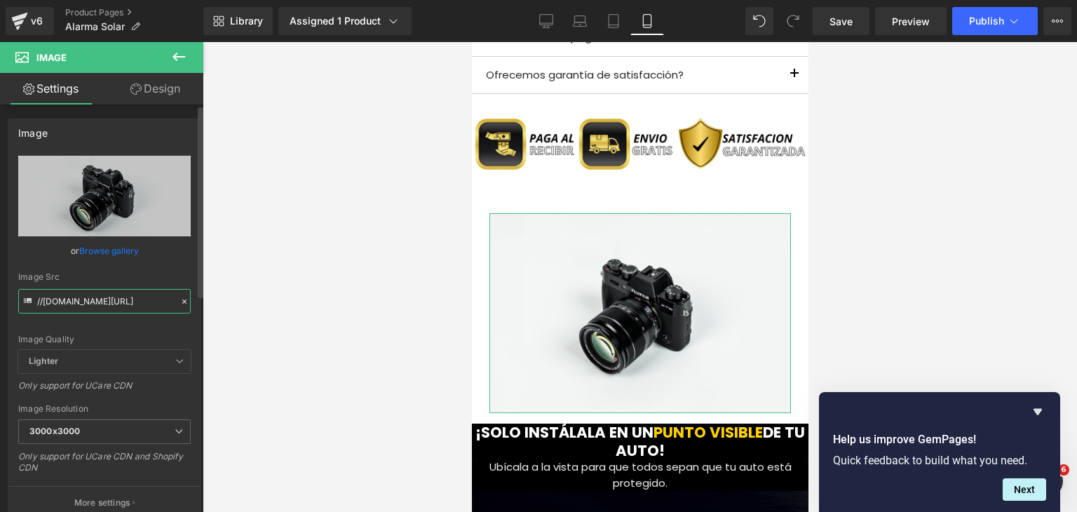
click at [109, 302] on input "//[DOMAIN_NAME][URL]" at bounding box center [104, 301] width 173 height 25
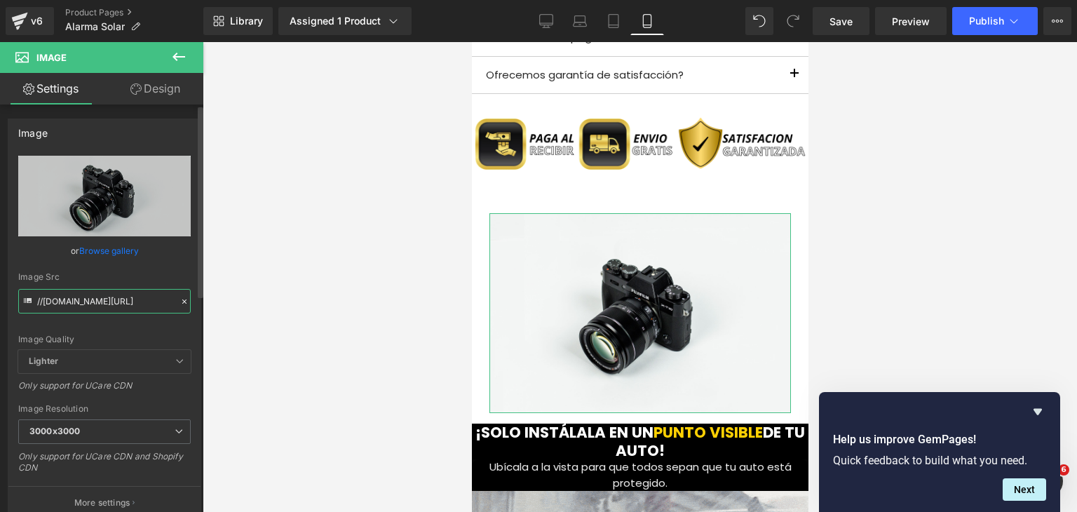
paste input "[URL][DOMAIN_NAME][DOMAIN_NAME]"
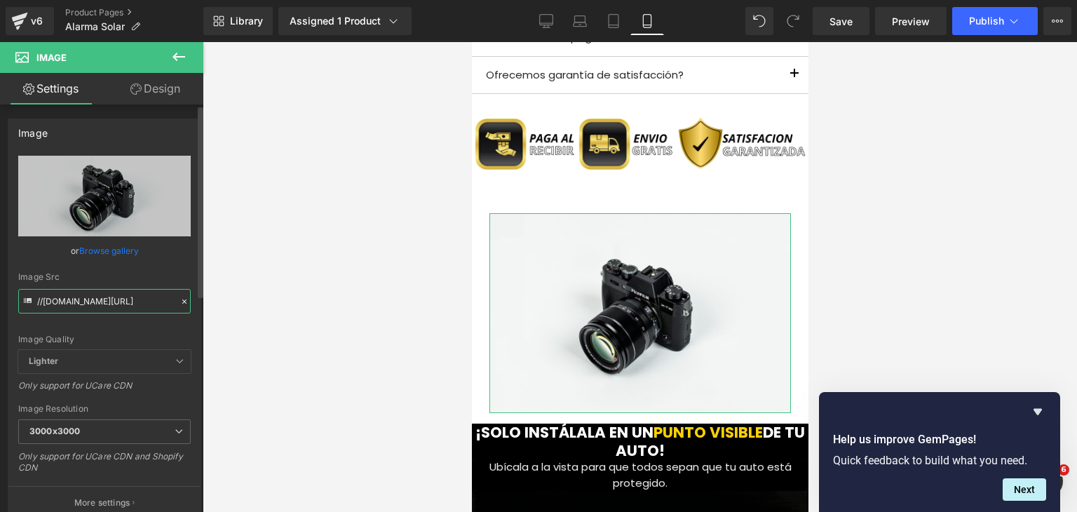
type input "[URL][DOMAIN_NAME]"
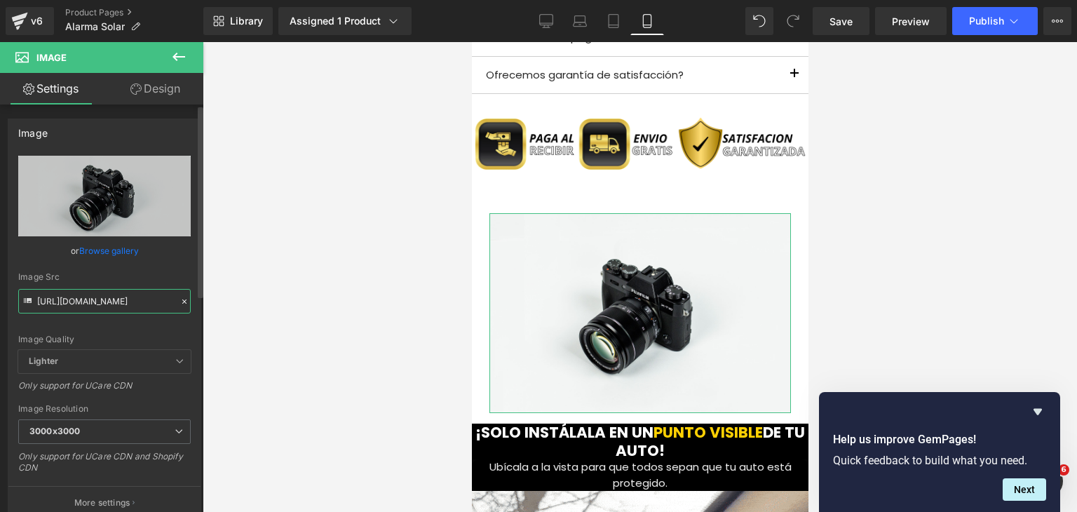
scroll to position [0, 233]
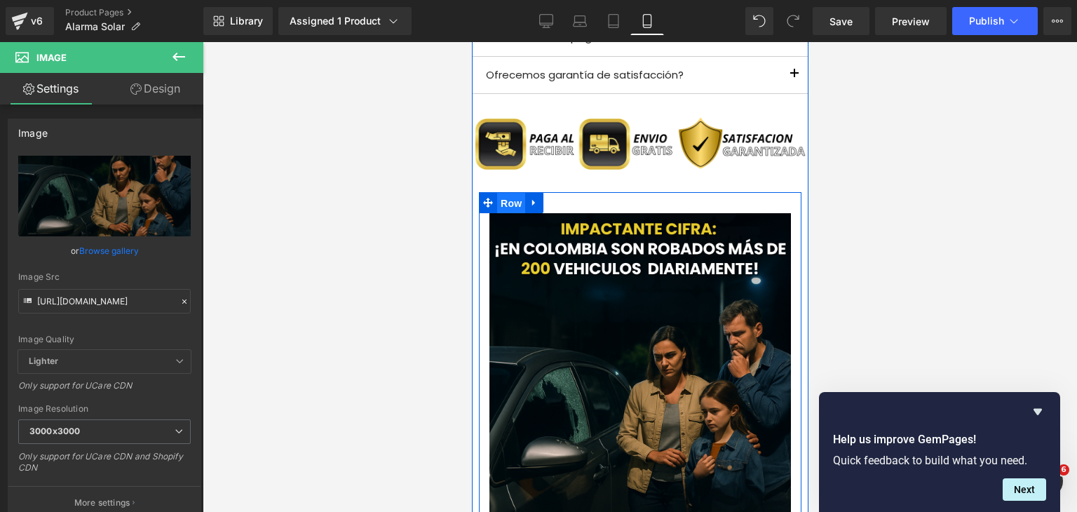
click at [509, 203] on span "Row" at bounding box center [511, 203] width 28 height 21
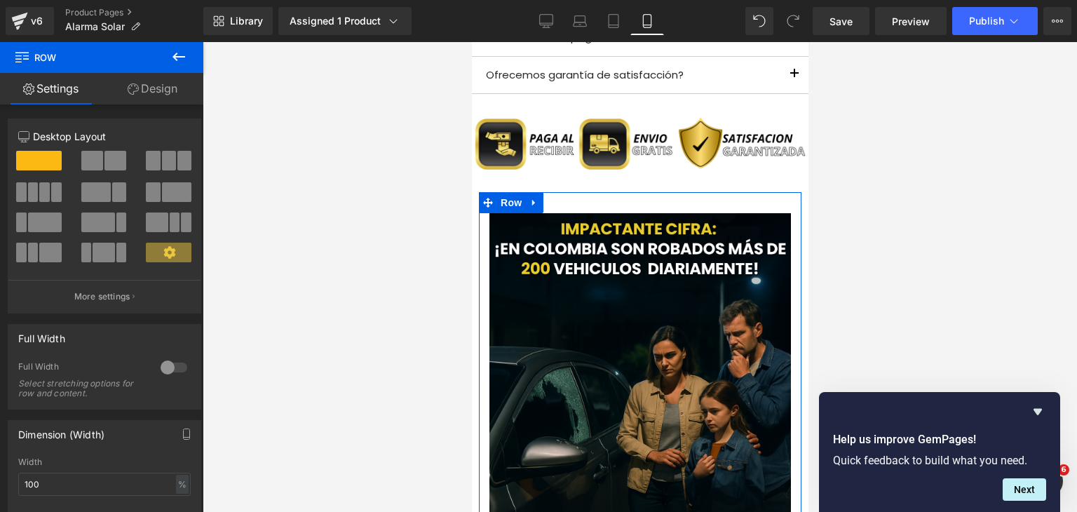
click at [179, 364] on div at bounding box center [174, 367] width 34 height 22
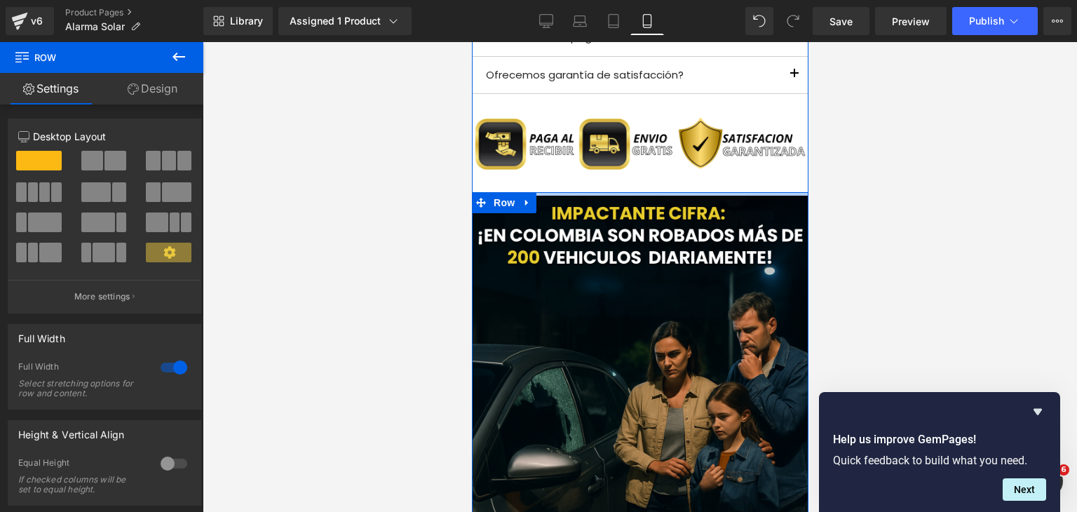
drag, startPoint x: 640, startPoint y: 211, endPoint x: 1304, endPoint y: 260, distance: 665.9
click at [655, 194] on div at bounding box center [639, 194] width 337 height 4
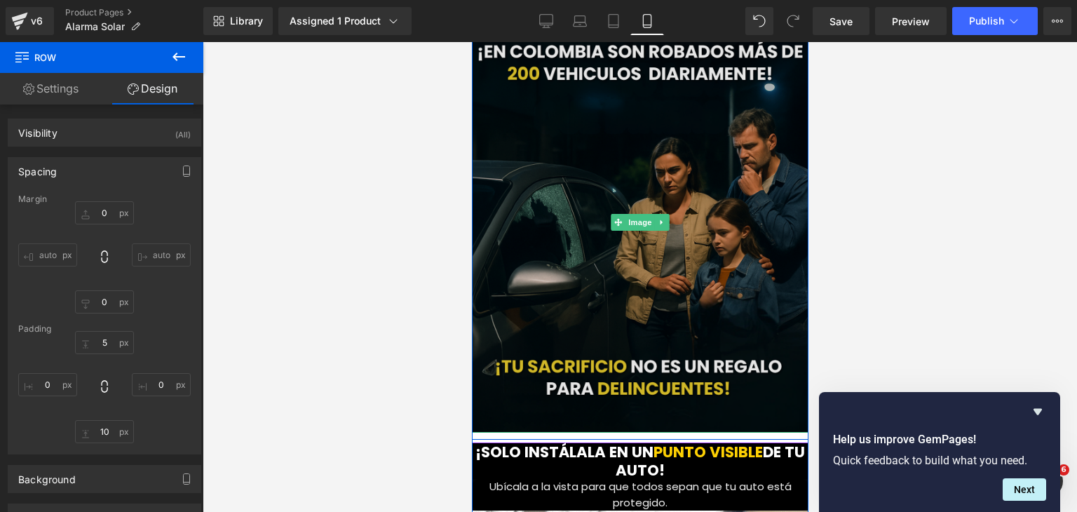
scroll to position [1635, 0]
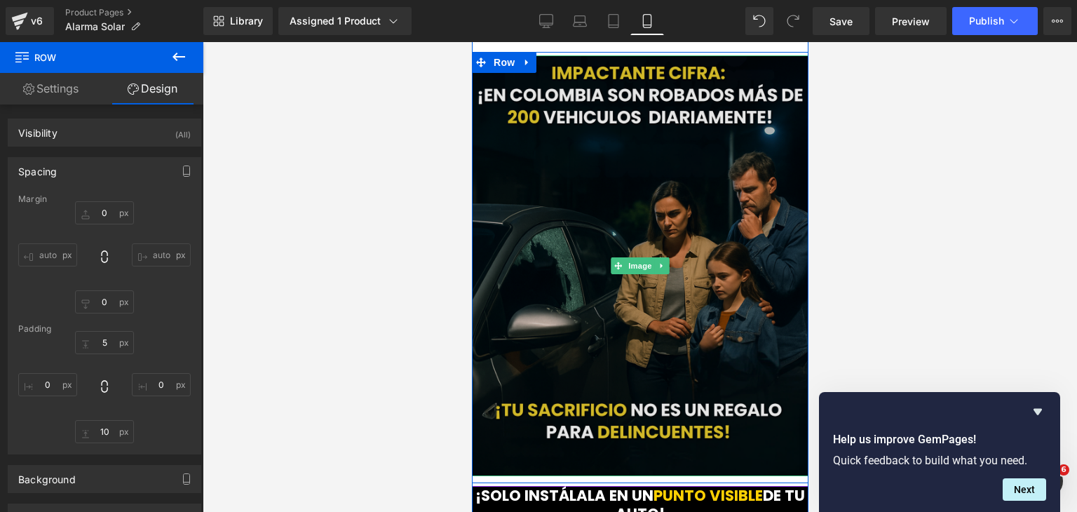
click at [747, 302] on img at bounding box center [639, 265] width 337 height 421
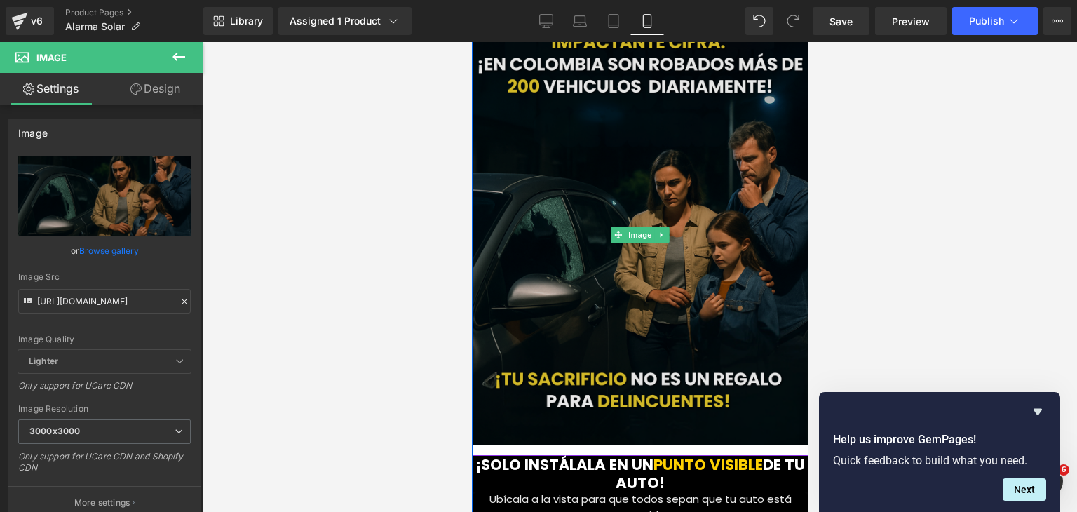
scroll to position [1706, 0]
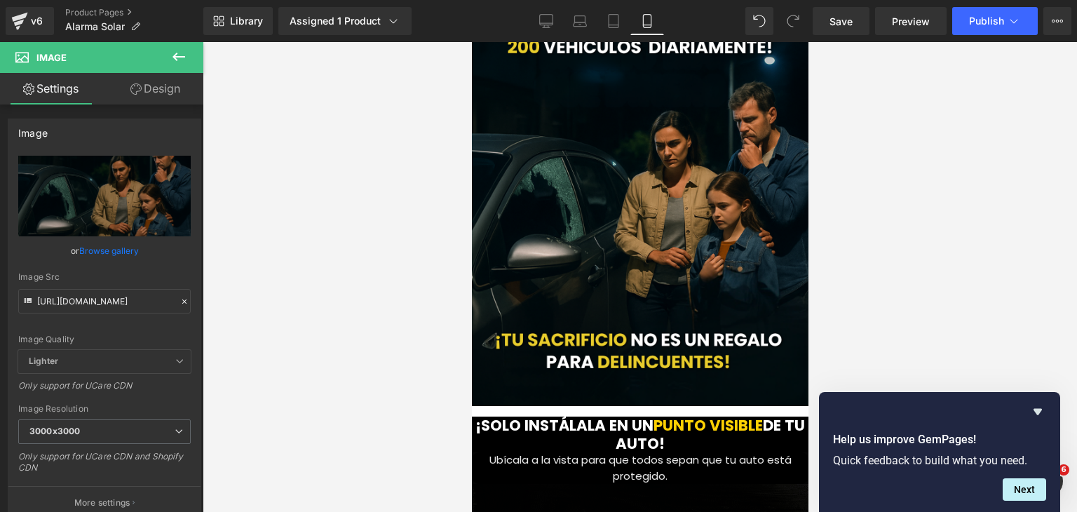
click at [180, 64] on icon at bounding box center [178, 56] width 17 height 17
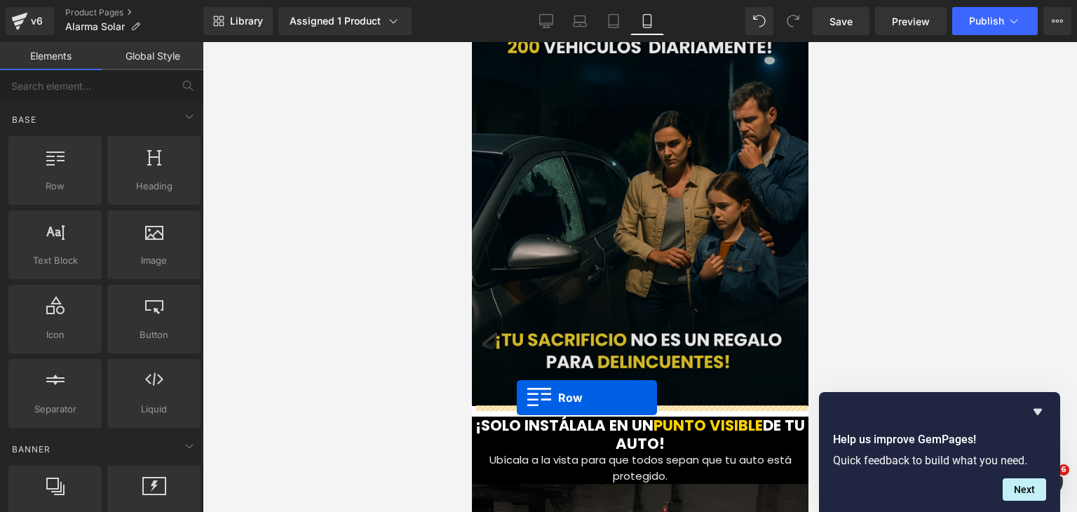
drag, startPoint x: 541, startPoint y: 224, endPoint x: 516, endPoint y: 398, distance: 175.6
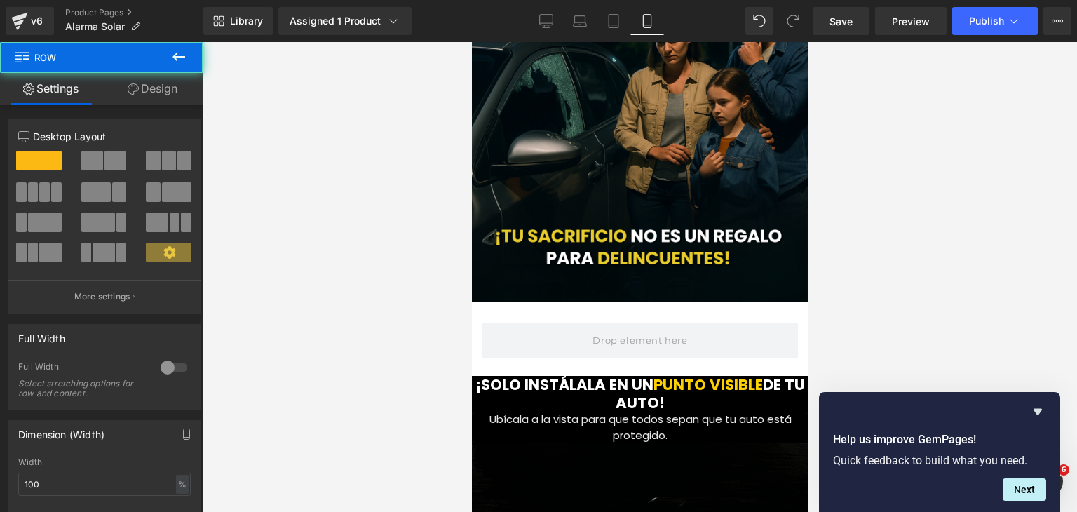
scroll to position [1846, 0]
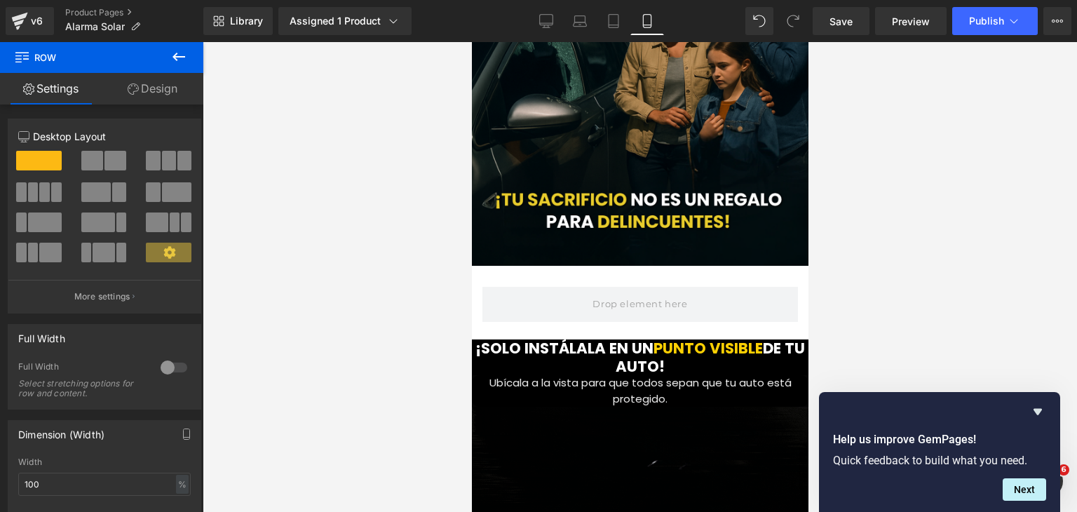
click at [177, 58] on icon at bounding box center [178, 56] width 17 height 17
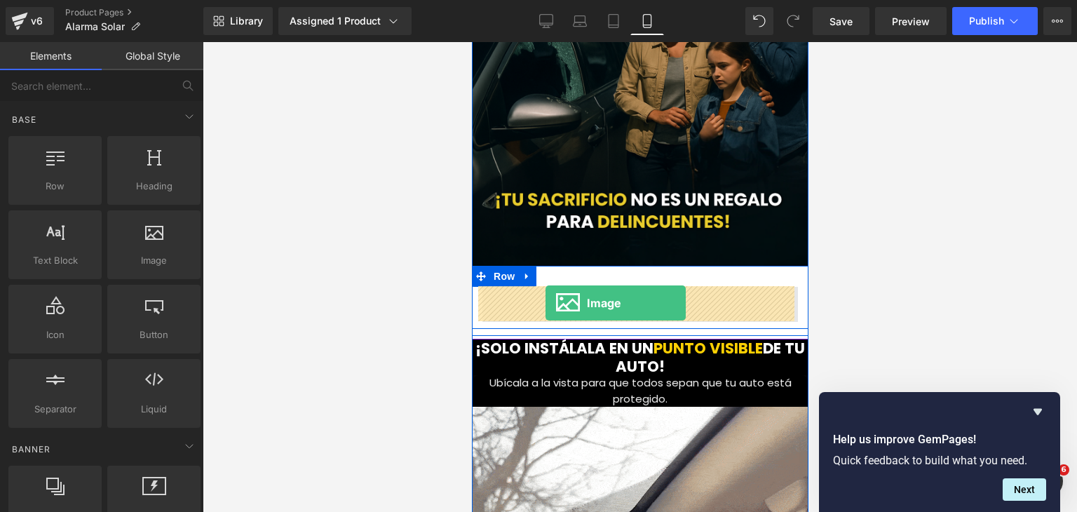
drag, startPoint x: 640, startPoint y: 290, endPoint x: 545, endPoint y: 303, distance: 95.6
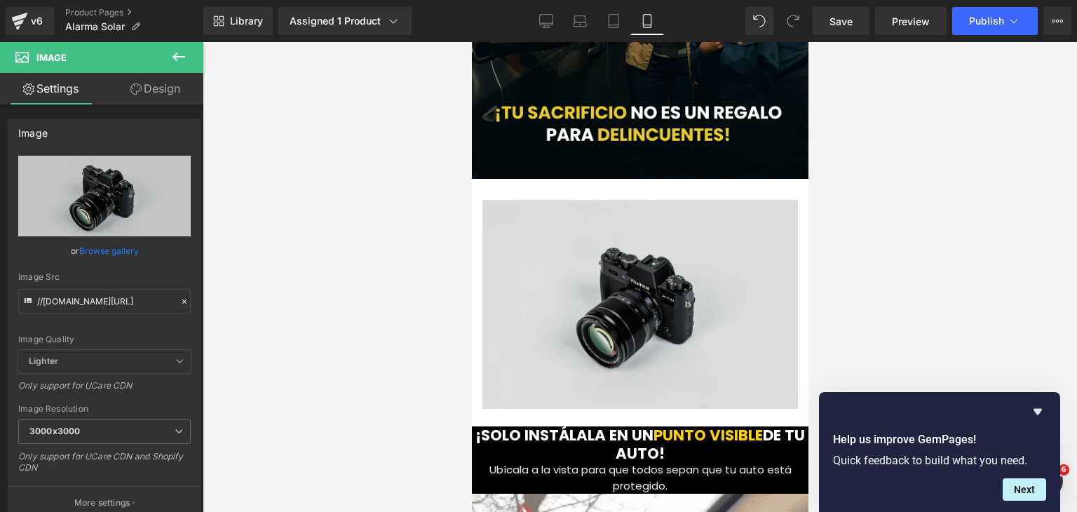
scroll to position [1916, 0]
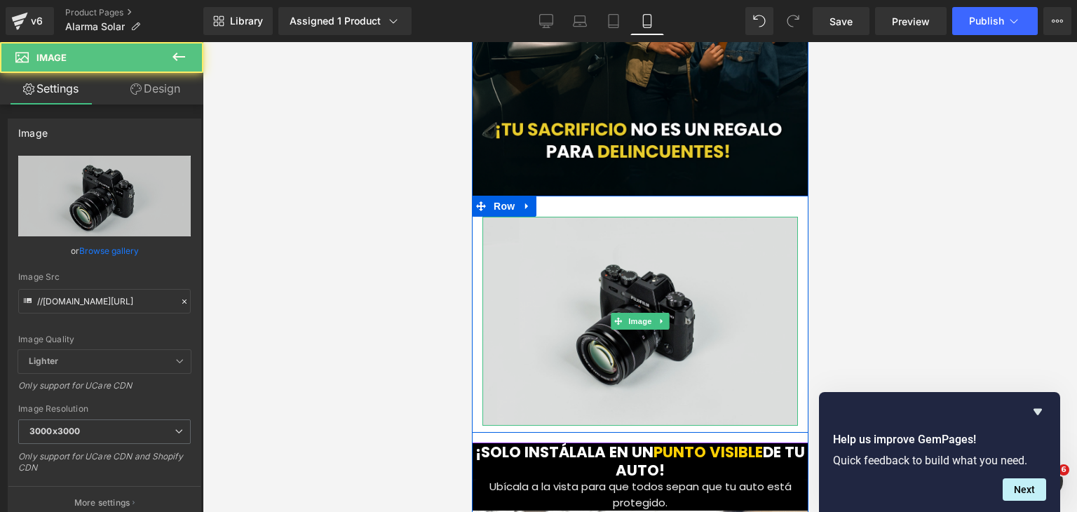
click at [637, 271] on img at bounding box center [640, 321] width 316 height 209
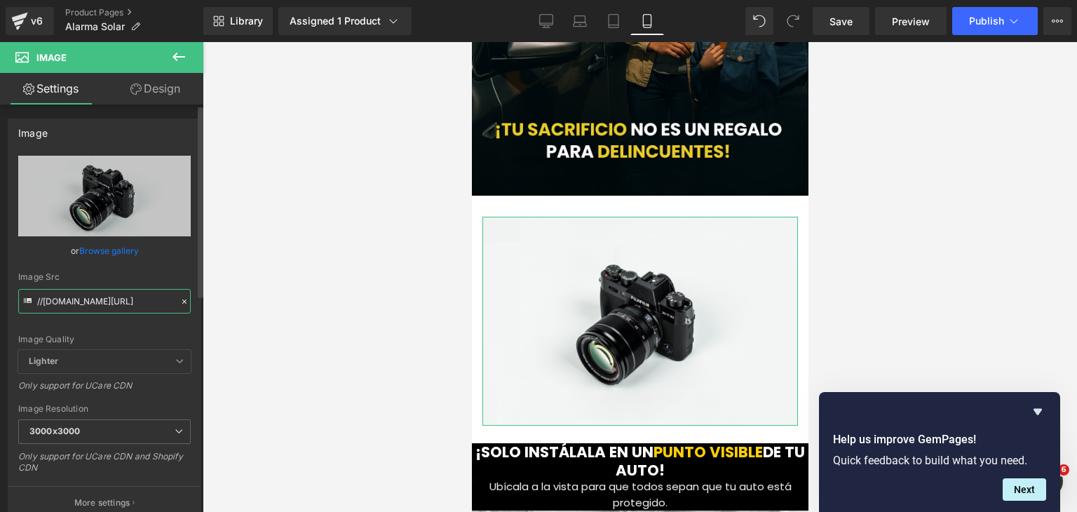
click at [108, 306] on input "//[DOMAIN_NAME][URL]" at bounding box center [104, 301] width 173 height 25
paste input "[URL][DOMAIN_NAME][DOMAIN_NAME]"
type input "[URL][DOMAIN_NAME]"
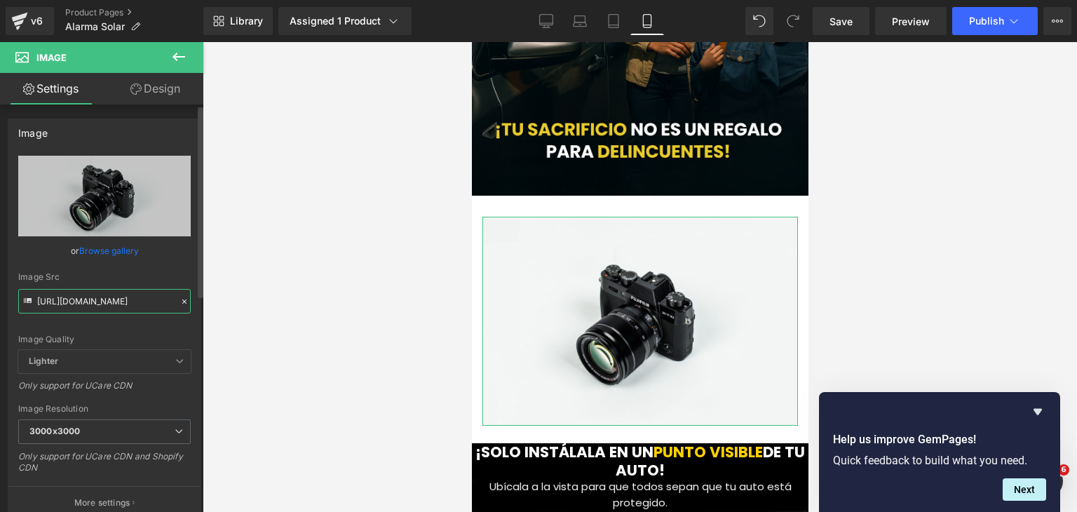
scroll to position [0, 250]
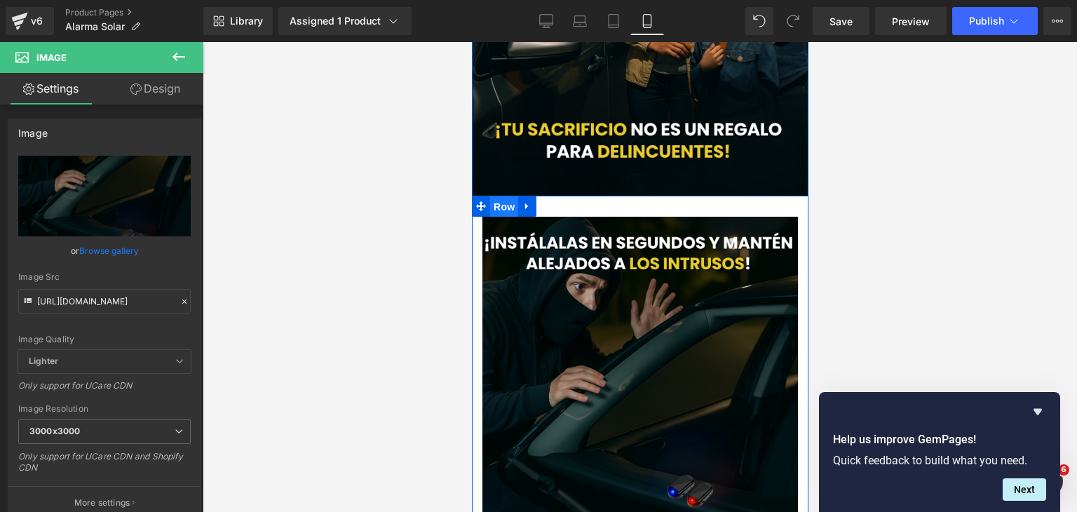
click at [494, 209] on span "Row" at bounding box center [504, 206] width 28 height 21
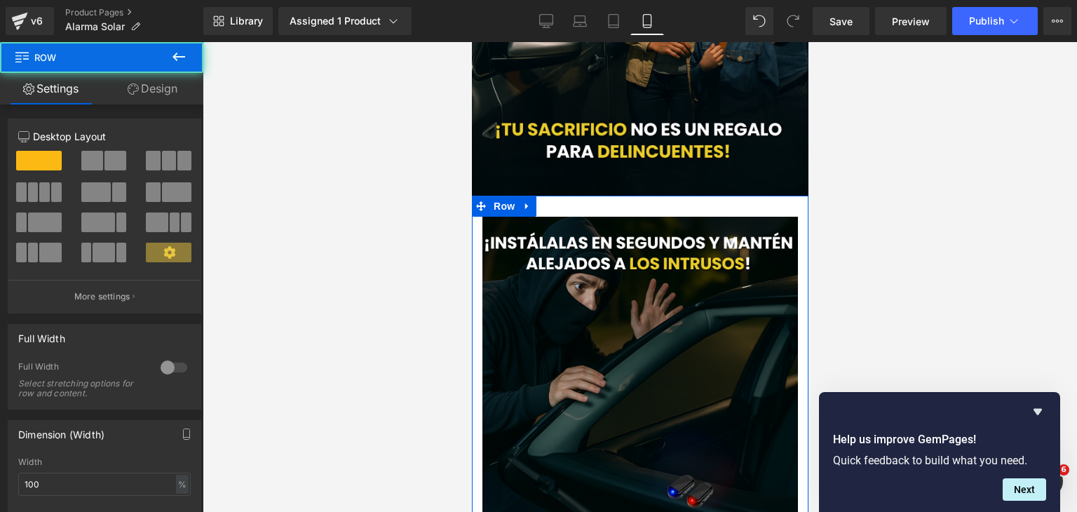
click at [182, 365] on div at bounding box center [174, 367] width 34 height 22
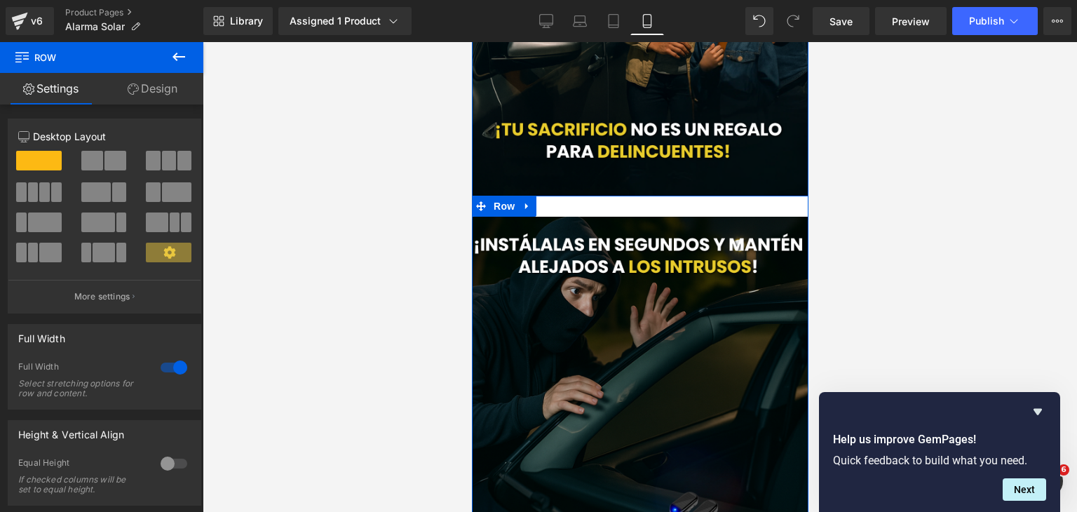
click at [649, 205] on div "Image Row" at bounding box center [639, 420] width 337 height 449
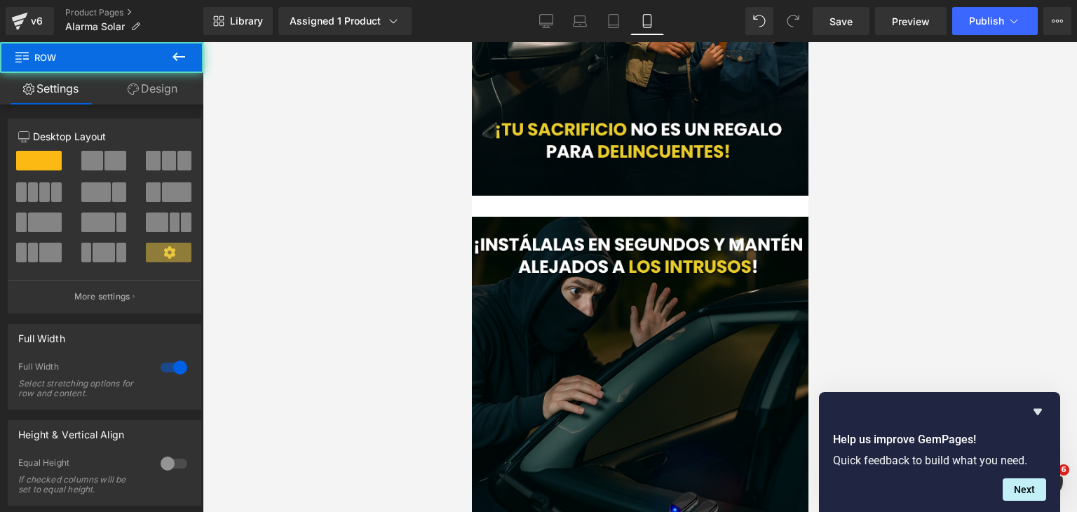
click at [856, 214] on div at bounding box center [640, 277] width 875 height 470
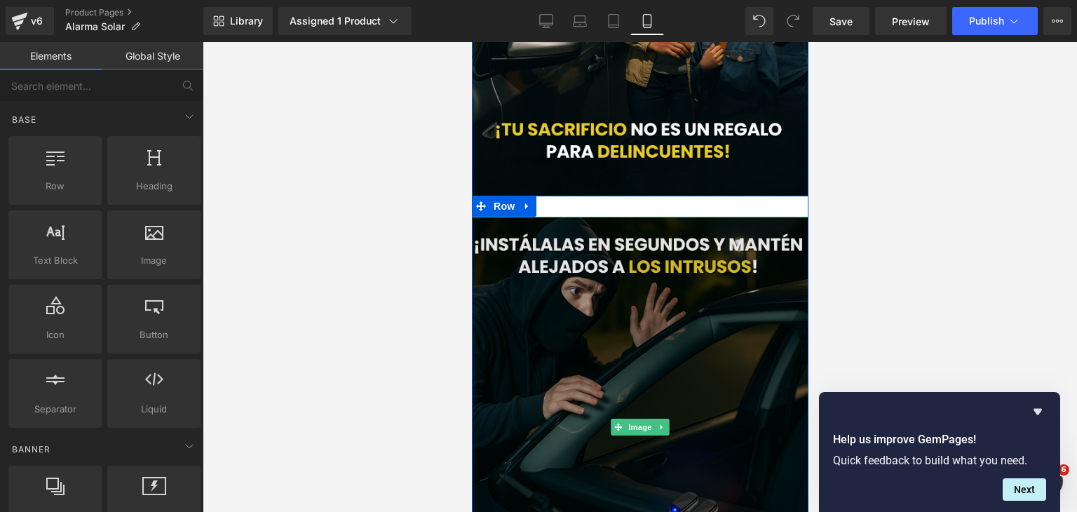
click at [686, 238] on img at bounding box center [639, 427] width 337 height 421
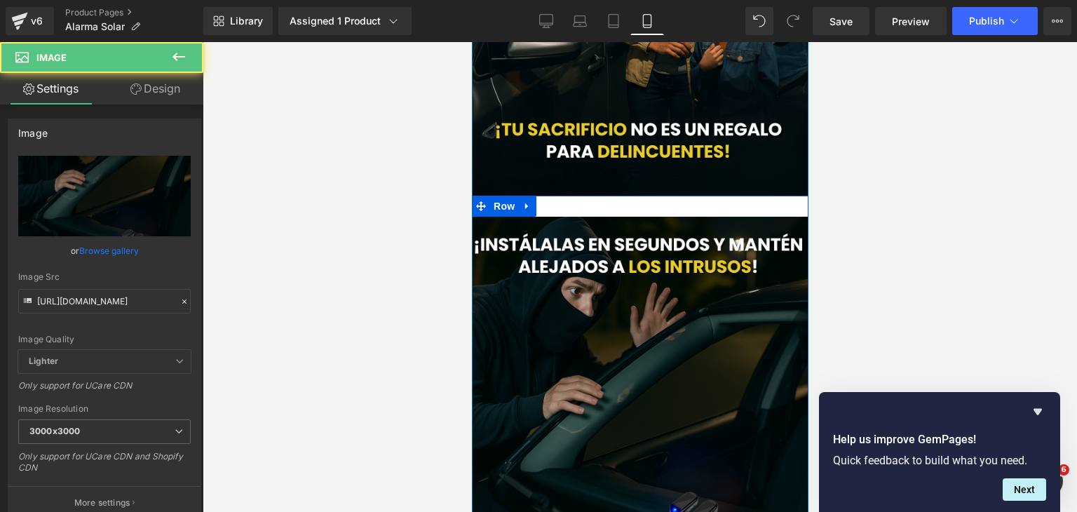
click at [640, 202] on div "Image Row" at bounding box center [639, 420] width 337 height 449
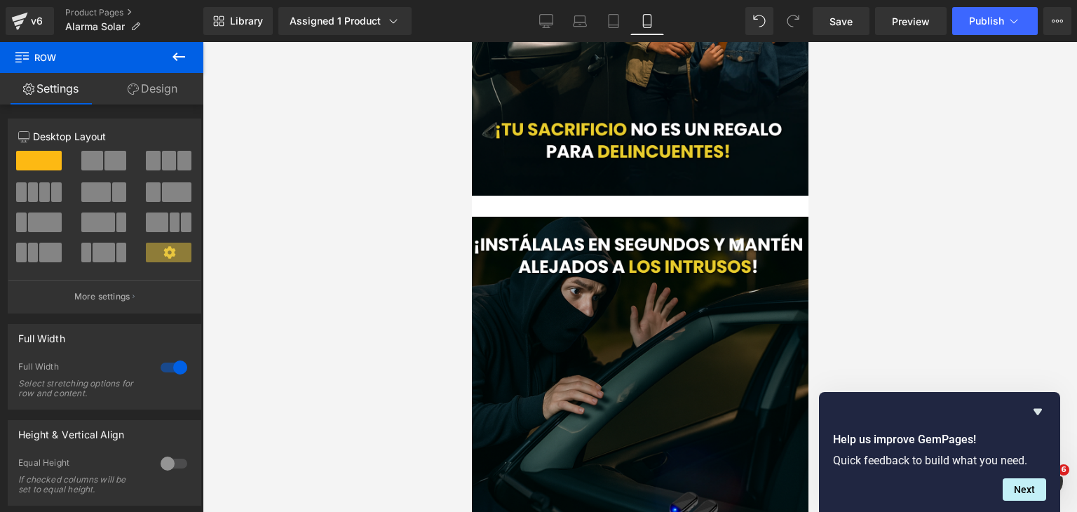
click at [179, 49] on icon at bounding box center [178, 56] width 17 height 17
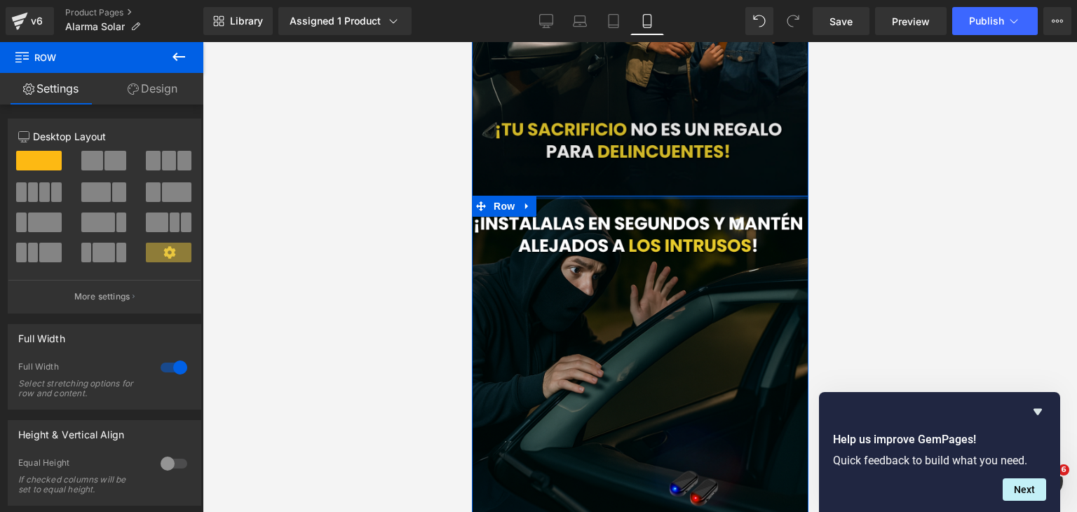
drag, startPoint x: 618, startPoint y: 215, endPoint x: 629, endPoint y: 191, distance: 25.7
click at [629, 191] on div "Image Image Row" at bounding box center [639, 199] width 337 height 849
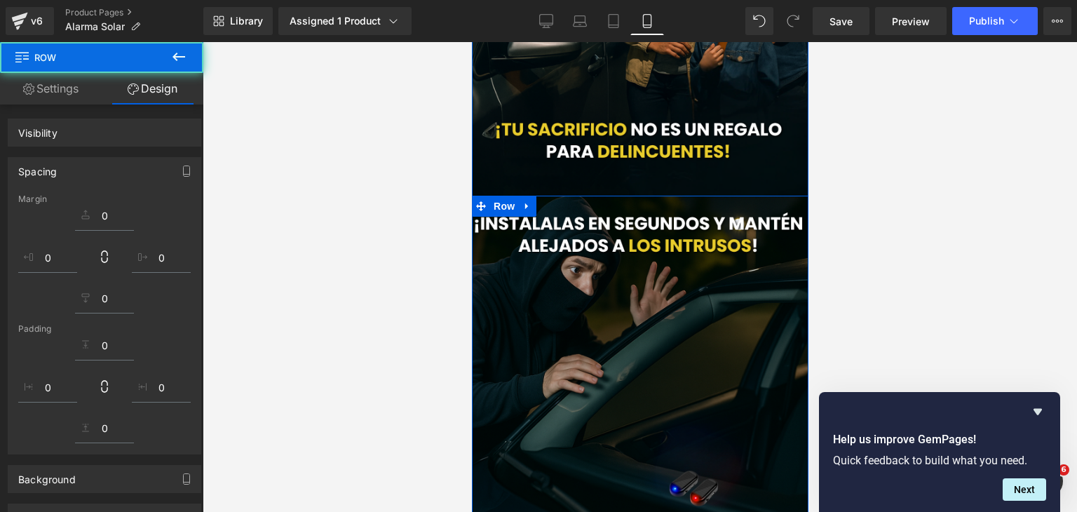
click at [868, 219] on div at bounding box center [640, 277] width 875 height 470
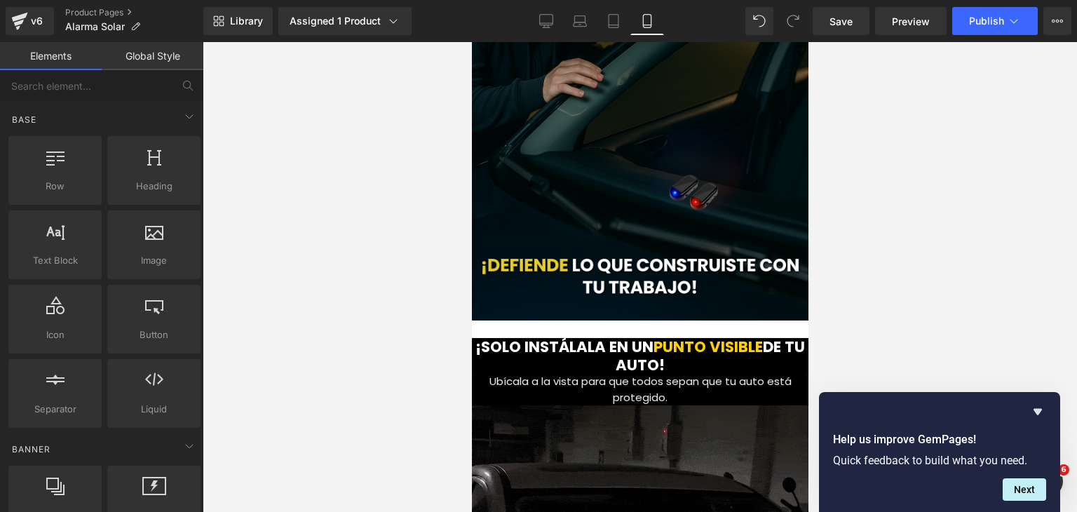
scroll to position [2295, 0]
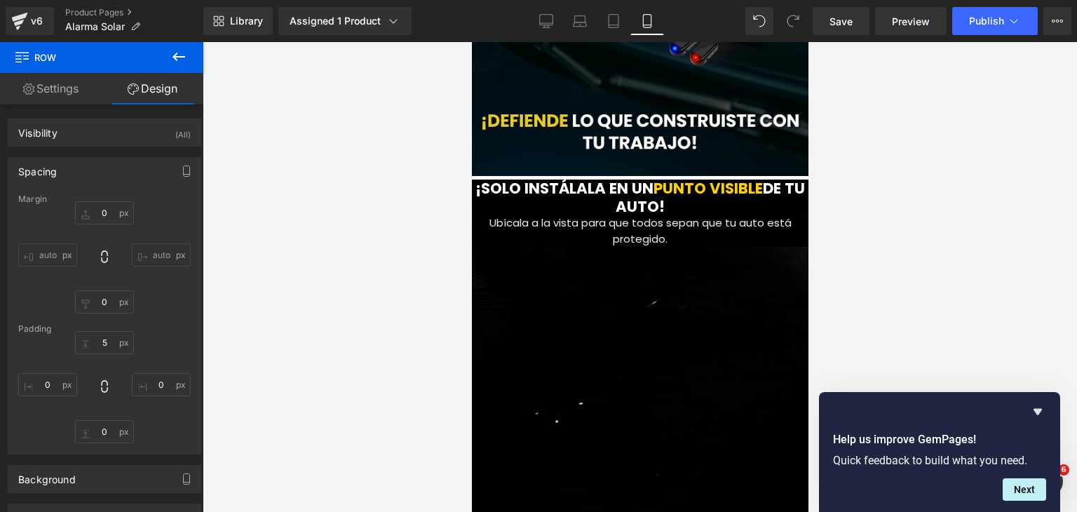
scroll to position [2401, 0]
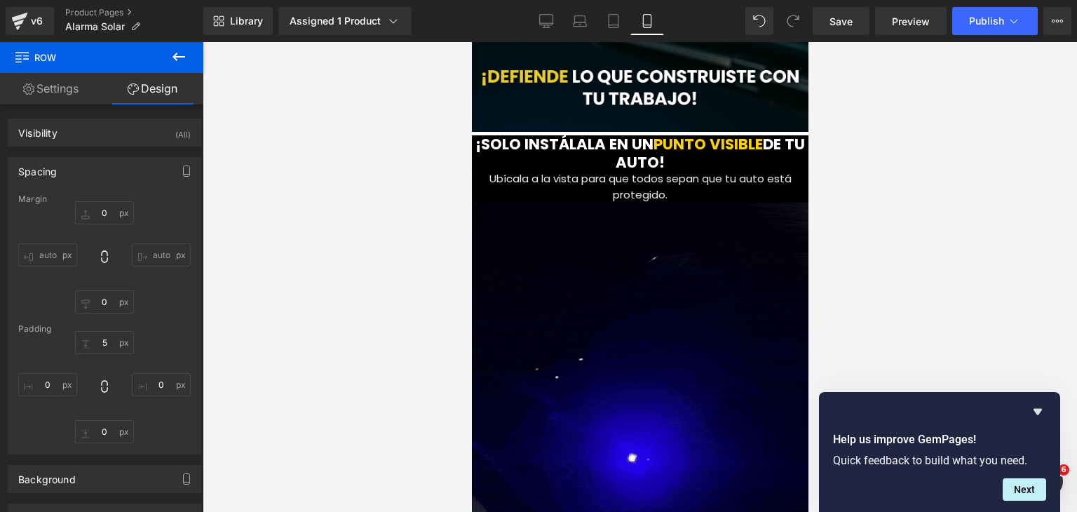
click at [169, 57] on button at bounding box center [178, 57] width 49 height 31
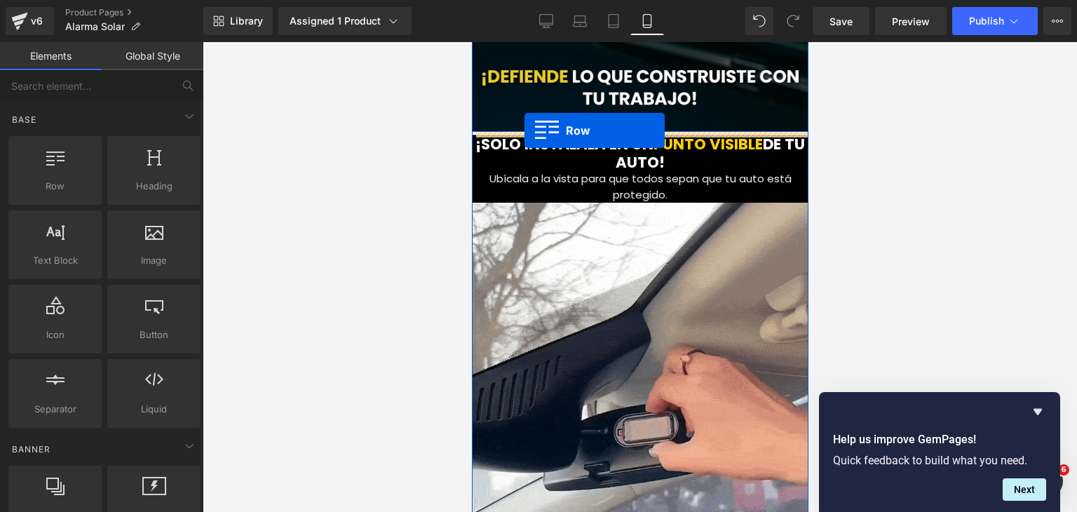
drag, startPoint x: 550, startPoint y: 236, endPoint x: 524, endPoint y: 130, distance: 109.0
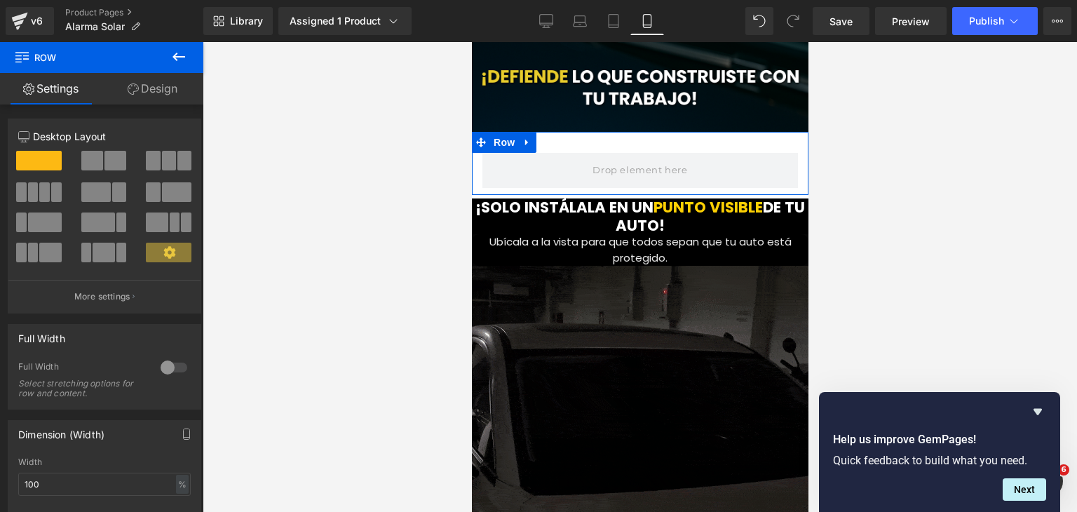
click at [177, 65] on icon at bounding box center [178, 56] width 17 height 17
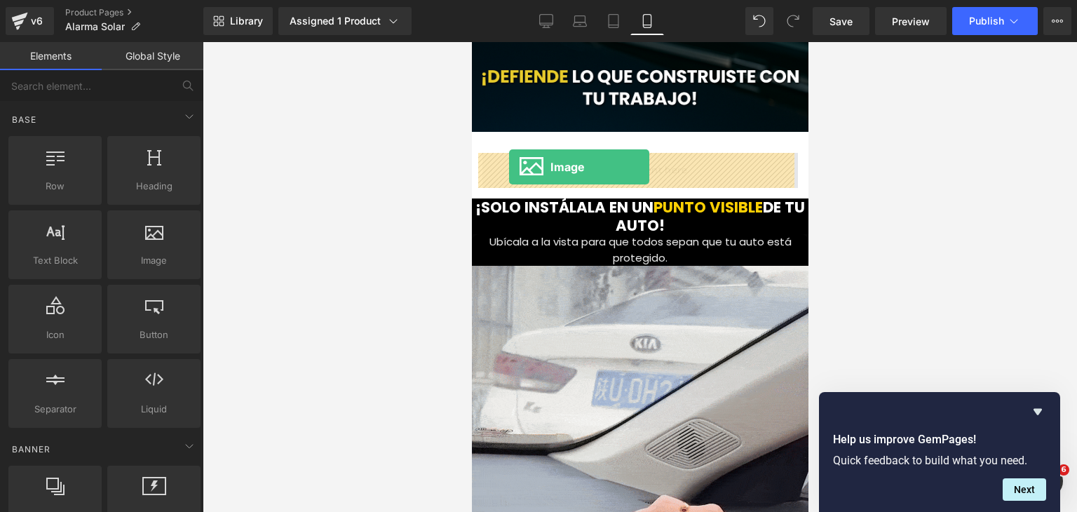
drag, startPoint x: 787, startPoint y: 250, endPoint x: 509, endPoint y: 167, distance: 290.0
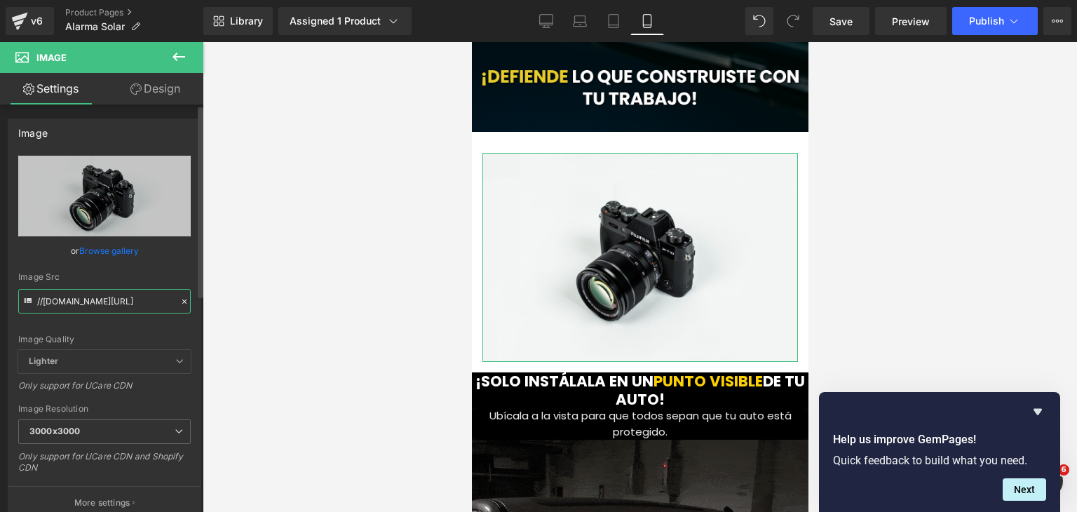
click at [132, 304] on input "//[DOMAIN_NAME][URL]" at bounding box center [104, 301] width 173 height 25
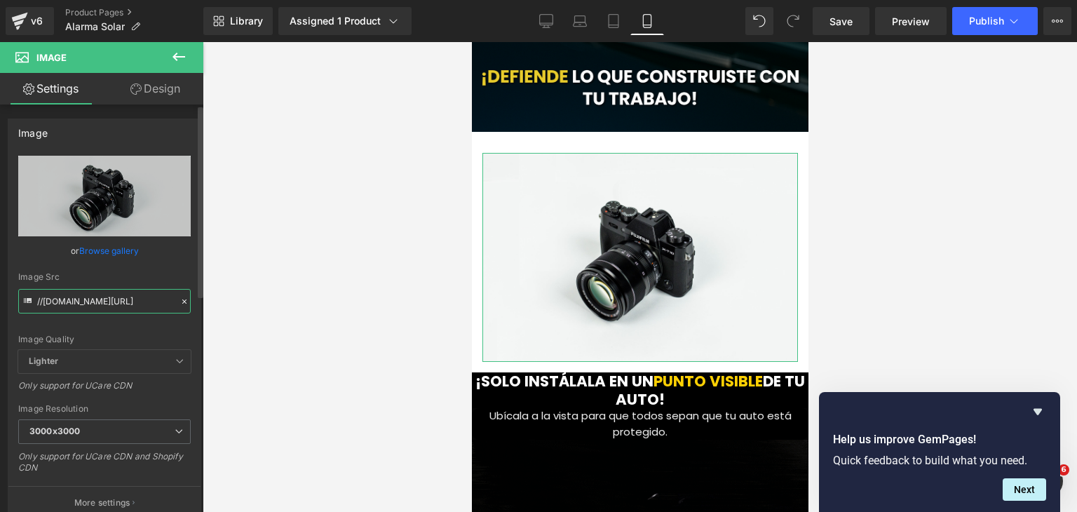
click at [132, 304] on input "//[DOMAIN_NAME][URL]" at bounding box center [104, 301] width 173 height 25
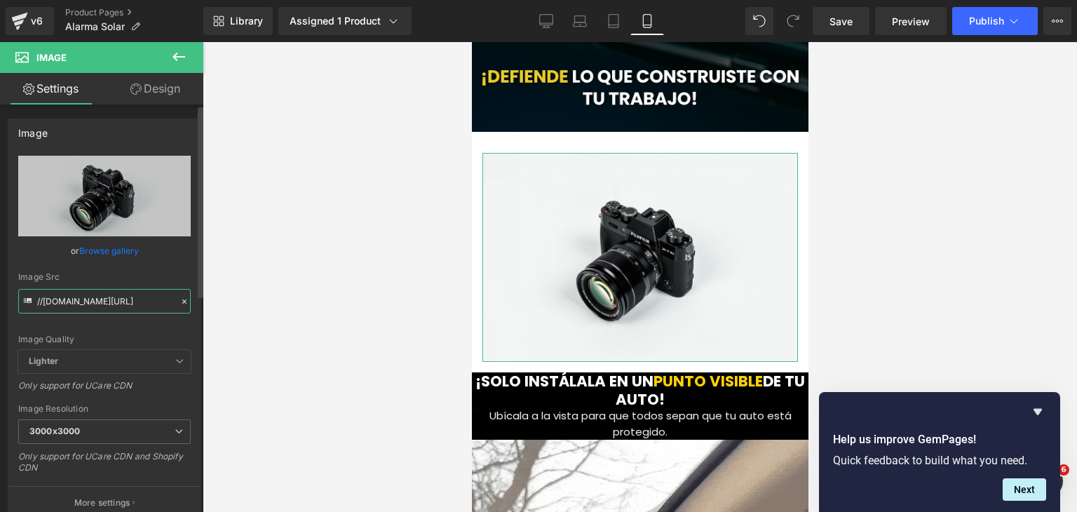
paste input "[URL][DOMAIN_NAME][DOMAIN_NAME]"
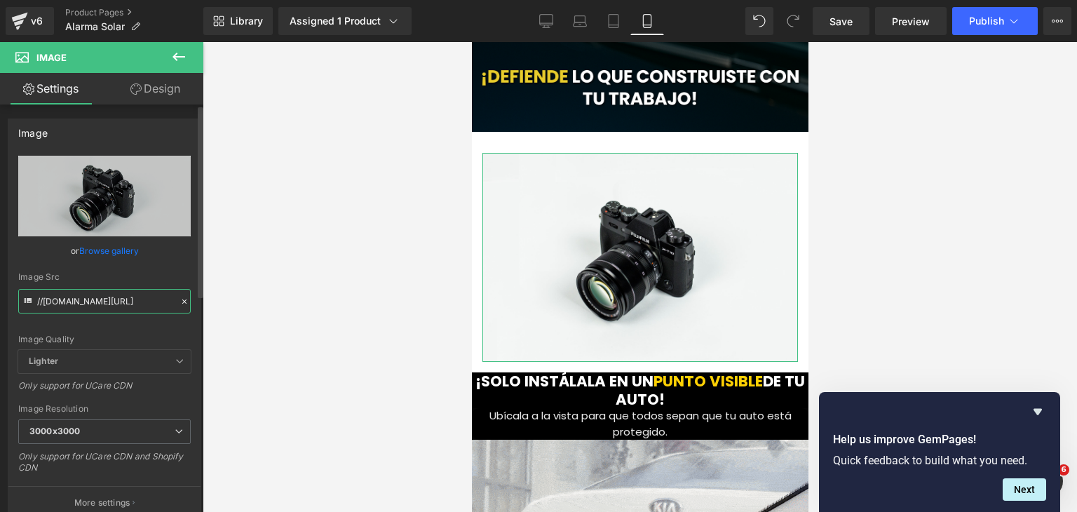
type input "[URL][DOMAIN_NAME]"
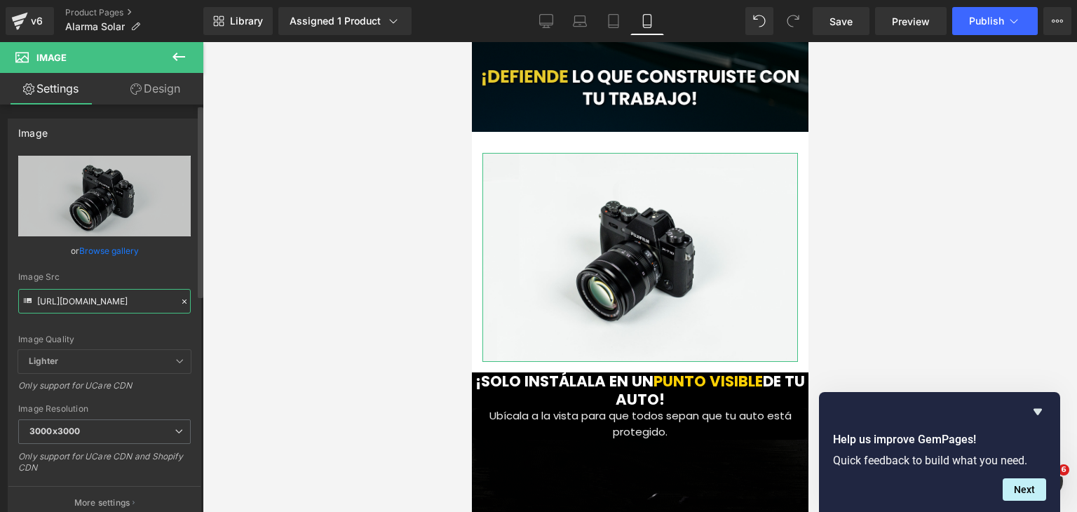
scroll to position [0, 237]
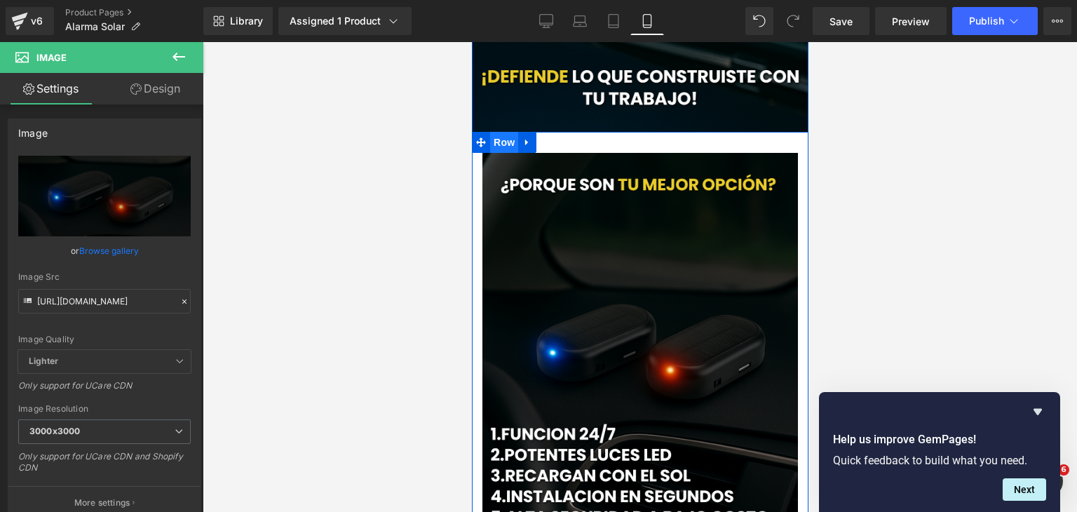
click at [497, 139] on span "Row" at bounding box center [504, 142] width 28 height 21
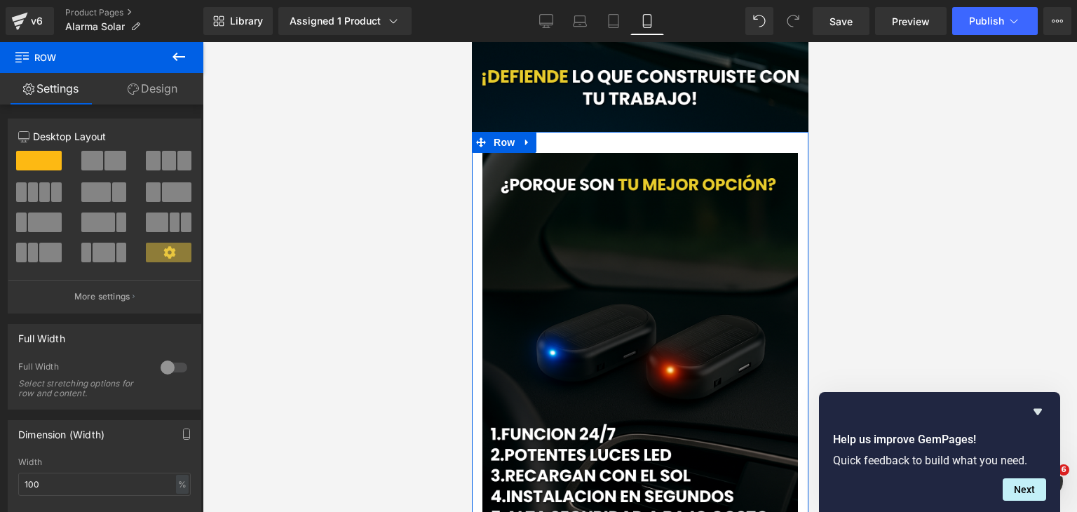
click at [174, 362] on div at bounding box center [174, 367] width 34 height 22
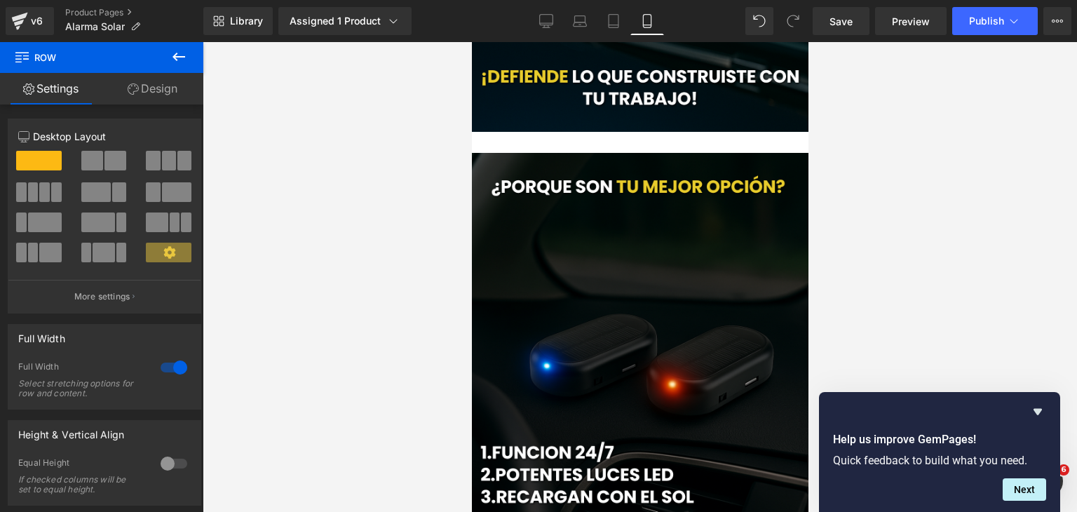
click at [881, 216] on div at bounding box center [640, 277] width 875 height 470
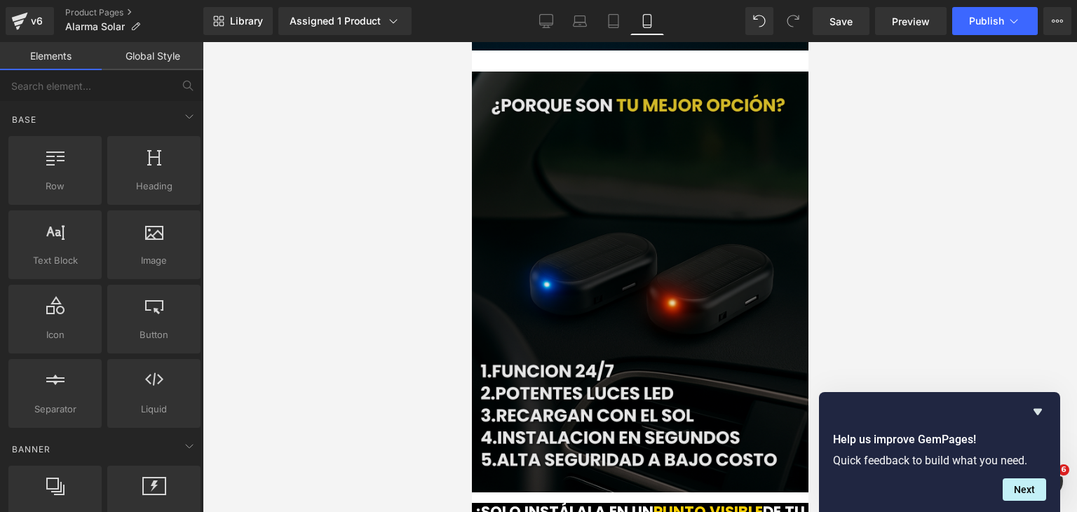
scroll to position [2471, 0]
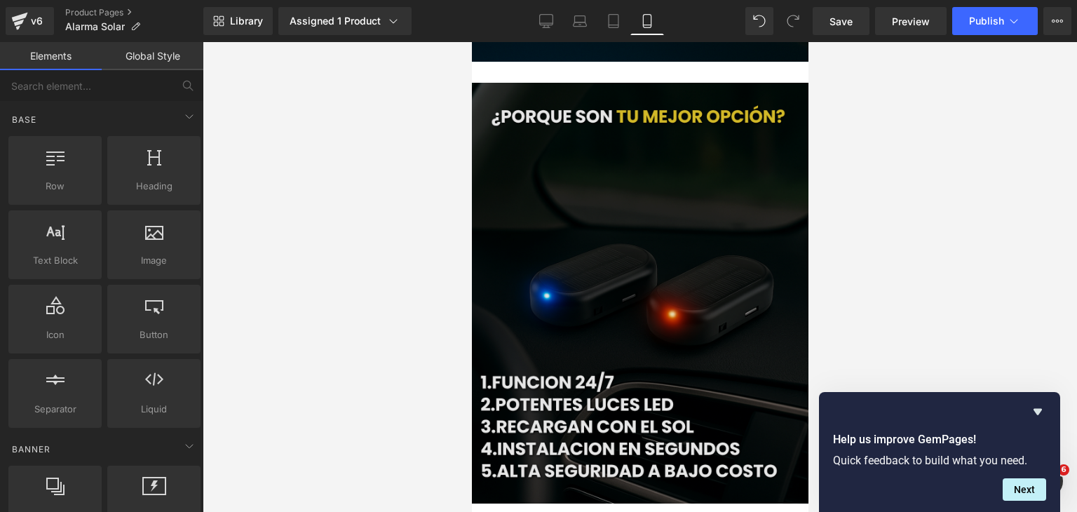
click at [635, 114] on img at bounding box center [639, 293] width 337 height 421
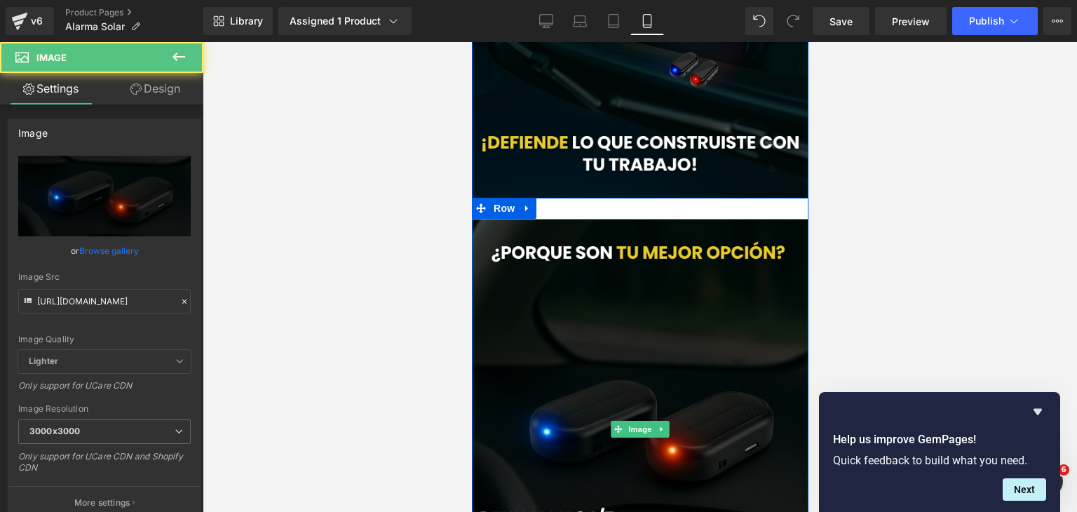
scroll to position [2330, 0]
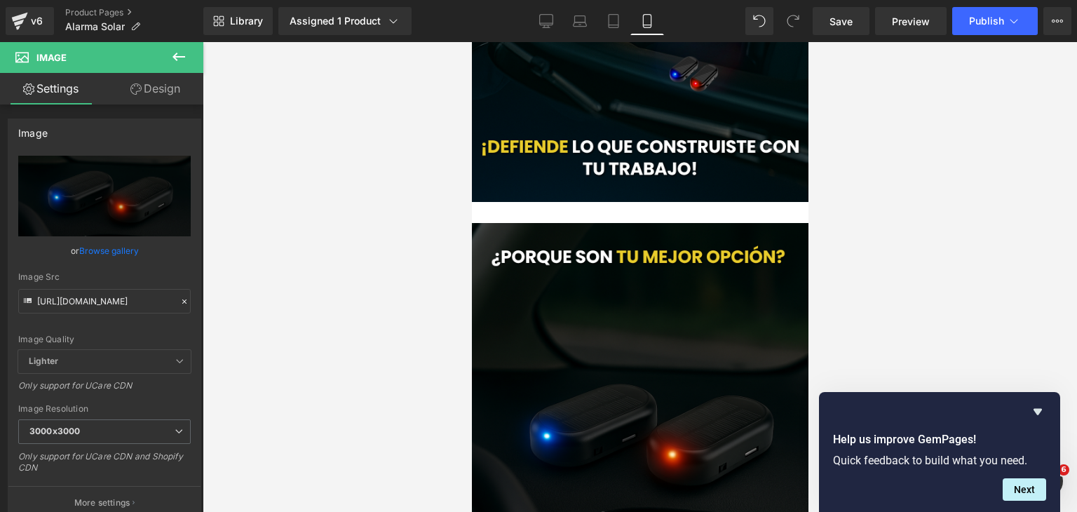
click at [249, 75] on div at bounding box center [640, 277] width 875 height 470
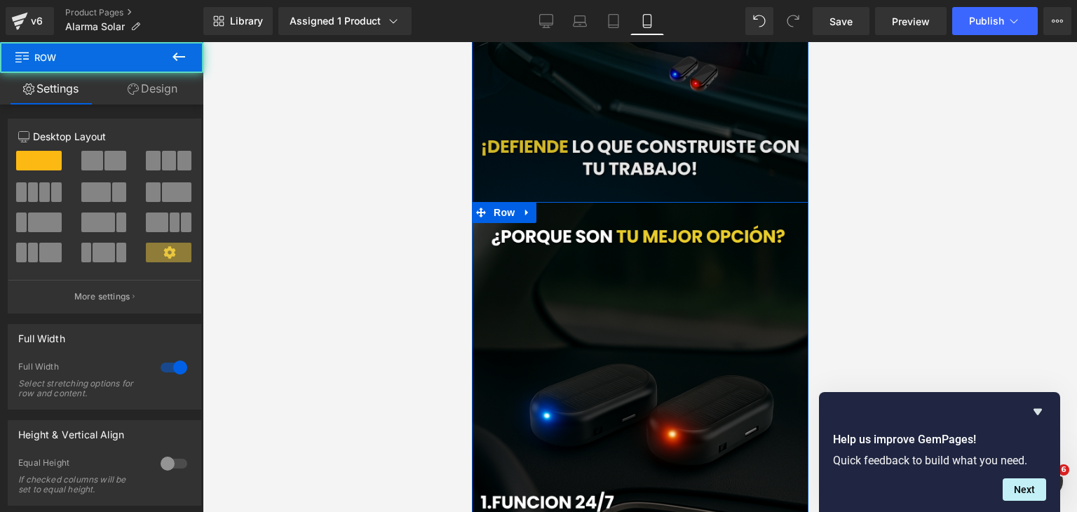
drag, startPoint x: 629, startPoint y: 220, endPoint x: 640, endPoint y: 199, distance: 23.2
click at [640, 199] on div "Image Image Row" at bounding box center [639, 205] width 337 height 849
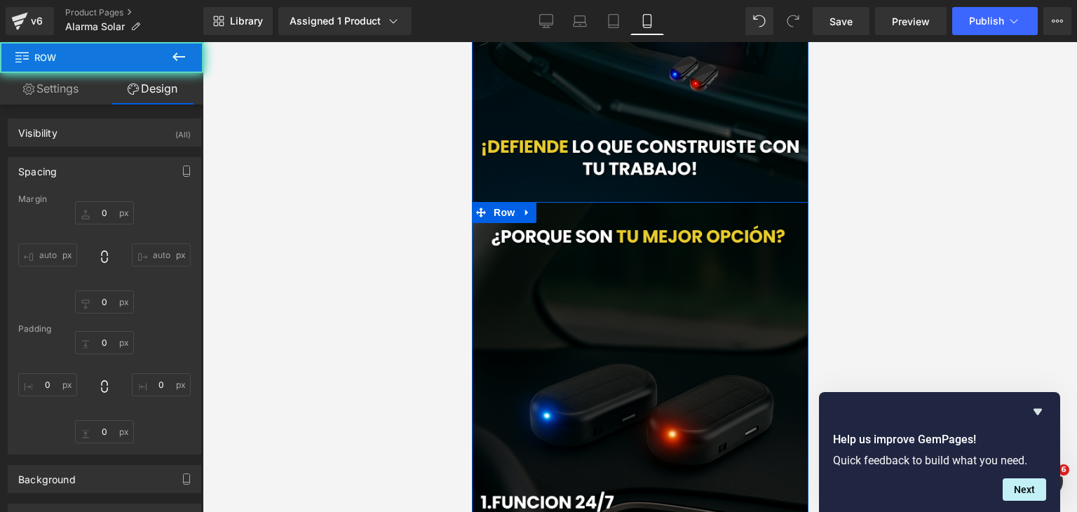
scroll to position [2541, 0]
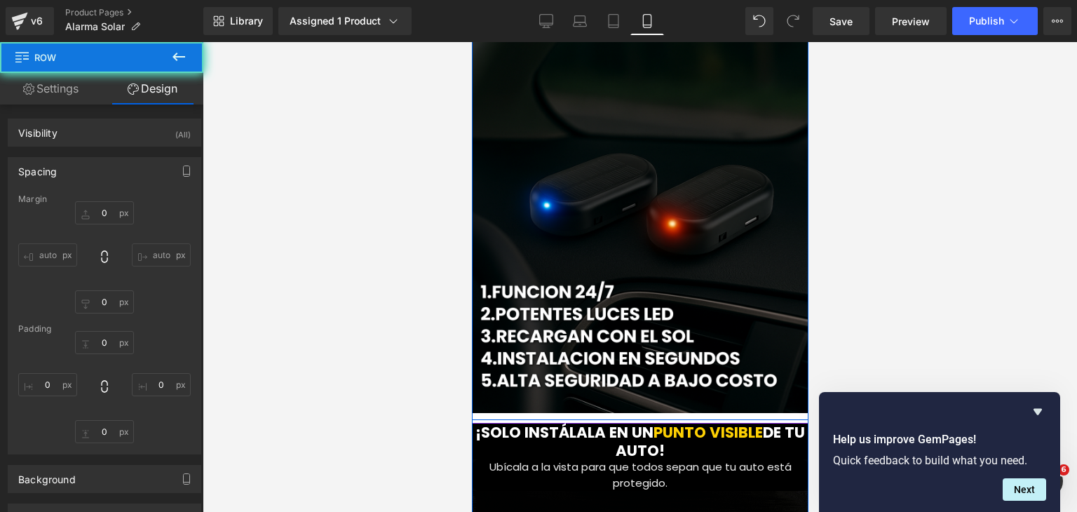
type input "0"
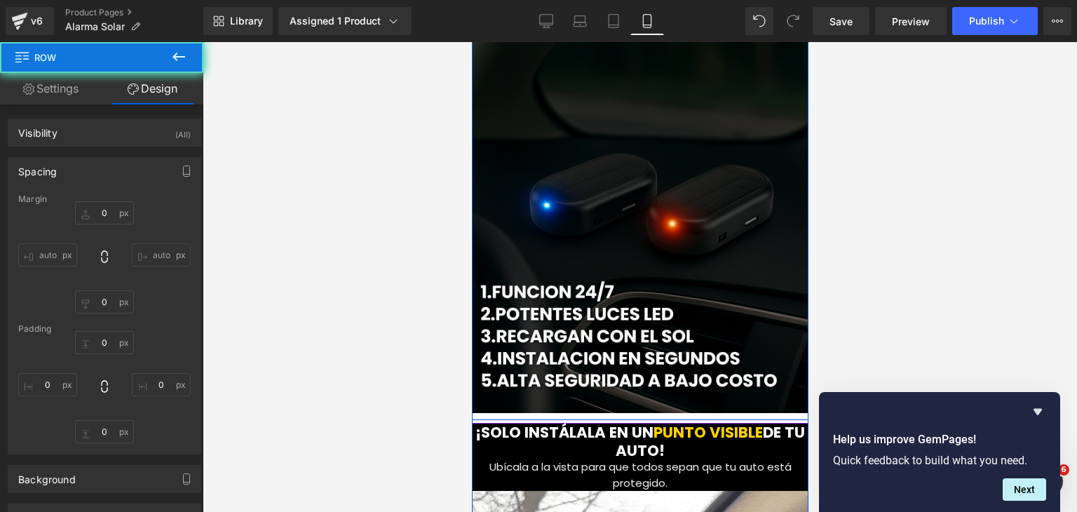
type input "0"
type input "1"
type input "0"
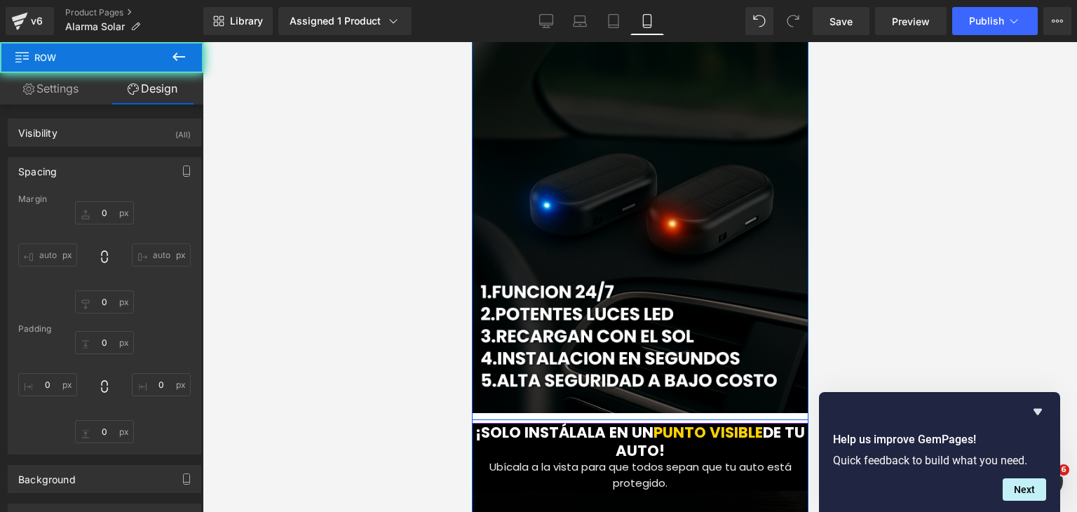
type input "10"
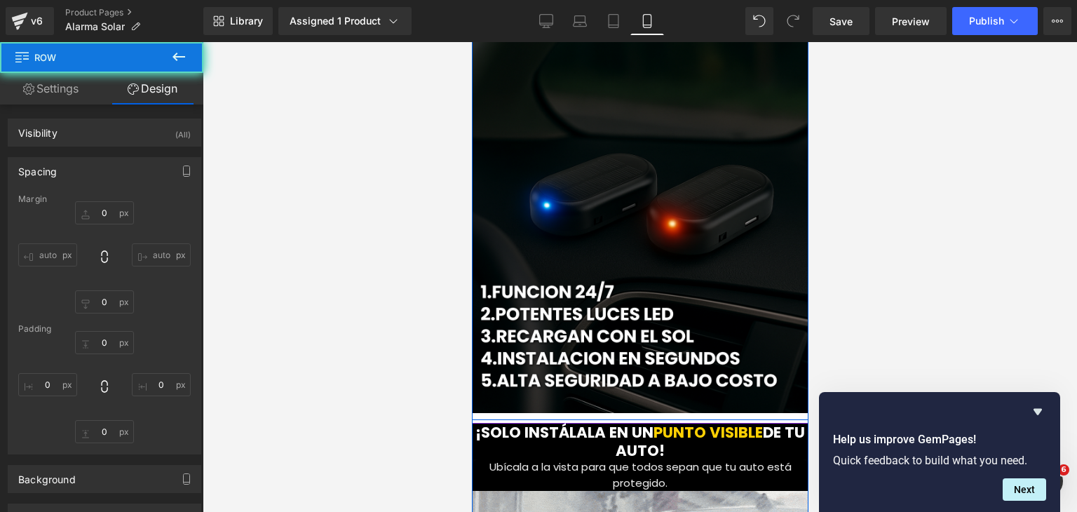
type input "0"
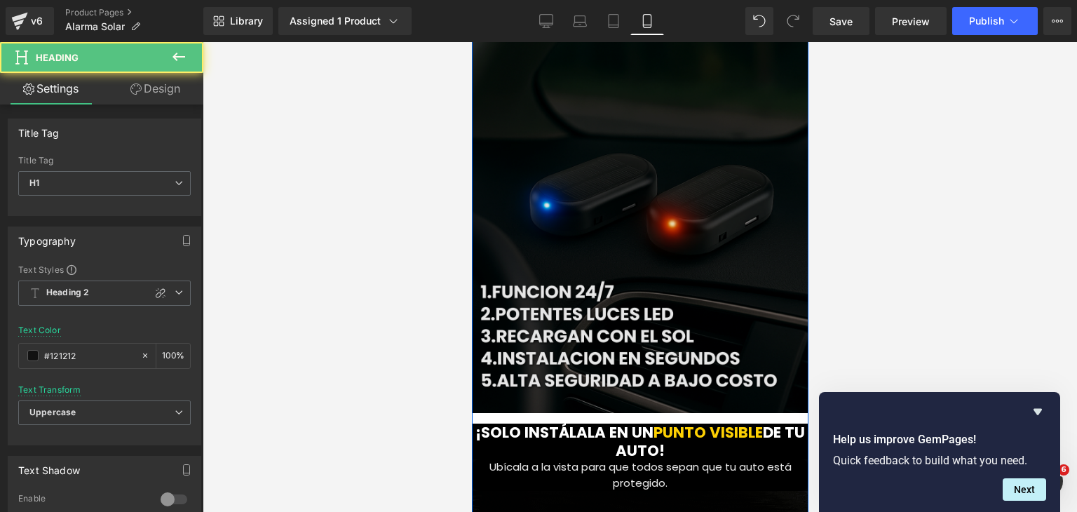
drag, startPoint x: 691, startPoint y: 421, endPoint x: 705, endPoint y: 411, distance: 17.5
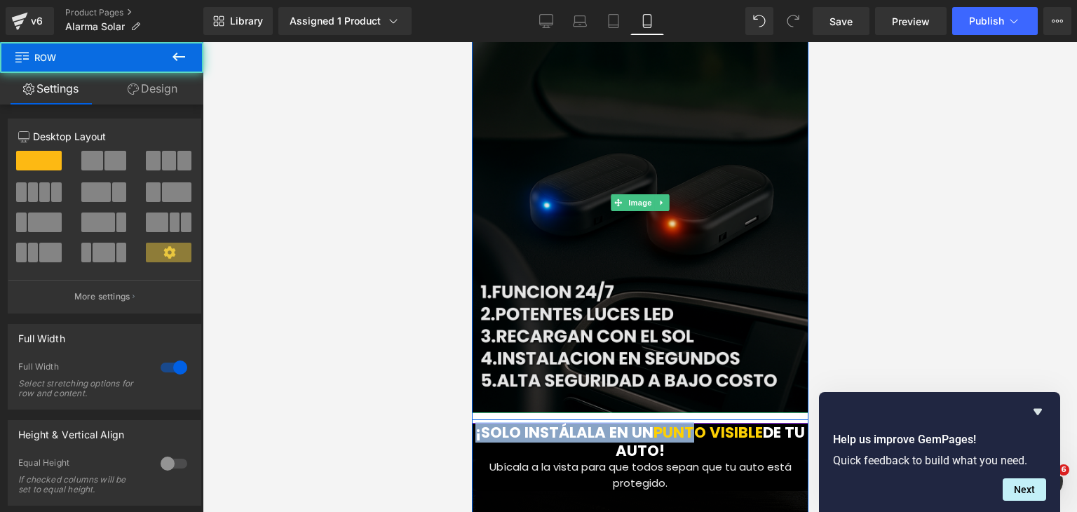
drag, startPoint x: 706, startPoint y: 419, endPoint x: 716, endPoint y: 396, distance: 25.1
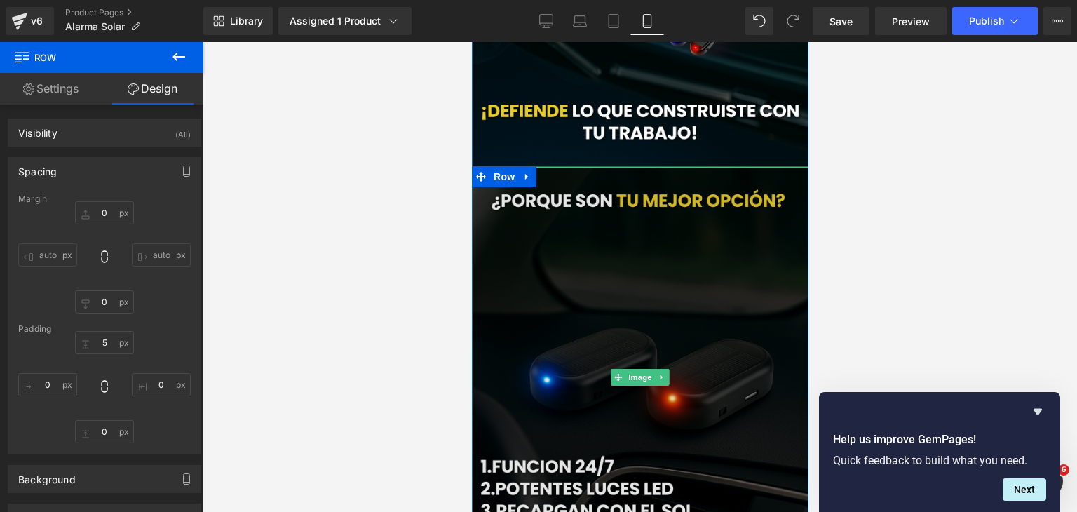
scroll to position [2330, 0]
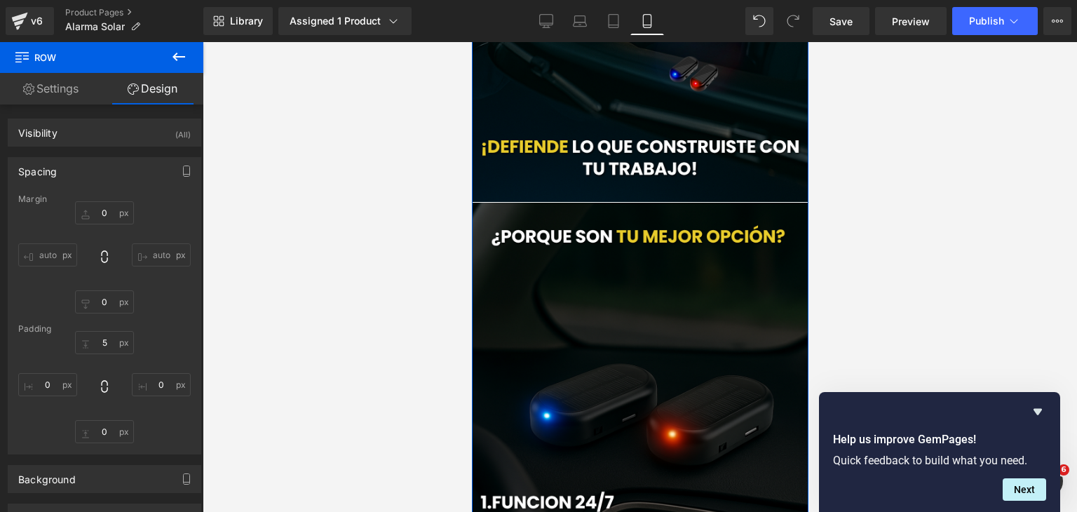
click at [67, 87] on link "Settings" at bounding box center [51, 89] width 102 height 32
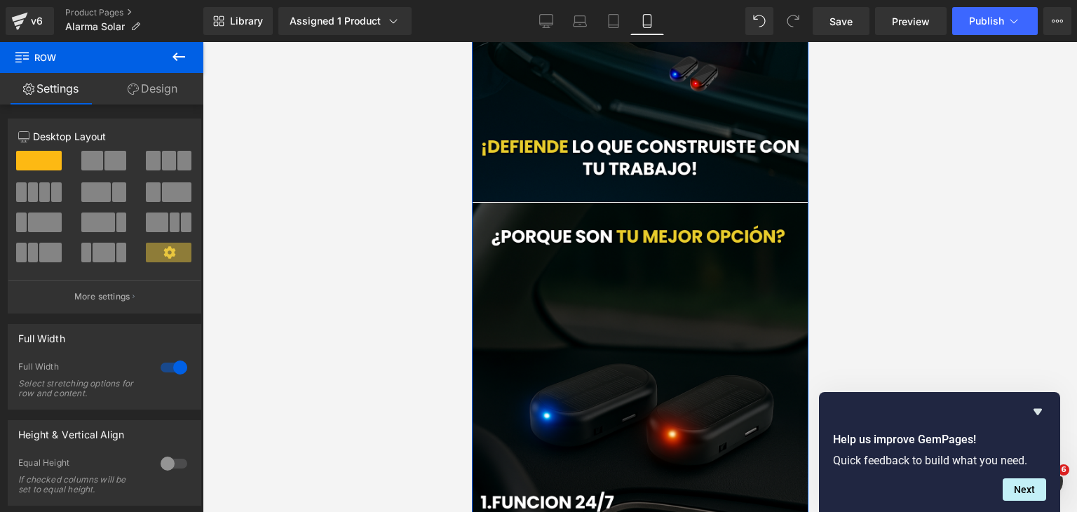
click at [130, 86] on icon at bounding box center [133, 88] width 11 height 11
type input "0"
type input "5"
type input "0"
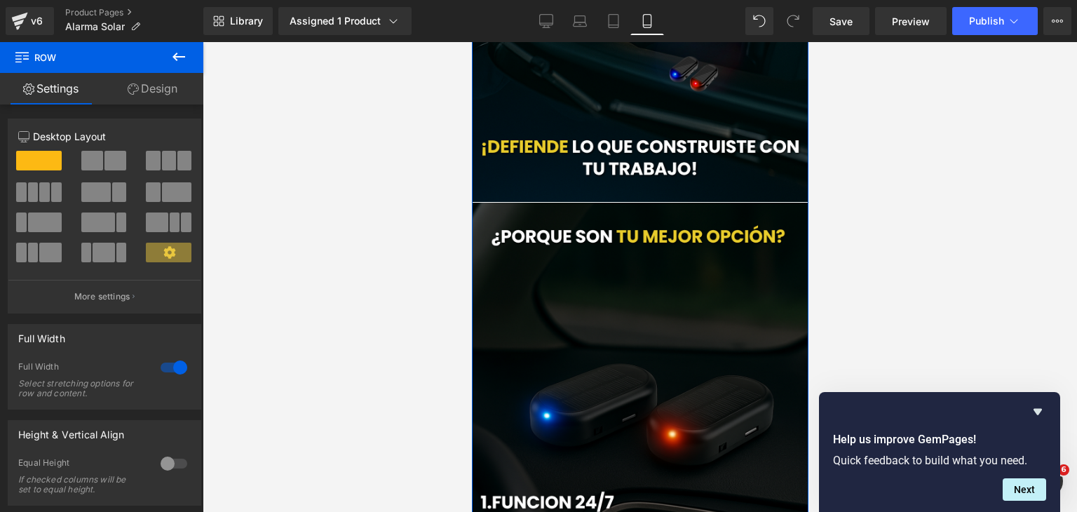
type input "0"
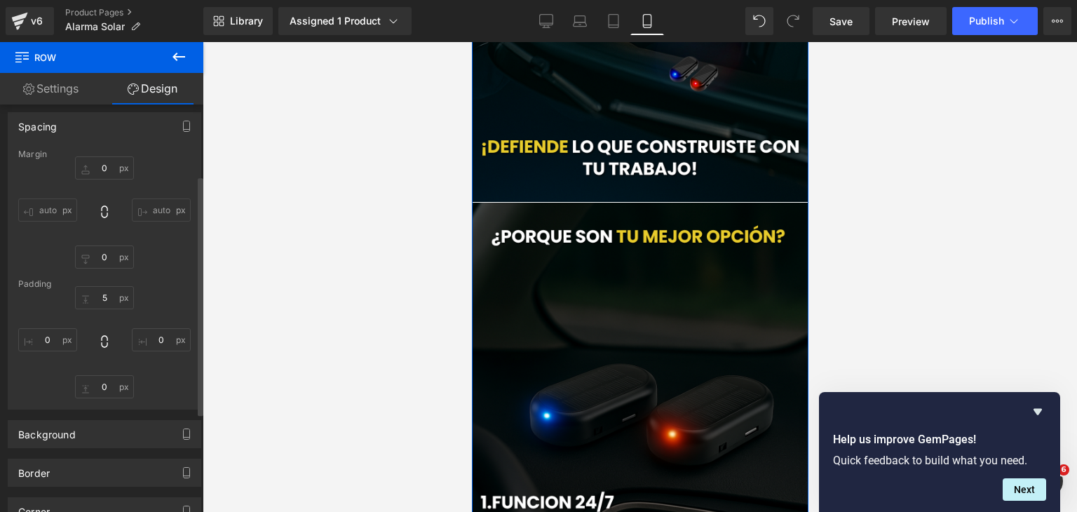
scroll to position [140, 0]
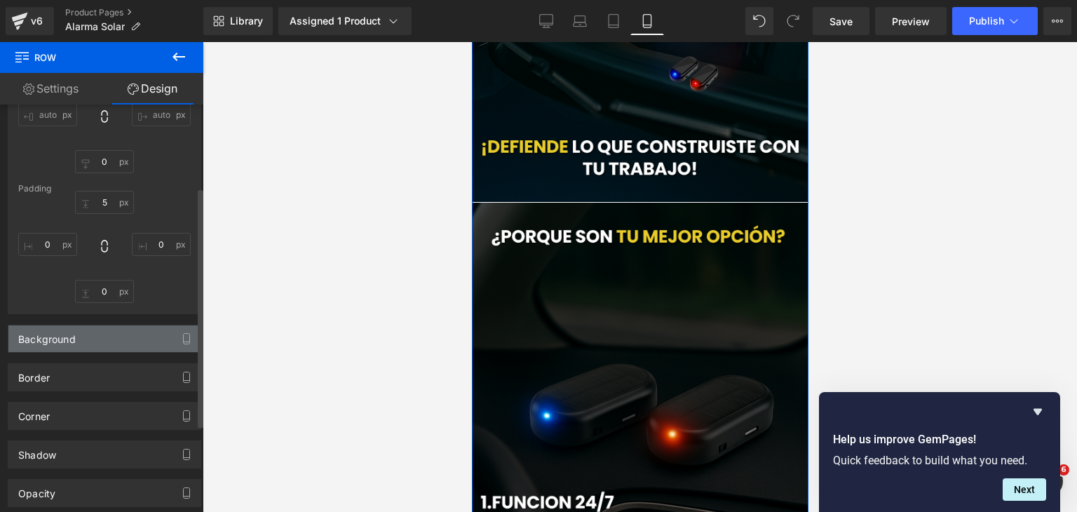
click at [105, 342] on div "Background" at bounding box center [104, 338] width 192 height 27
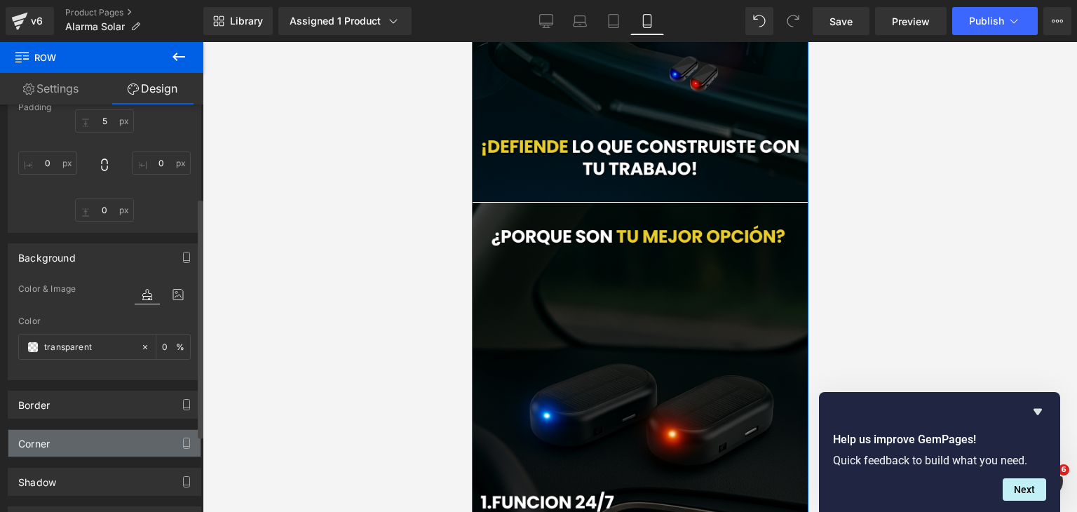
scroll to position [281, 0]
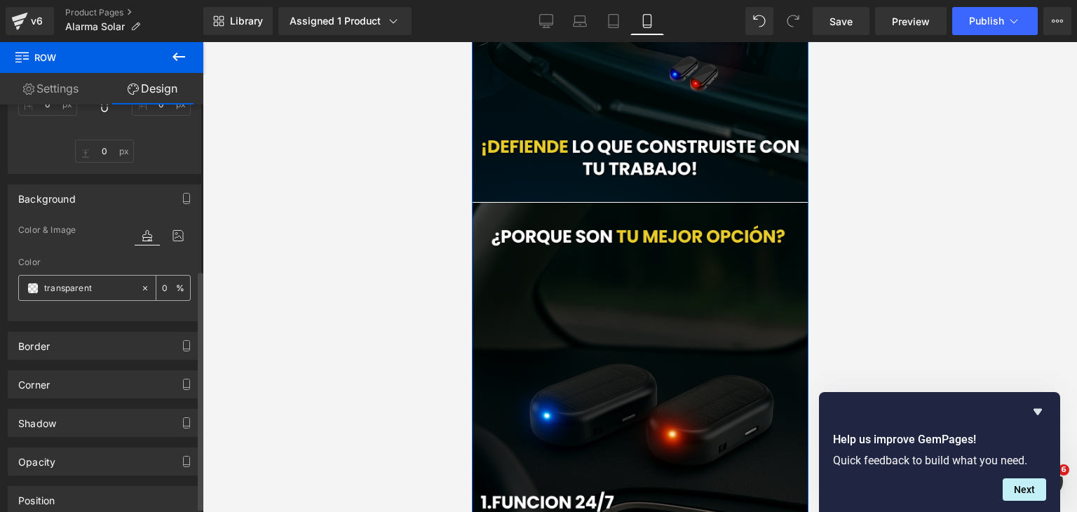
click at [93, 288] on input "transparent" at bounding box center [89, 288] width 90 height 15
click at [31, 286] on span at bounding box center [32, 288] width 11 height 11
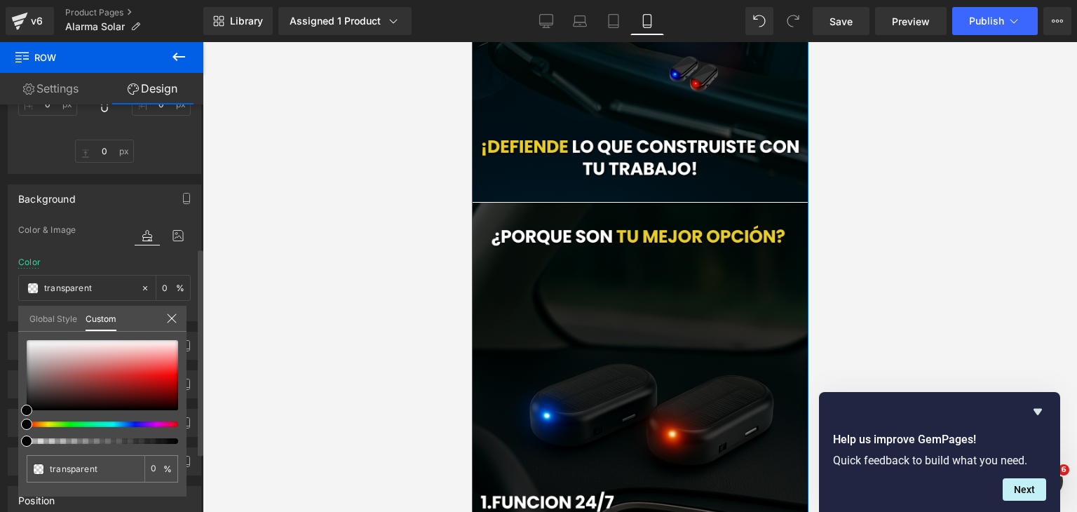
type input "#000000"
type input "4"
type input "#000000"
type input "4"
type input "10"
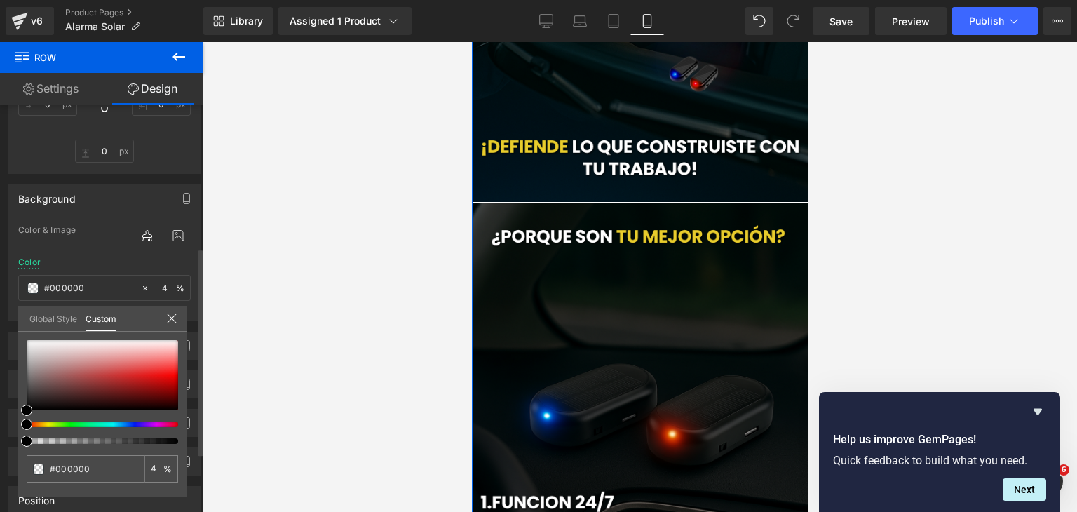
type input "10"
type input "29"
type input "49"
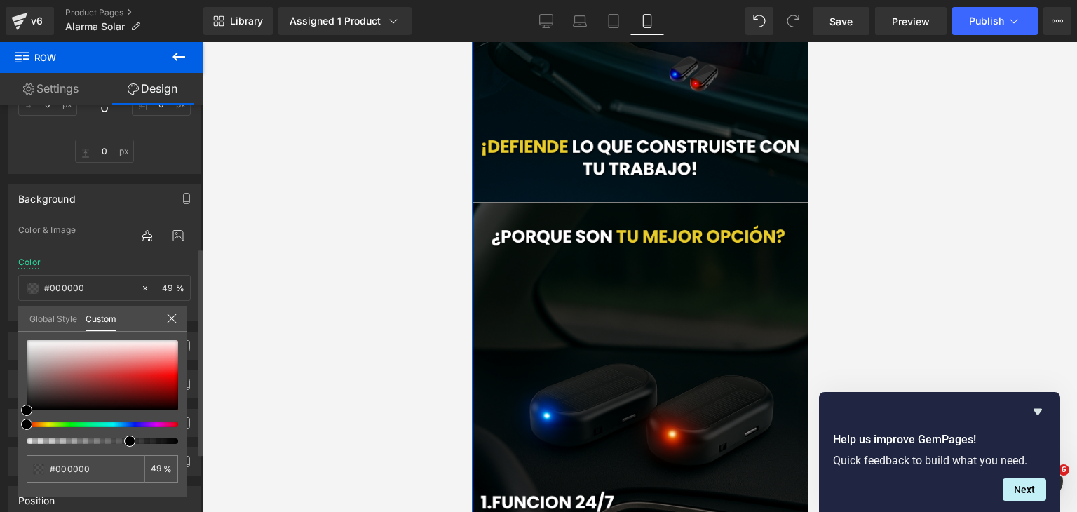
type input "67"
type input "72"
type input "79"
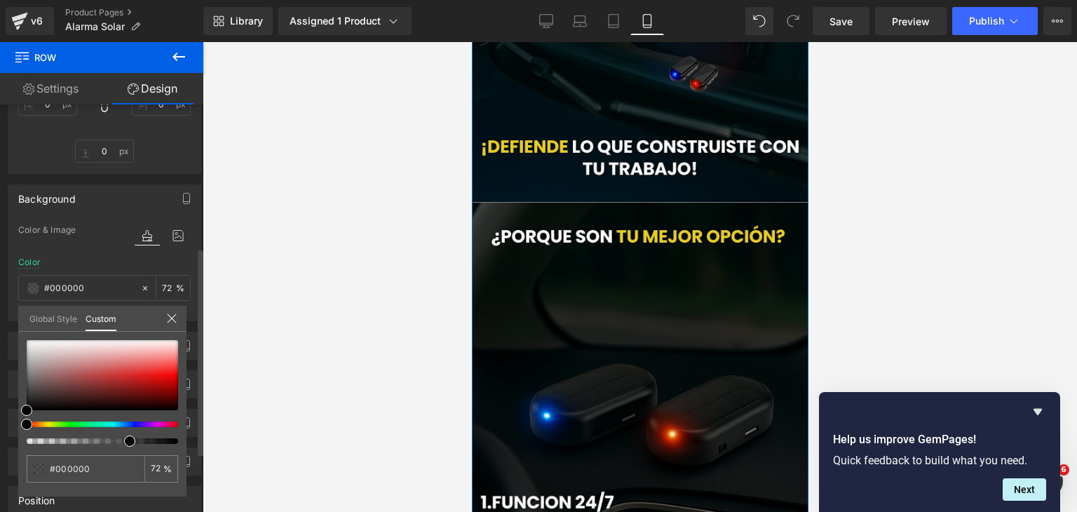
type input "79"
type input "90"
type input "98"
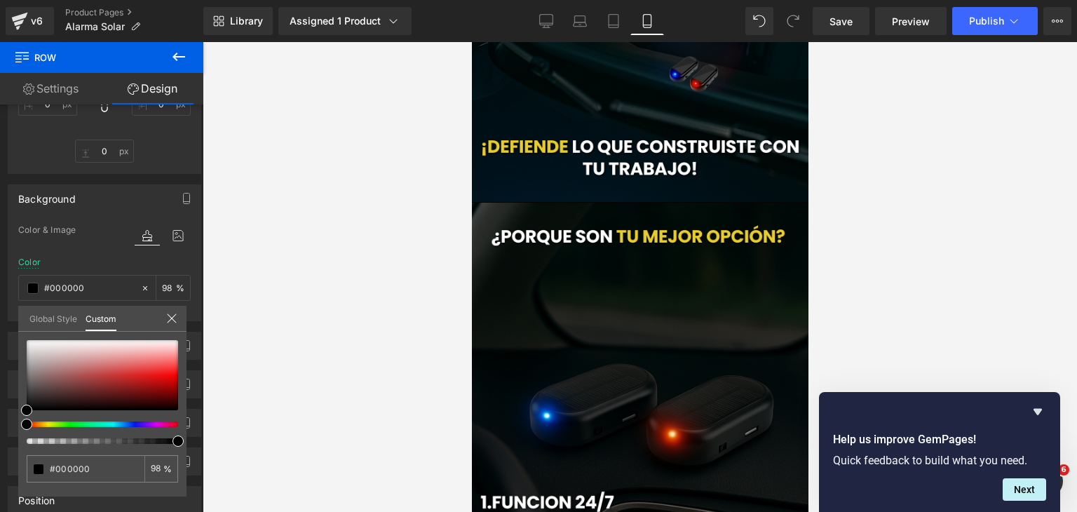
drag, startPoint x: 28, startPoint y: 441, endPoint x: 252, endPoint y: 436, distance: 224.5
click at [225, 442] on div "Row You are previewing how the will restyle your page. You can not edit Element…" at bounding box center [538, 268] width 1077 height 536
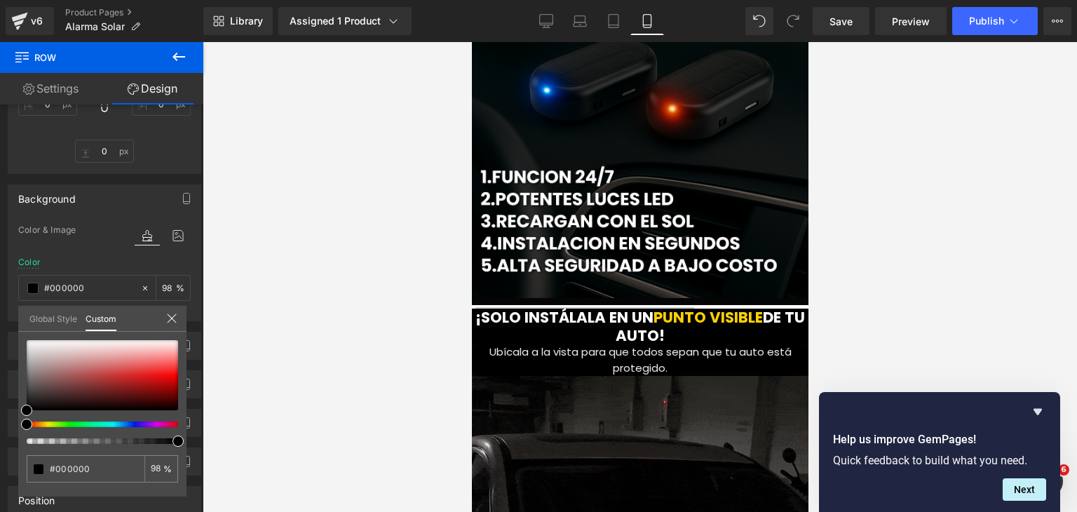
scroll to position [2681, 0]
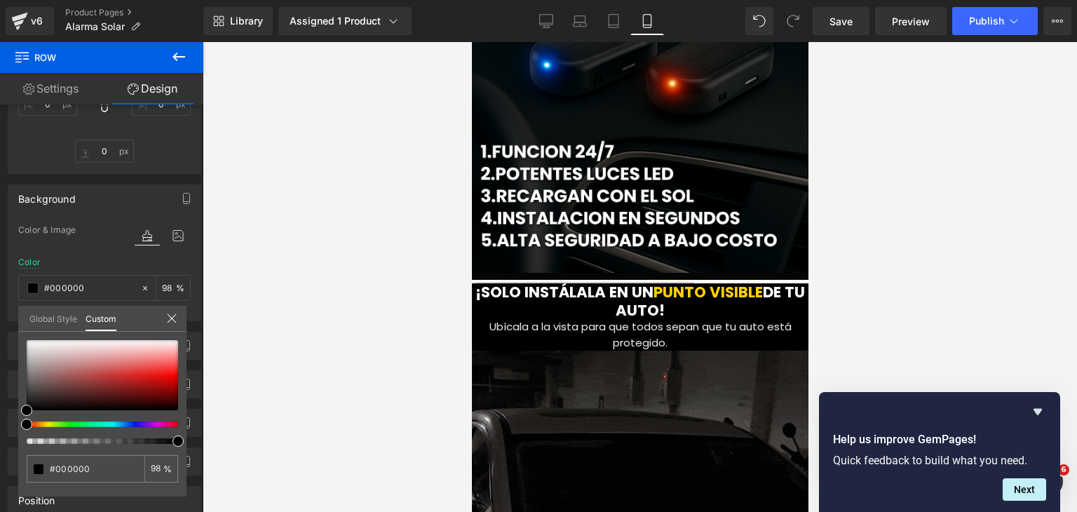
click at [900, 281] on div at bounding box center [640, 277] width 875 height 470
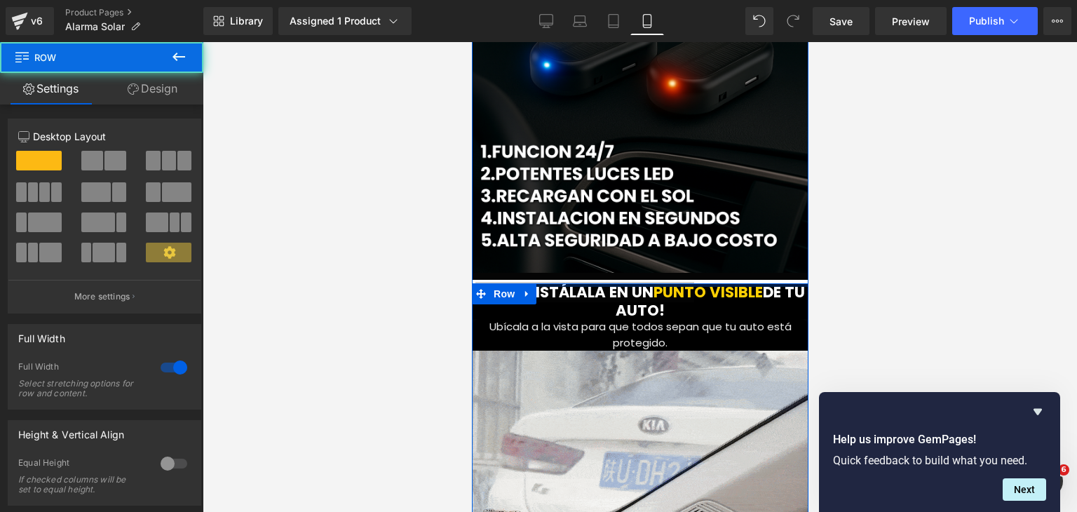
drag, startPoint x: 764, startPoint y: 285, endPoint x: 771, endPoint y: 276, distance: 11.5
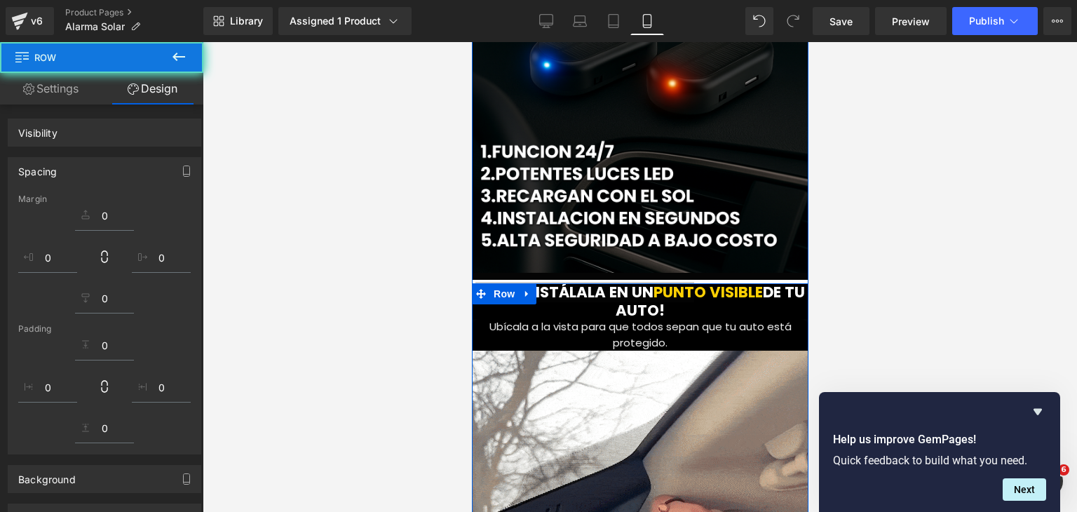
click at [892, 272] on div at bounding box center [640, 277] width 875 height 470
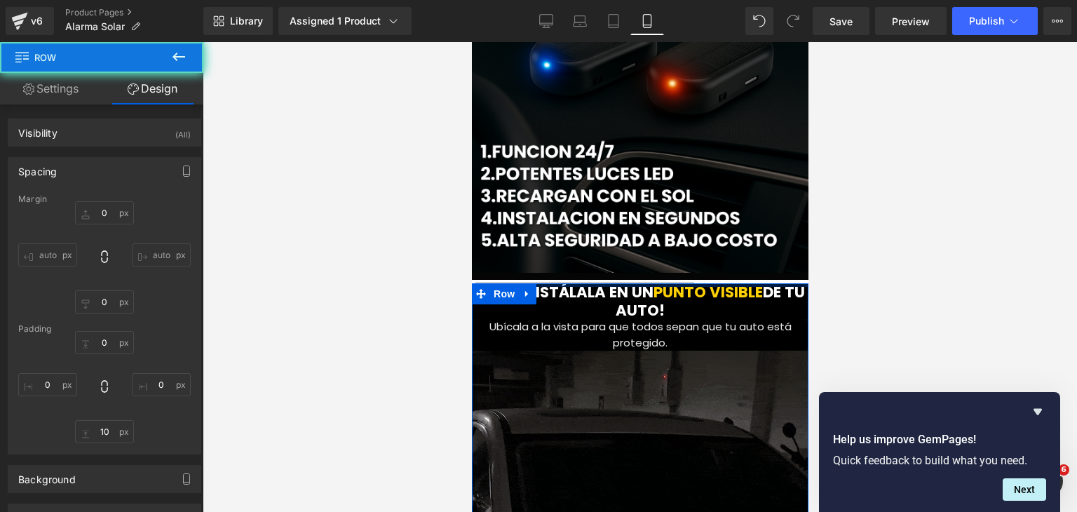
drag, startPoint x: 741, startPoint y: 284, endPoint x: 742, endPoint y: 277, distance: 7.0
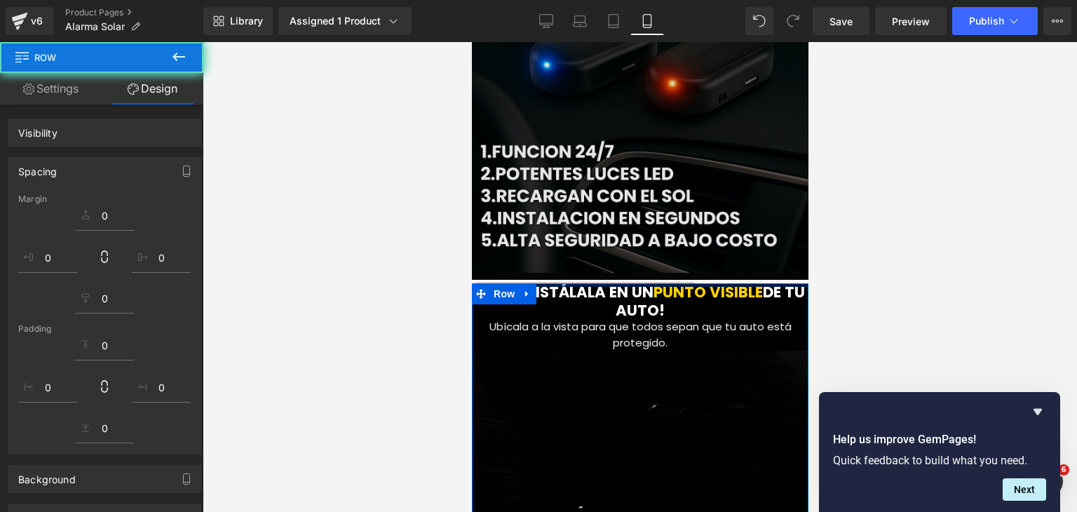
drag, startPoint x: 731, startPoint y: 287, endPoint x: 717, endPoint y: 264, distance: 26.5
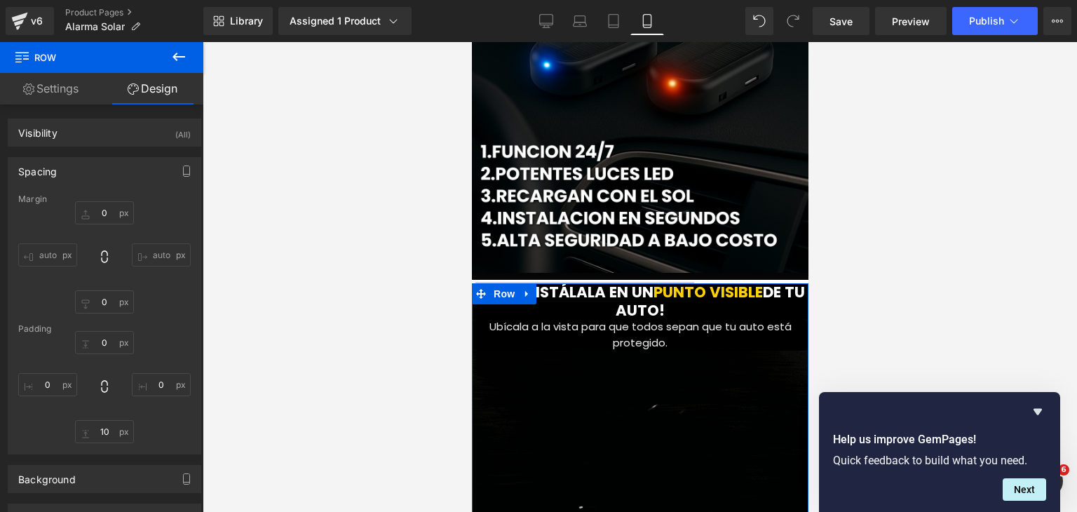
click at [832, 264] on div at bounding box center [640, 277] width 875 height 470
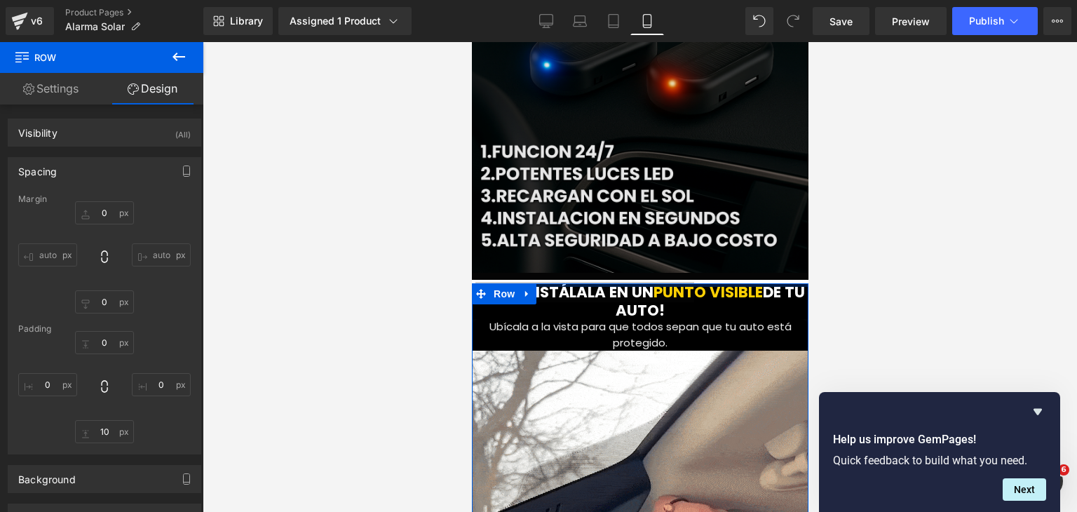
drag, startPoint x: 700, startPoint y: 313, endPoint x: 745, endPoint y: 267, distance: 64.0
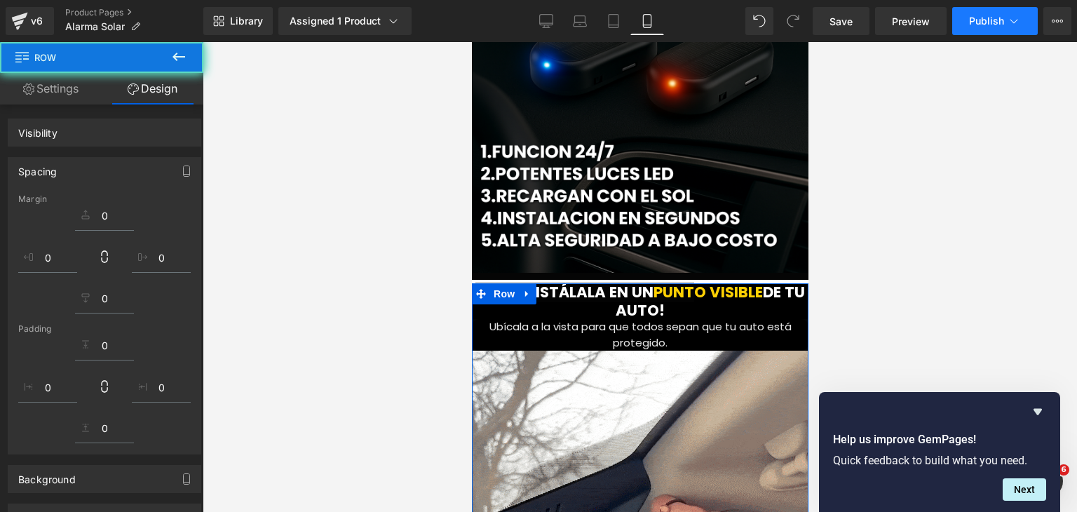
click at [975, 22] on span "Publish" at bounding box center [986, 20] width 35 height 11
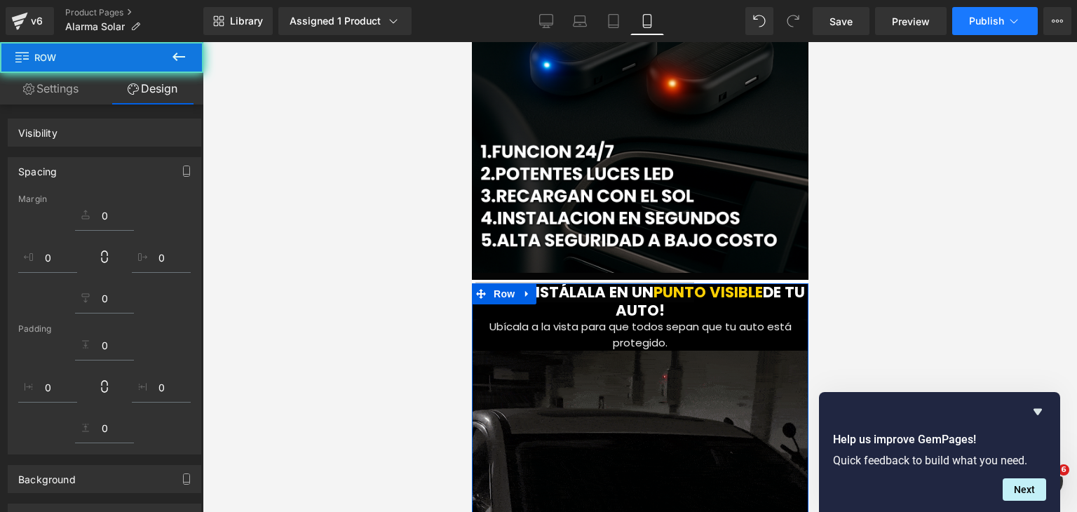
scroll to position [2652, 0]
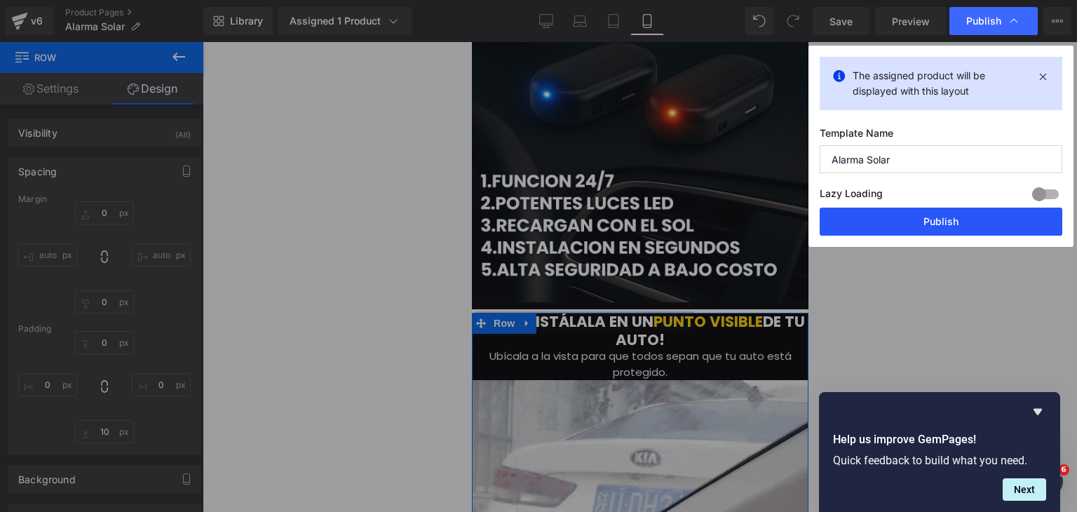
click at [936, 224] on button "Publish" at bounding box center [941, 222] width 243 height 28
